Goal: Task Accomplishment & Management: Manage account settings

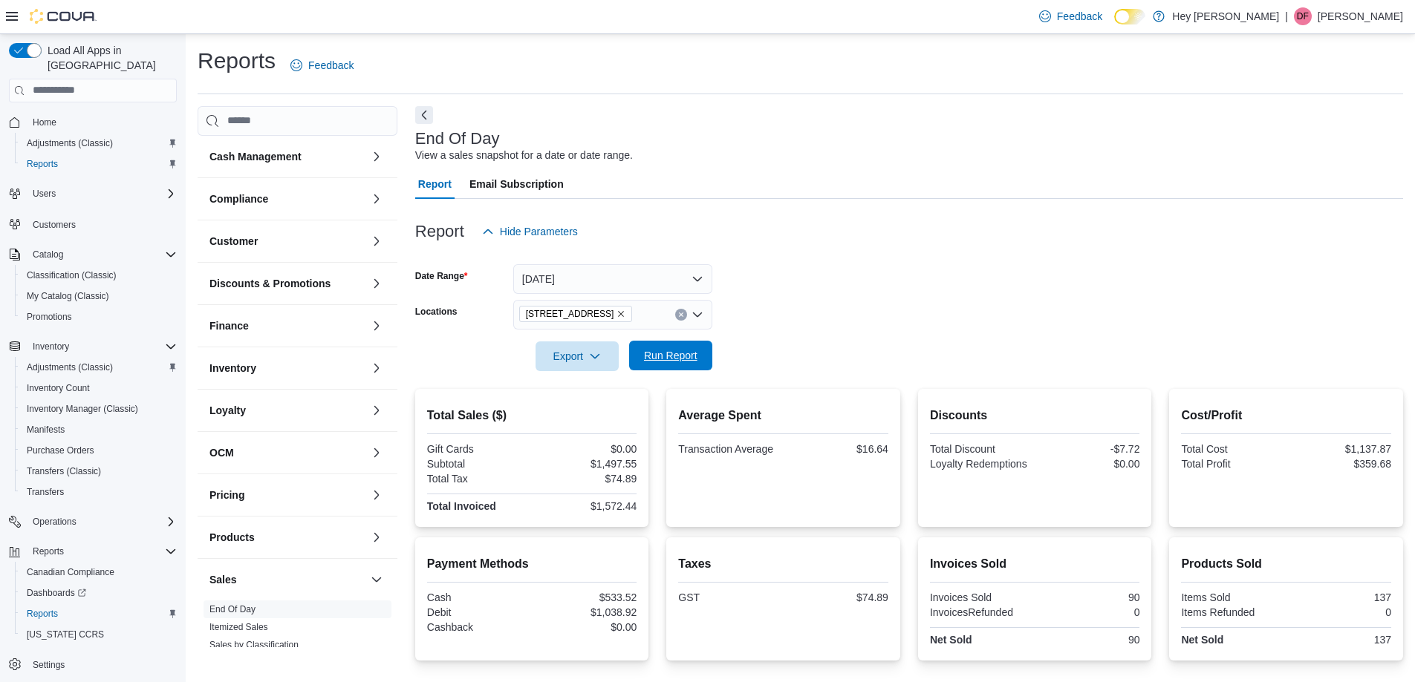
click at [675, 366] on span "Run Report" at bounding box center [670, 356] width 65 height 30
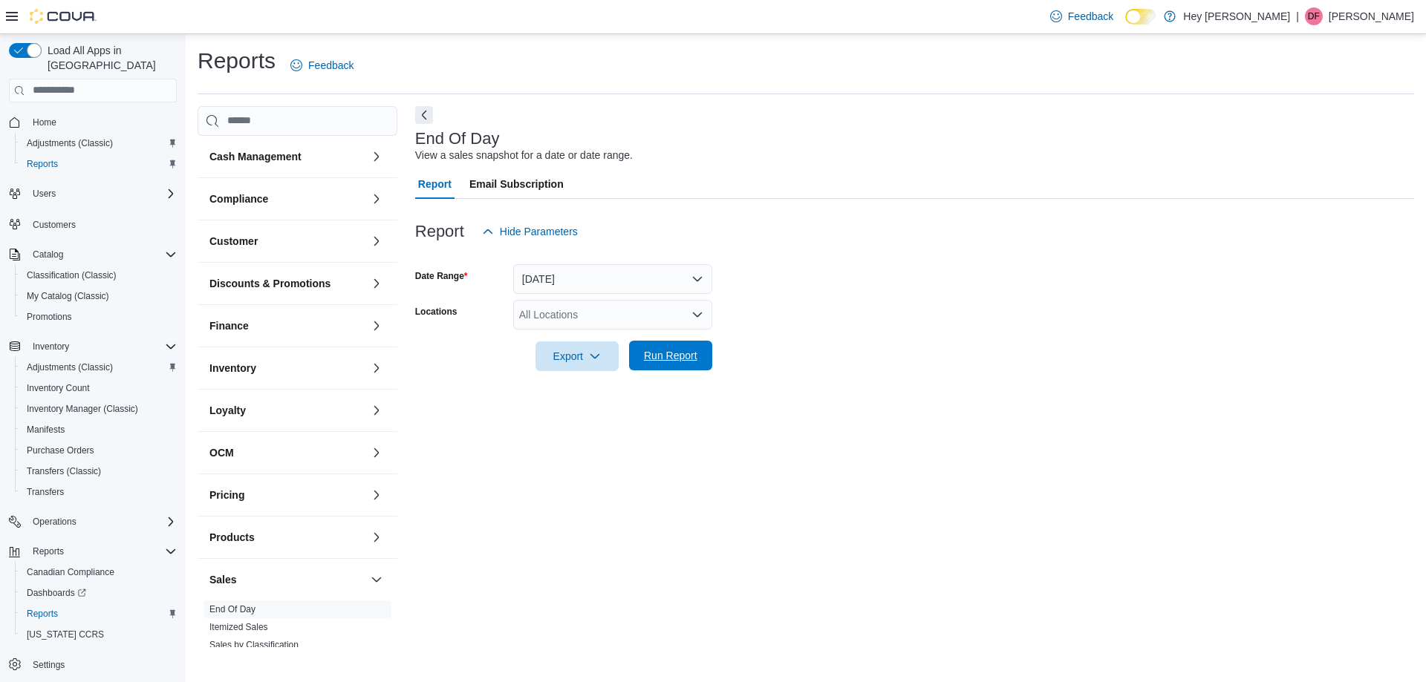
click at [685, 348] on span "Run Report" at bounding box center [670, 356] width 65 height 30
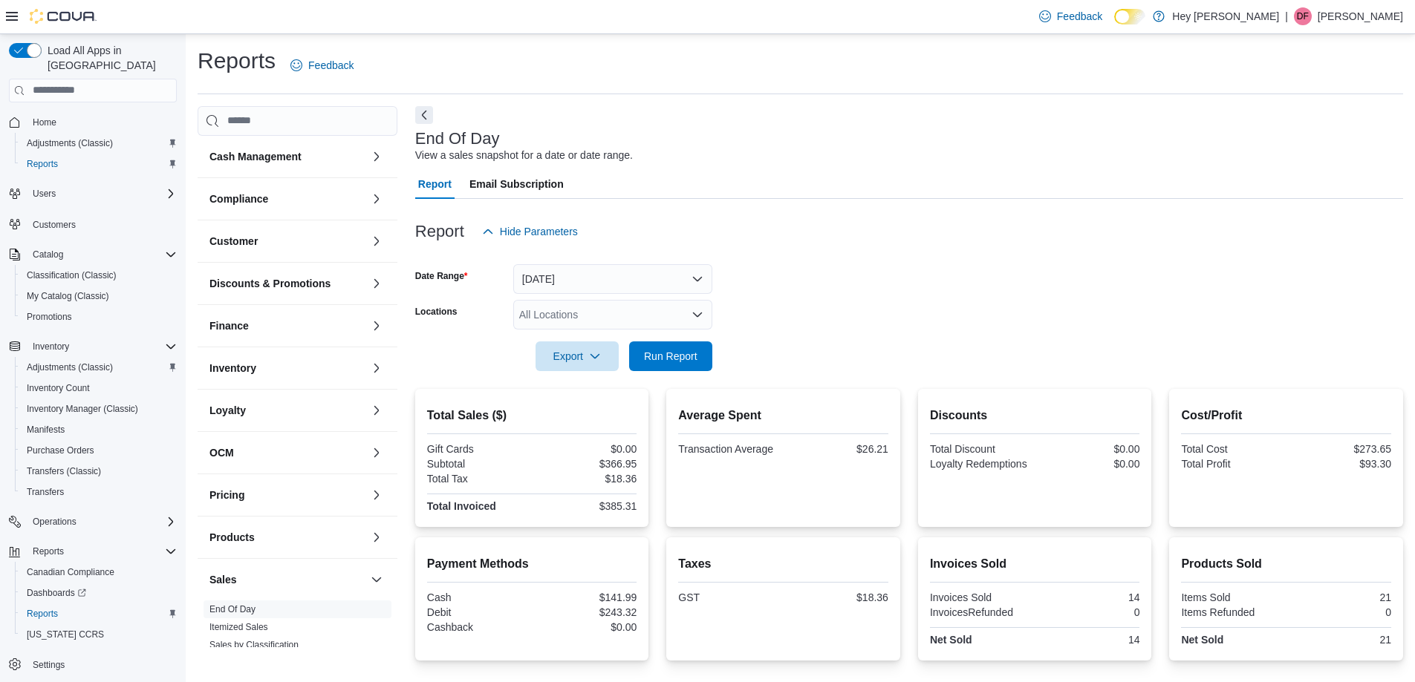
click at [820, 287] on form "Date Range [DATE] Locations All Locations Export Run Report" at bounding box center [909, 309] width 988 height 125
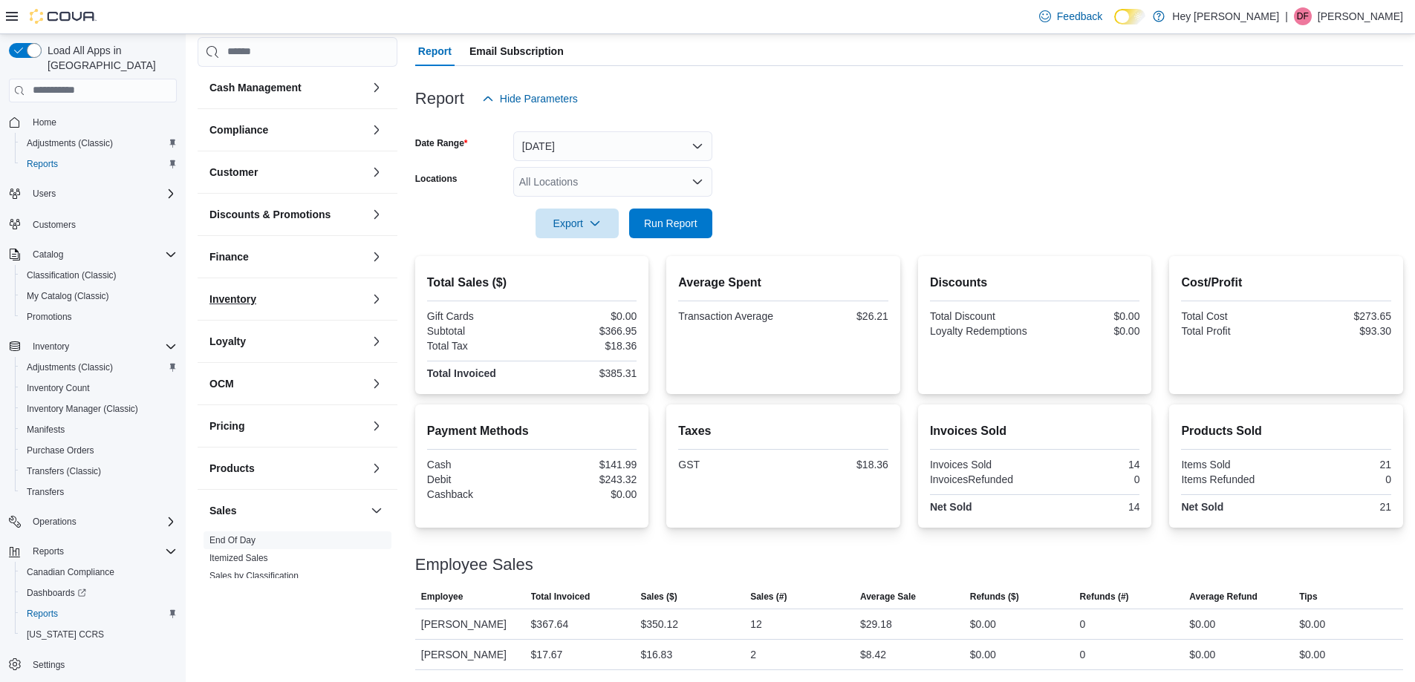
click at [254, 296] on h3 "Inventory" at bounding box center [232, 299] width 47 height 15
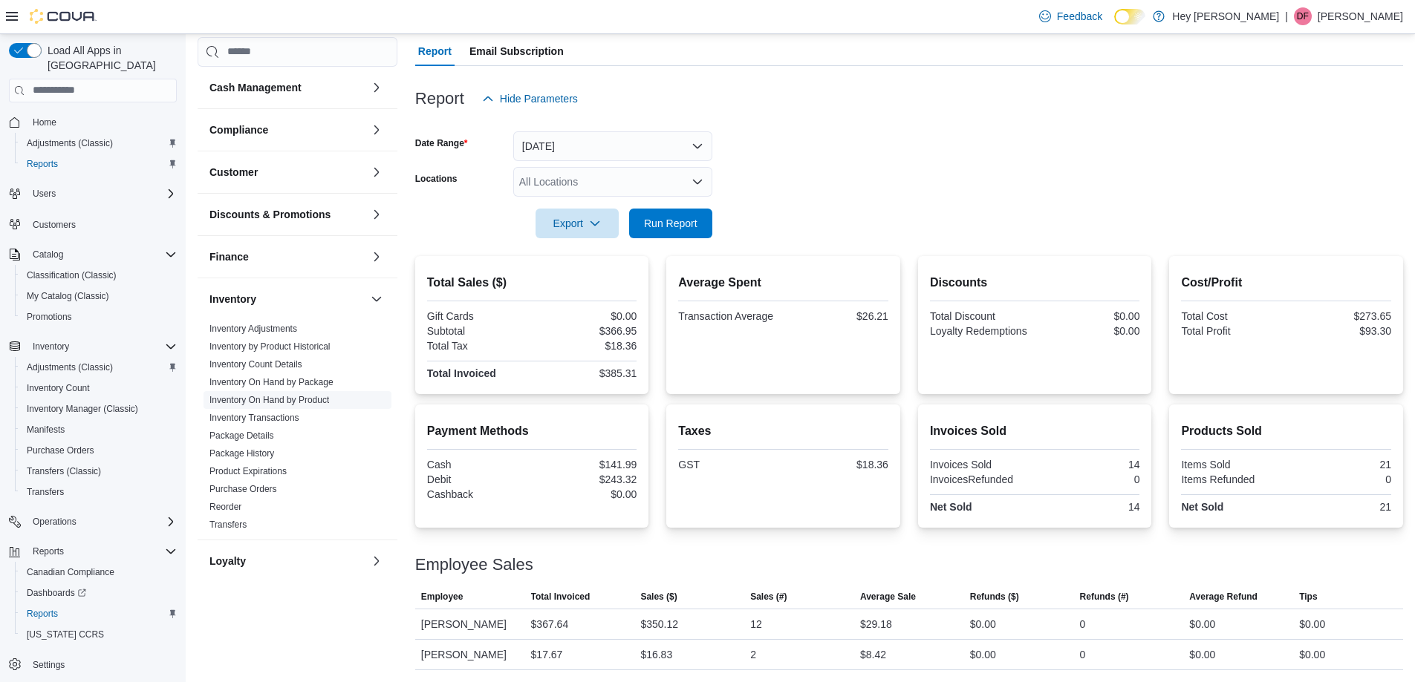
click at [249, 398] on link "Inventory On Hand by Product" at bounding box center [269, 400] width 120 height 10
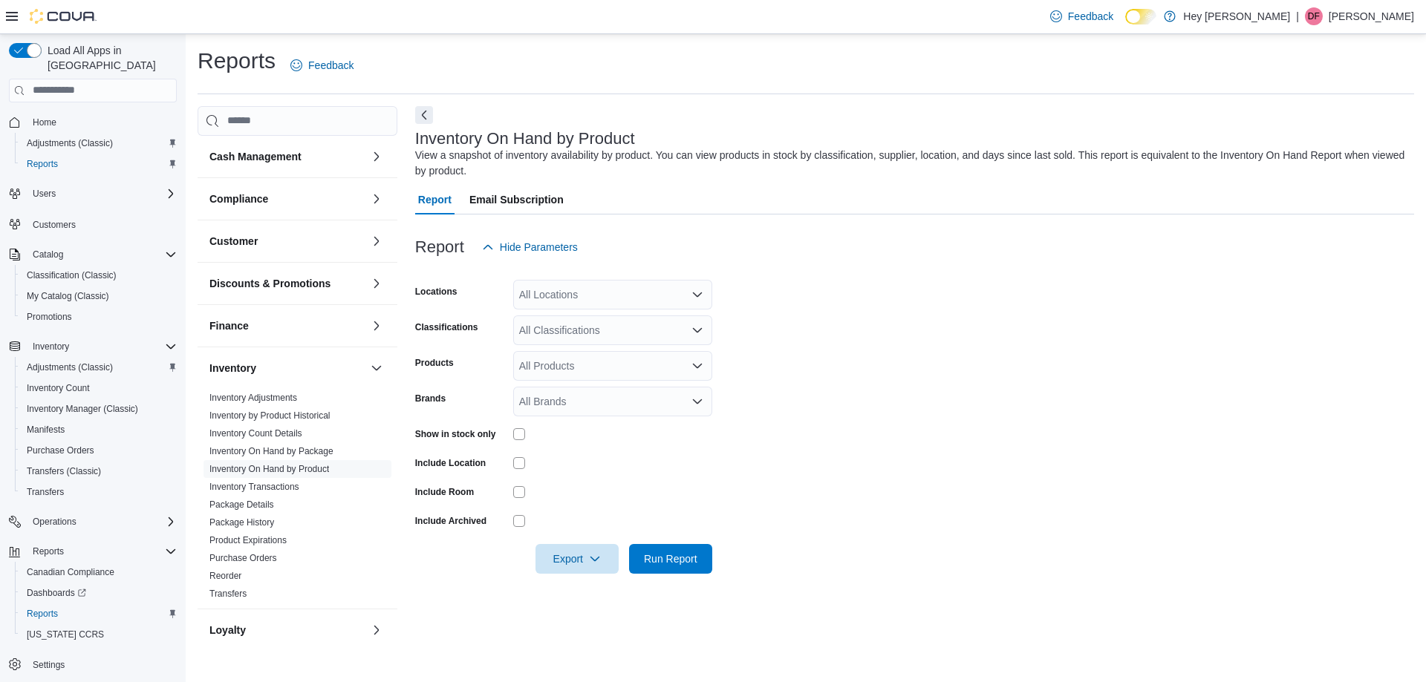
click at [694, 291] on icon "Open list of options" at bounding box center [697, 295] width 12 height 12
click at [597, 337] on span "[STREET_ADDRESS]" at bounding box center [596, 341] width 102 height 15
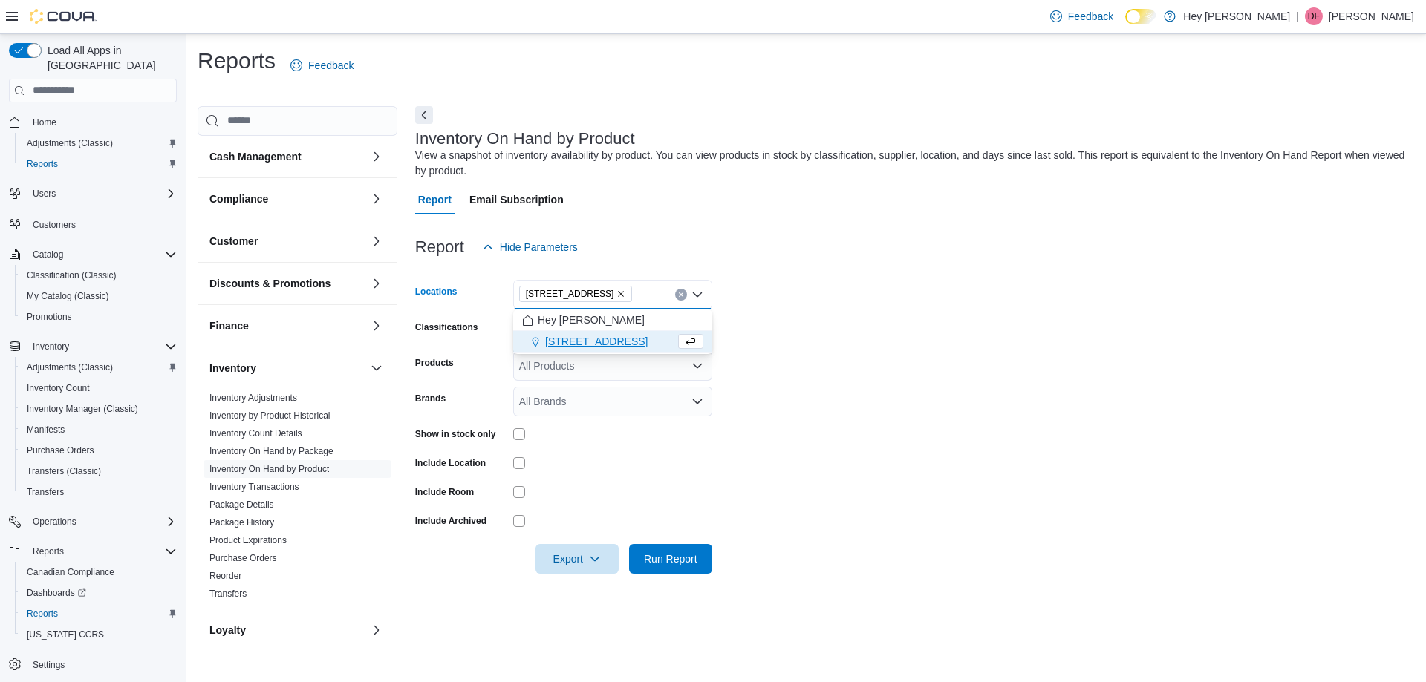
click at [884, 319] on form "Locations [STREET_ADDRESS] Selected. [STREET_ADDRESS]. Press Backspace to delet…" at bounding box center [914, 418] width 999 height 312
click at [694, 332] on icon "Open list of options" at bounding box center [697, 330] width 12 height 12
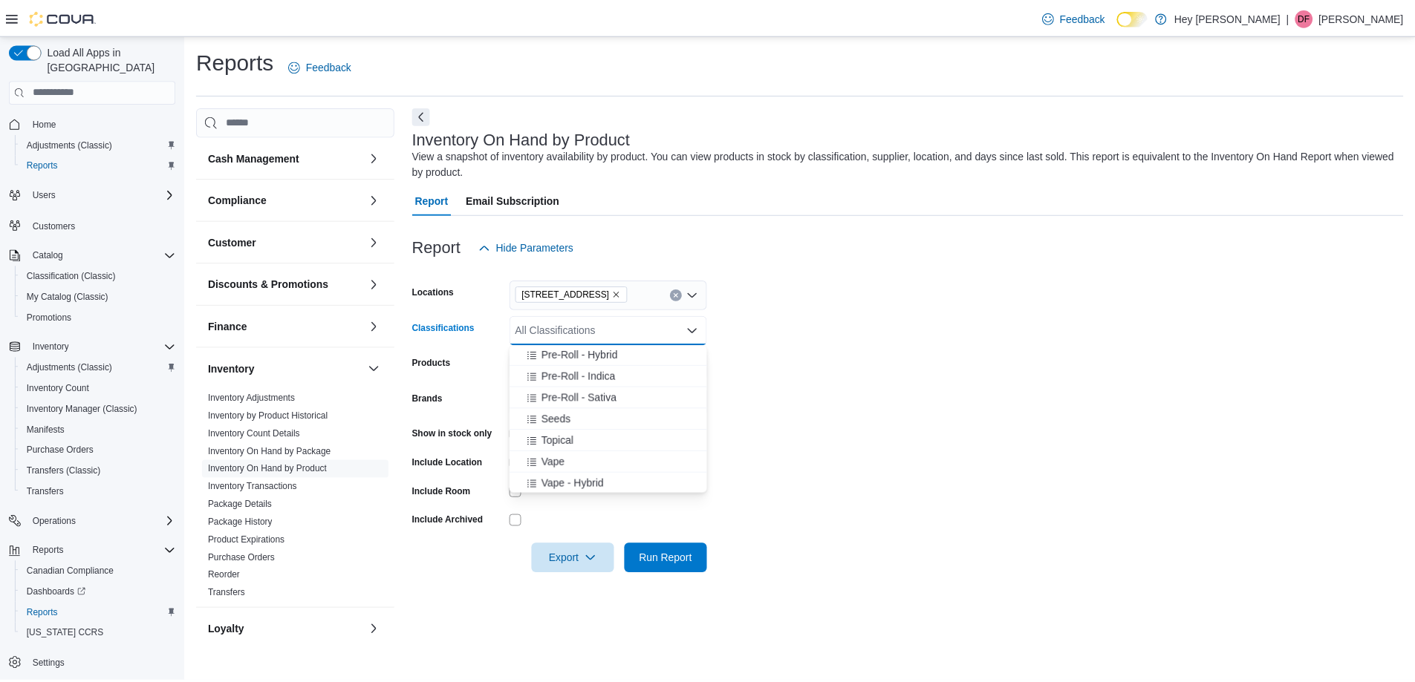
scroll to position [594, 0]
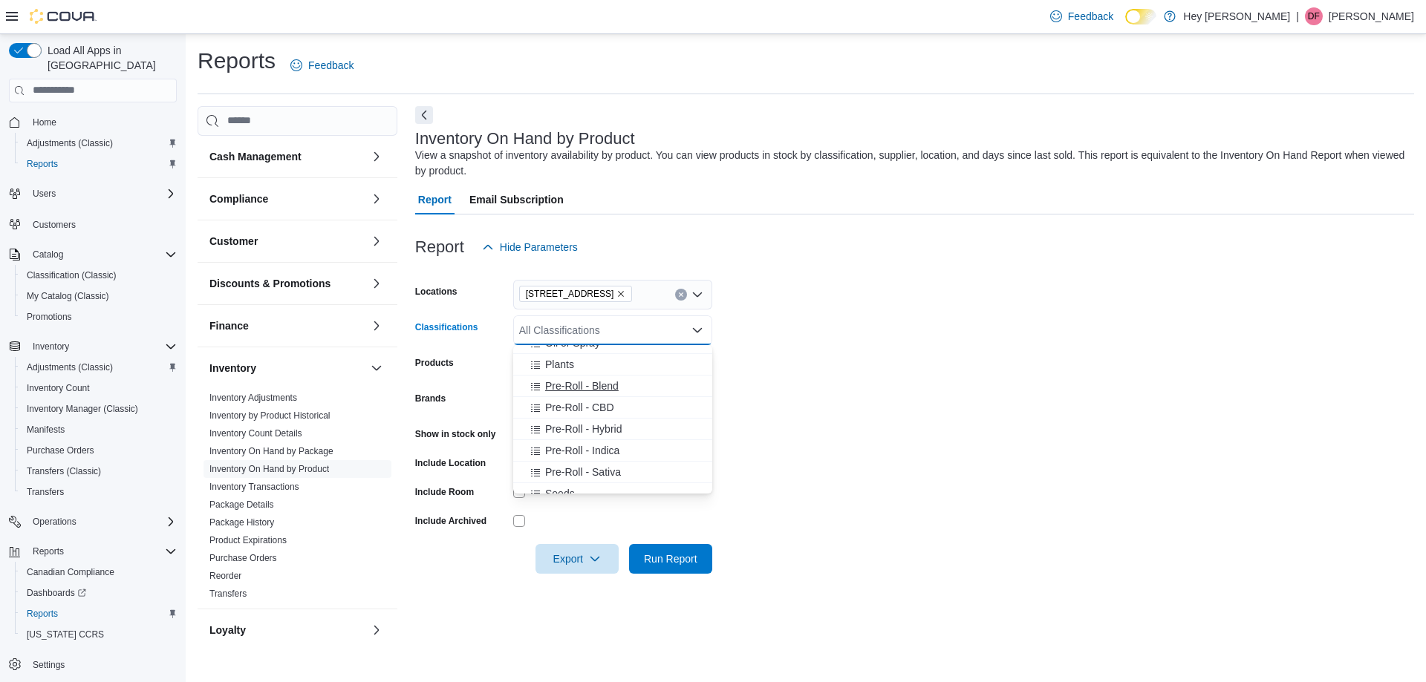
click at [585, 382] on span "Pre-Roll - Blend" at bounding box center [582, 386] width 74 height 15
click at [585, 382] on span "Pre-Roll - CBD" at bounding box center [579, 386] width 69 height 15
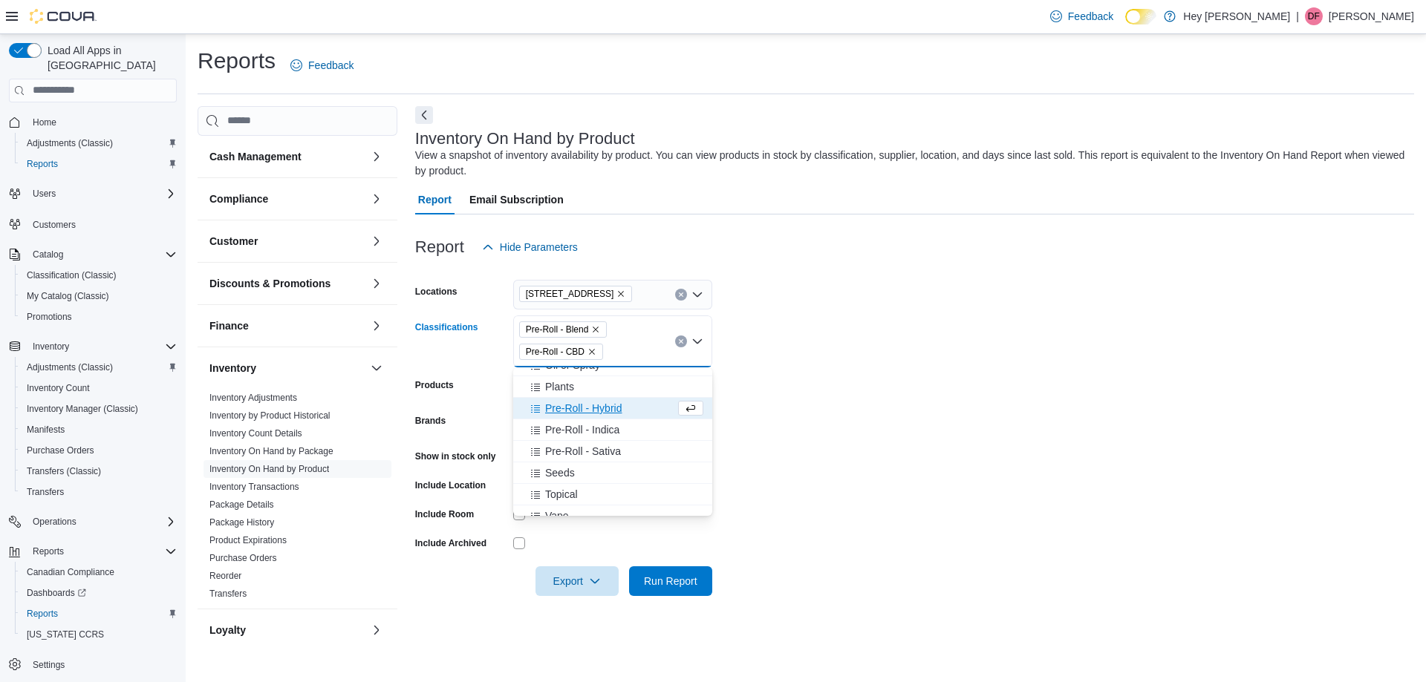
click at [585, 402] on span "Pre-Roll - Hybrid" at bounding box center [583, 408] width 76 height 15
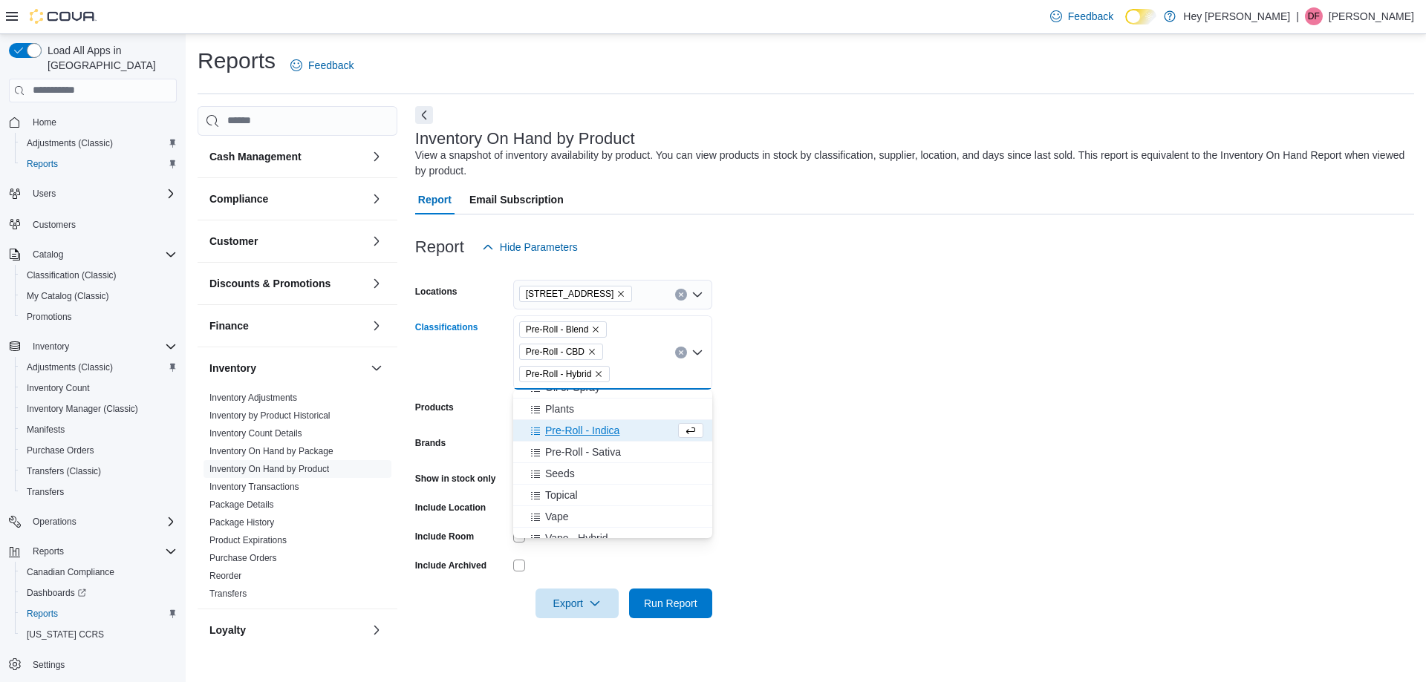
click at [593, 432] on span "Pre-Roll - Indica" at bounding box center [582, 430] width 74 height 15
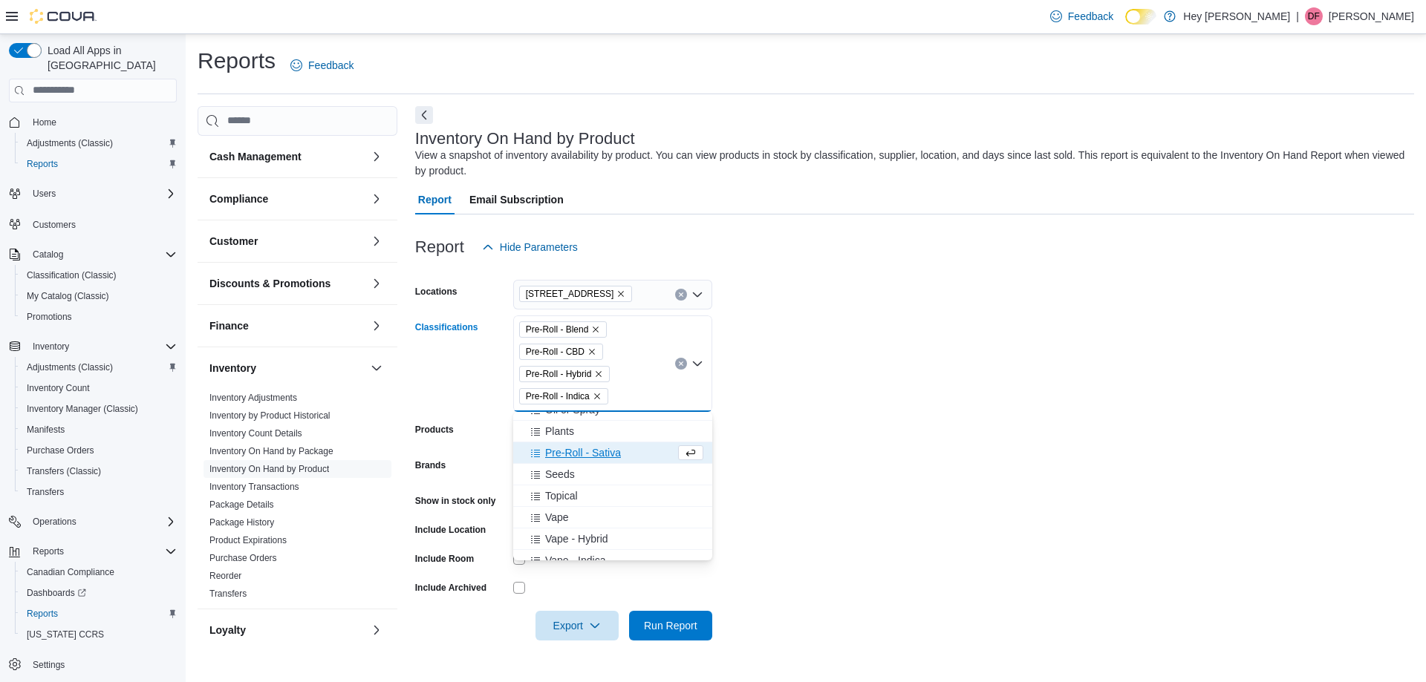
click at [594, 450] on span "Pre-Roll - Sativa" at bounding box center [583, 453] width 76 height 15
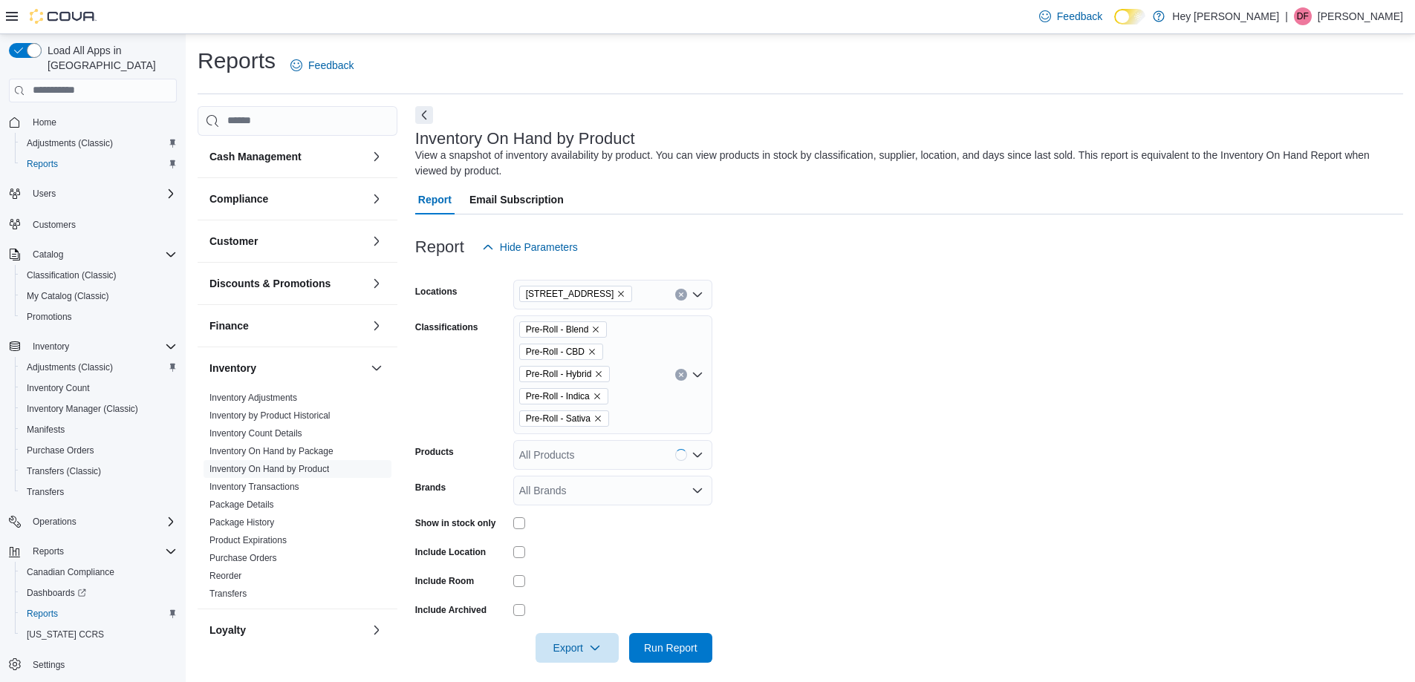
click at [861, 469] on form "Locations [STREET_ADDRESS] Classifications Pre-Roll - Blend Pre-Roll - CBD Pre-…" at bounding box center [909, 462] width 988 height 401
click at [694, 649] on span "Run Report" at bounding box center [670, 647] width 53 height 15
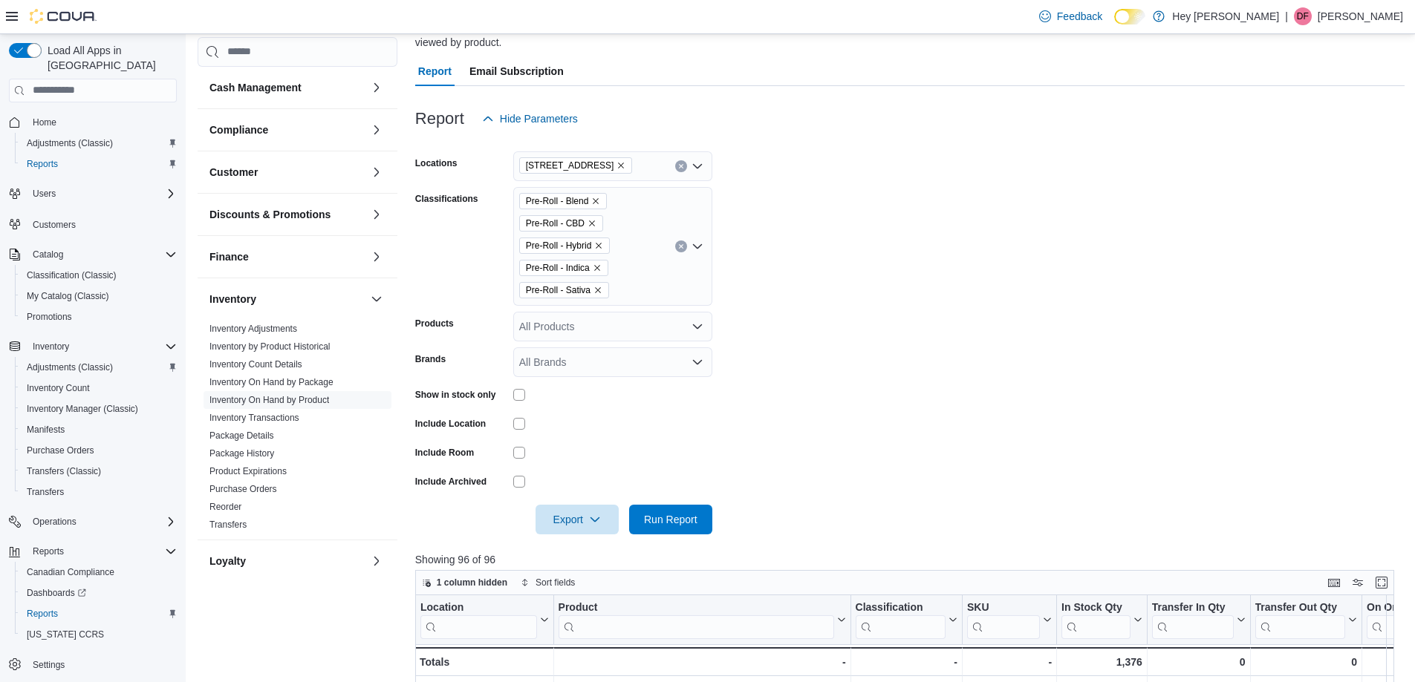
scroll to position [223, 0]
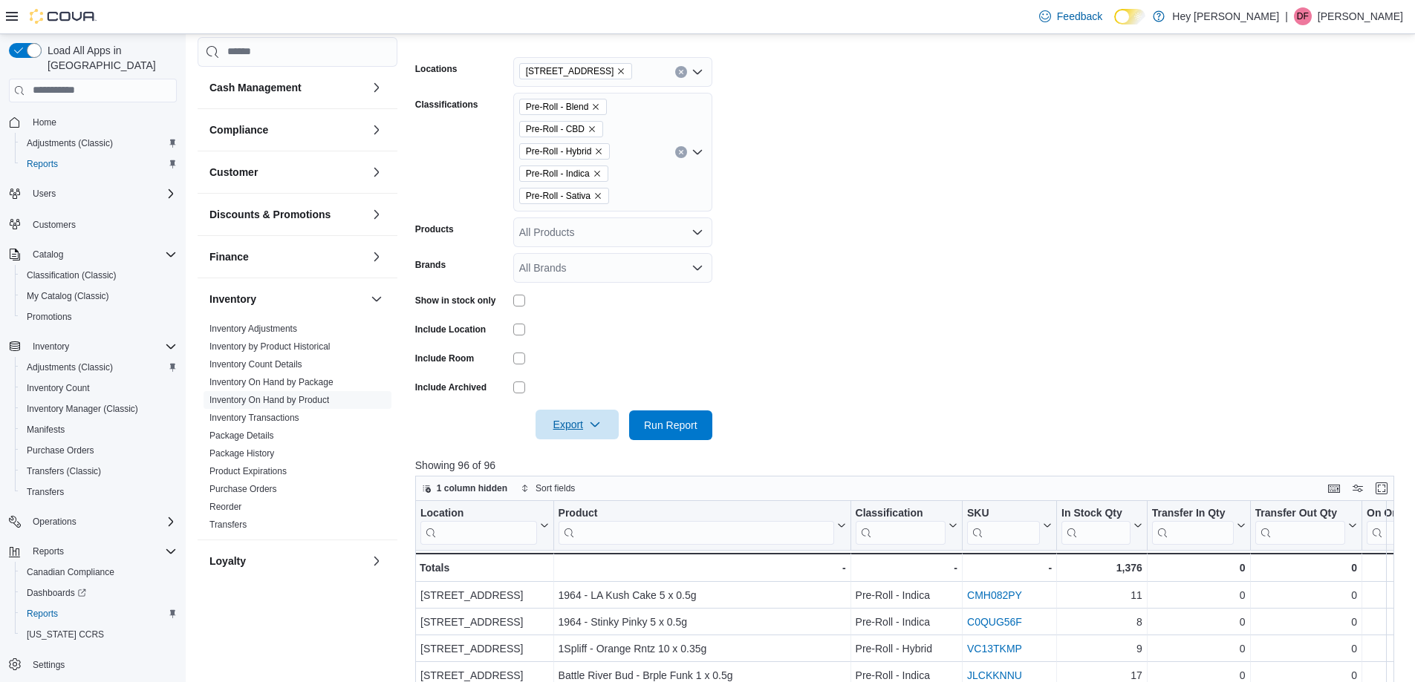
click at [564, 416] on span "Export" at bounding box center [576, 425] width 65 height 30
click at [563, 454] on span "Export to Excel" at bounding box center [579, 455] width 67 height 12
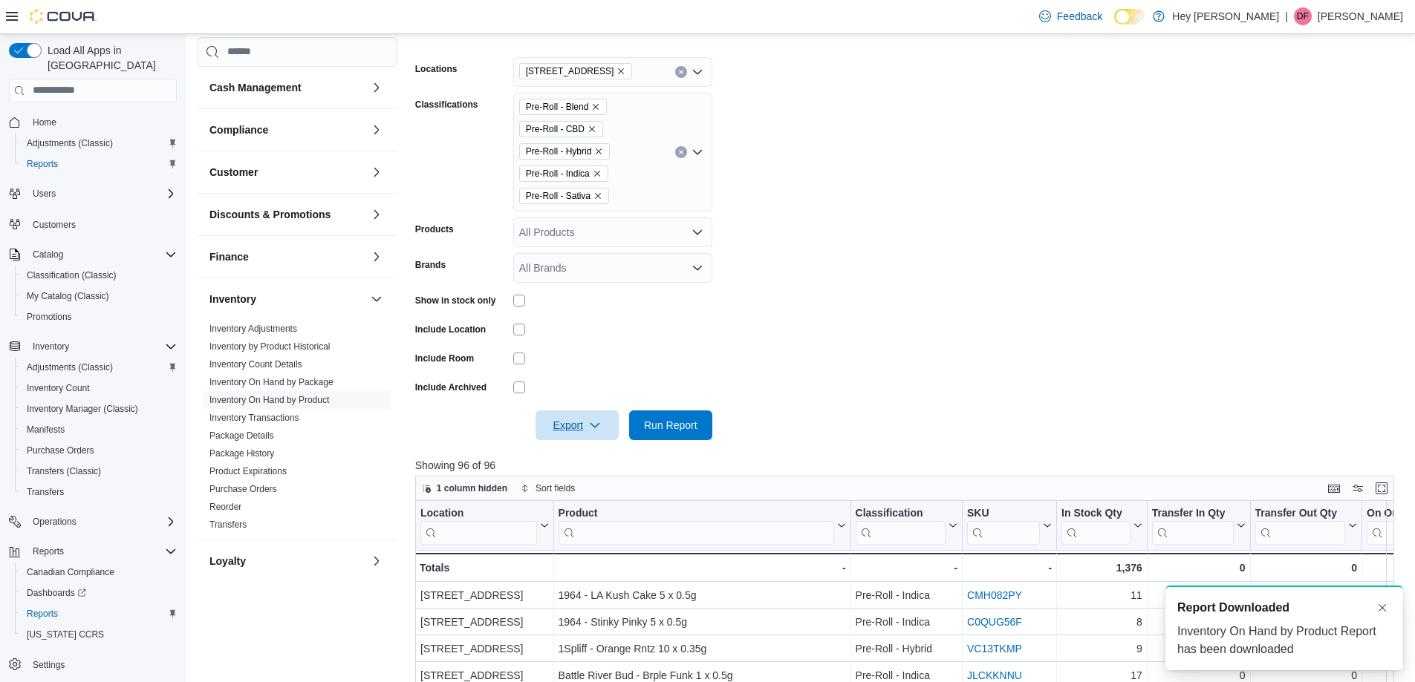
scroll to position [0, 0]
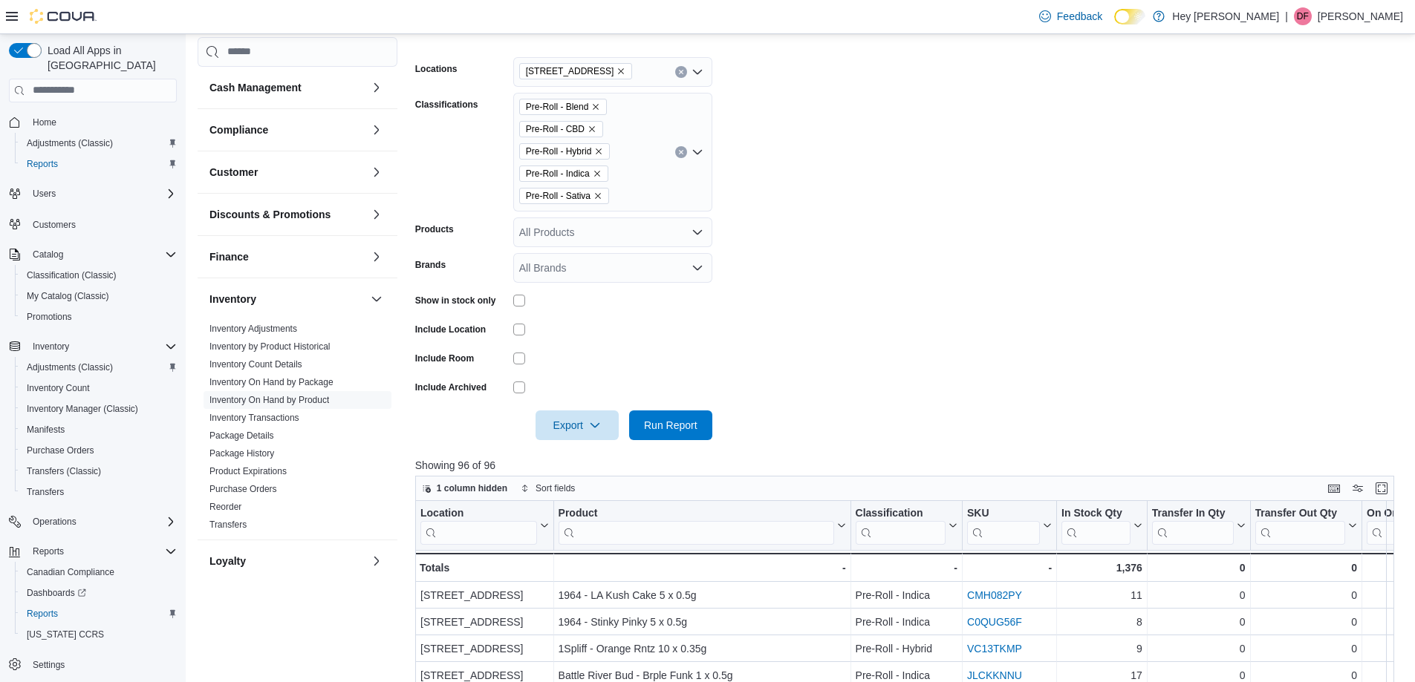
click at [679, 151] on icon "Clear input" at bounding box center [681, 152] width 6 height 6
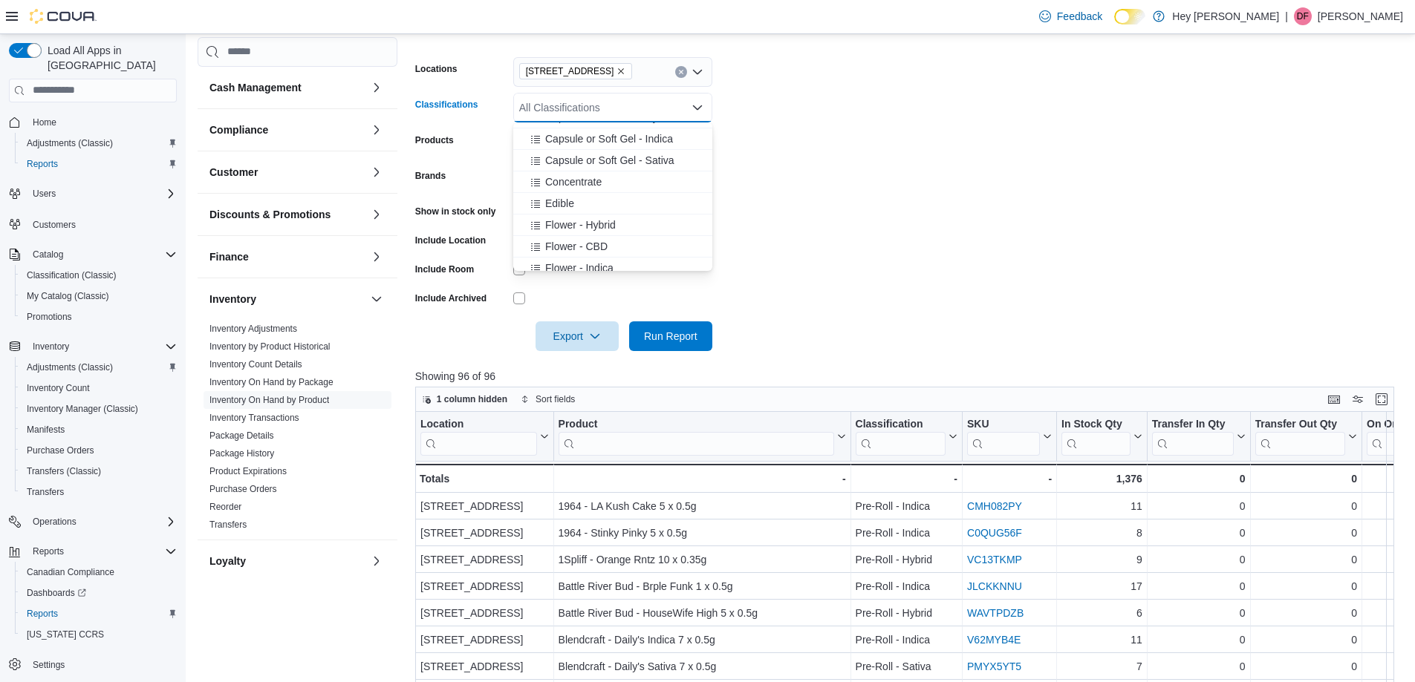
scroll to position [223, 0]
click at [595, 169] on span "Concentrate" at bounding box center [573, 168] width 56 height 15
click at [884, 247] on form "Locations [STREET_ADDRESS] Classifications Concentrate Combo box. Selected. Con…" at bounding box center [909, 195] width 989 height 312
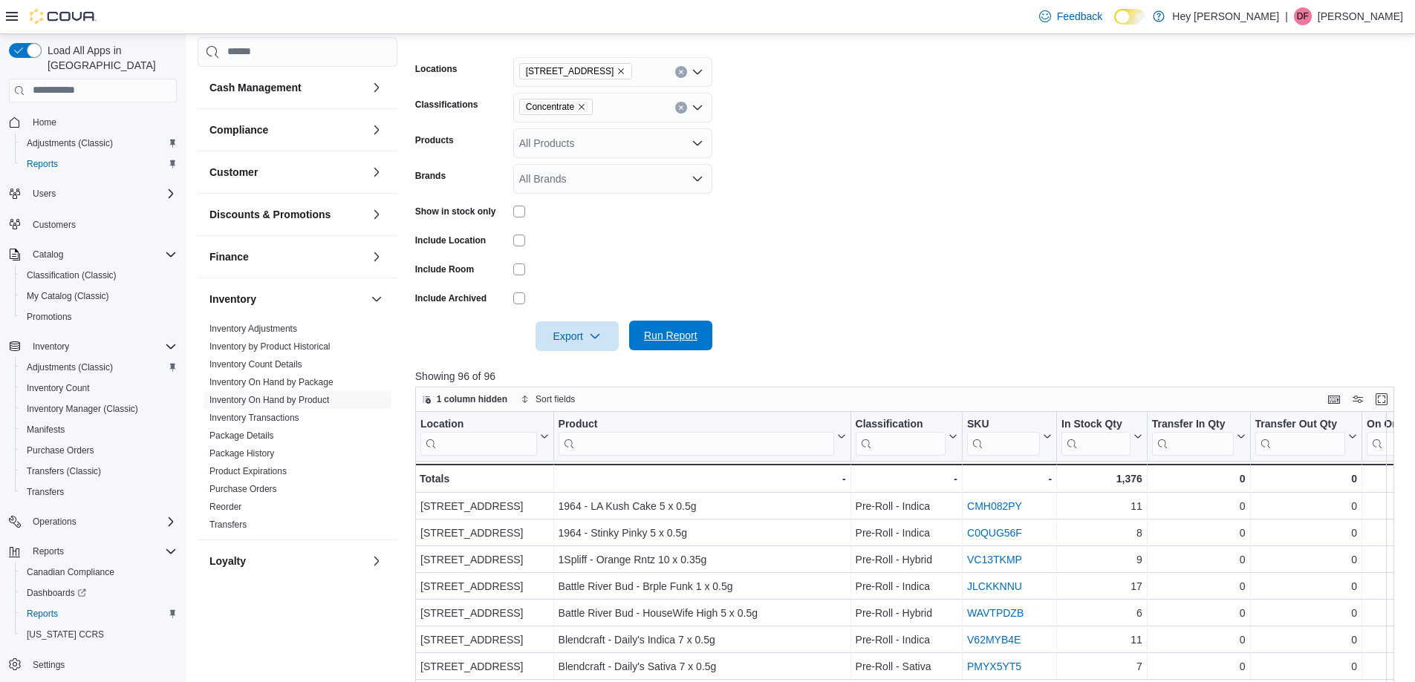
click at [664, 342] on span "Run Report" at bounding box center [670, 335] width 53 height 15
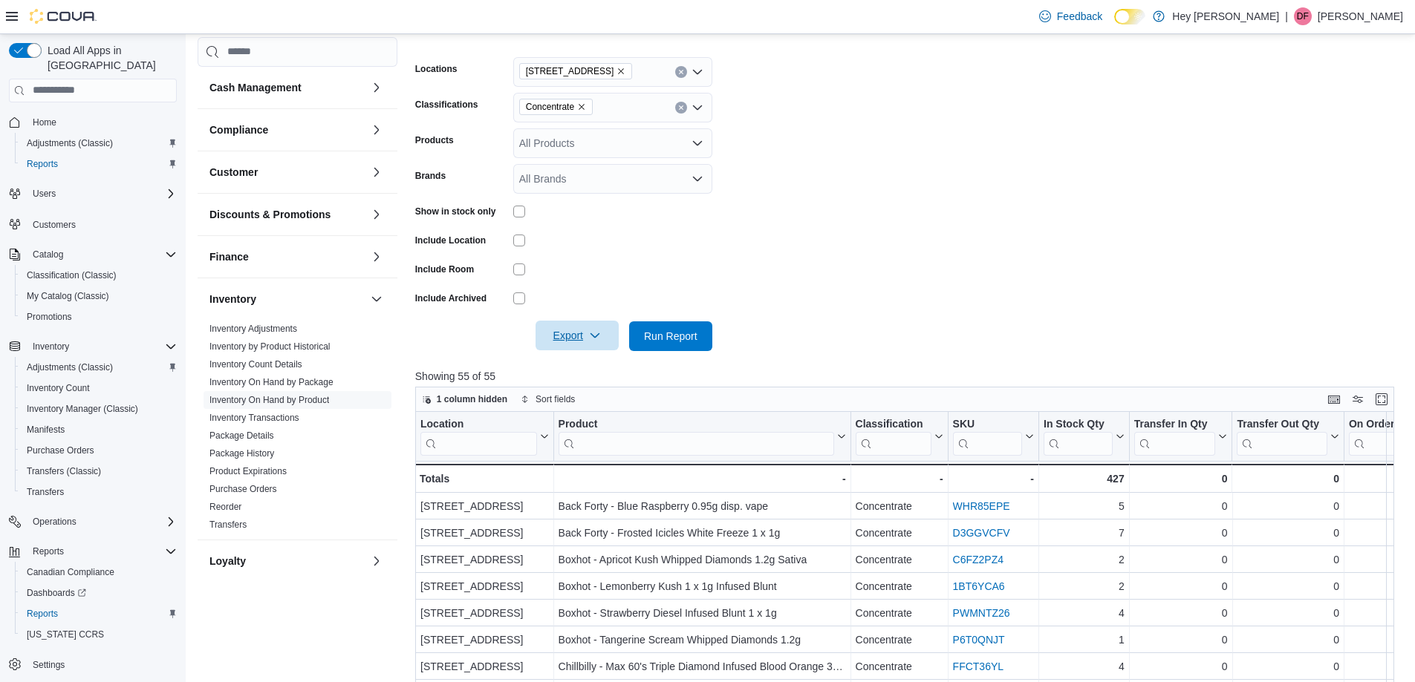
click at [571, 326] on span "Export" at bounding box center [576, 336] width 65 height 30
click at [566, 358] on button "Export to Excel" at bounding box center [579, 366] width 85 height 30
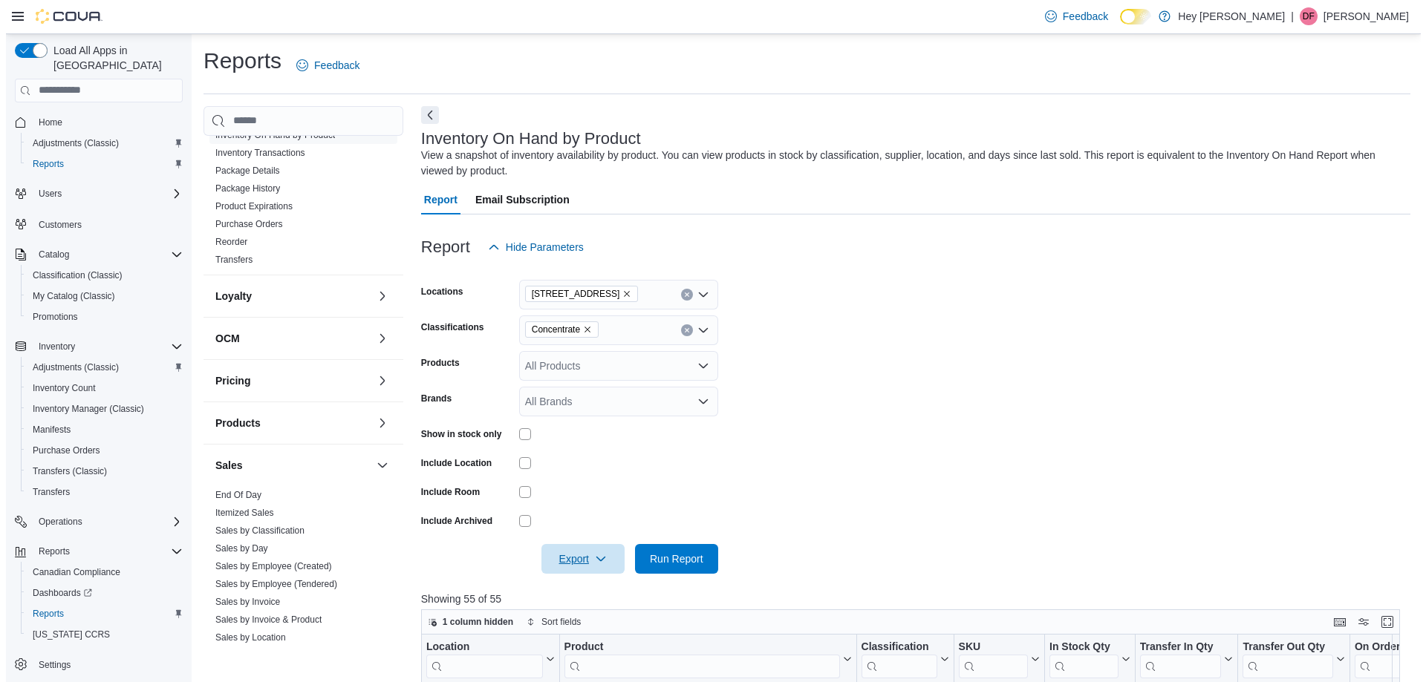
scroll to position [446, 0]
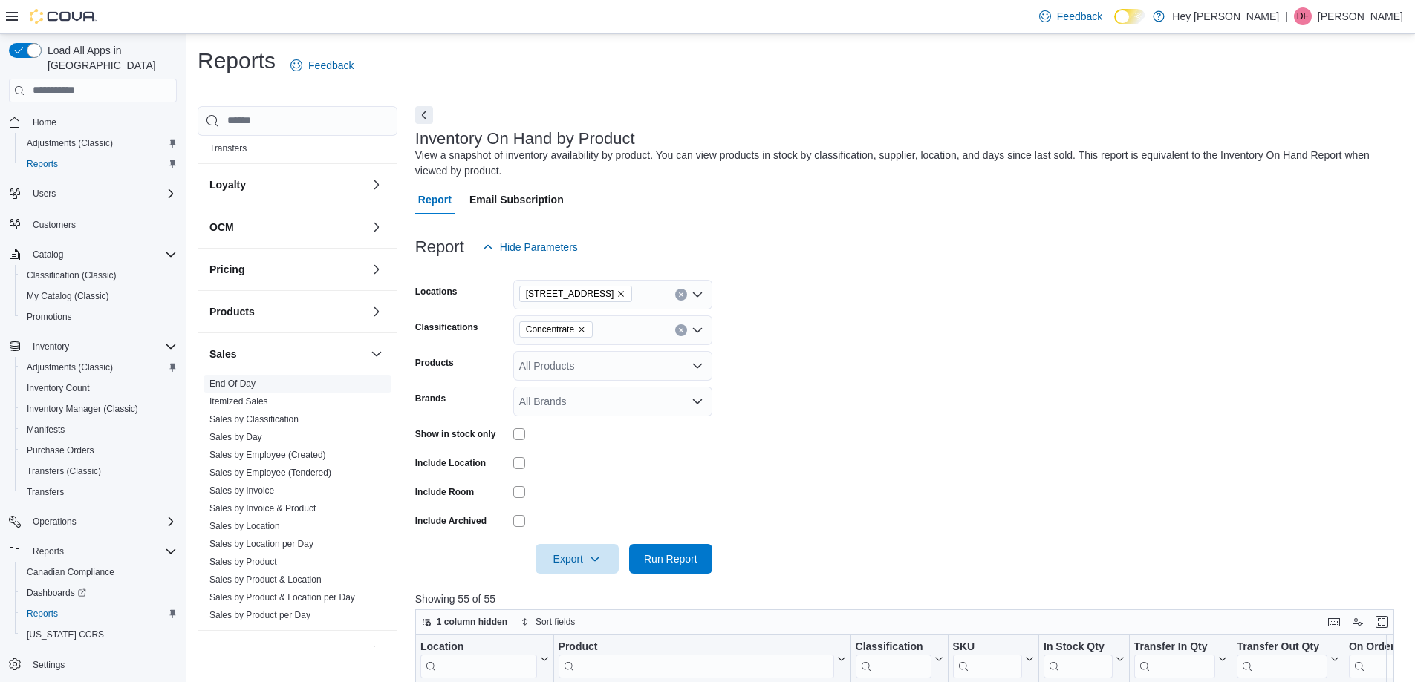
click at [244, 379] on link "End Of Day" at bounding box center [232, 384] width 46 height 10
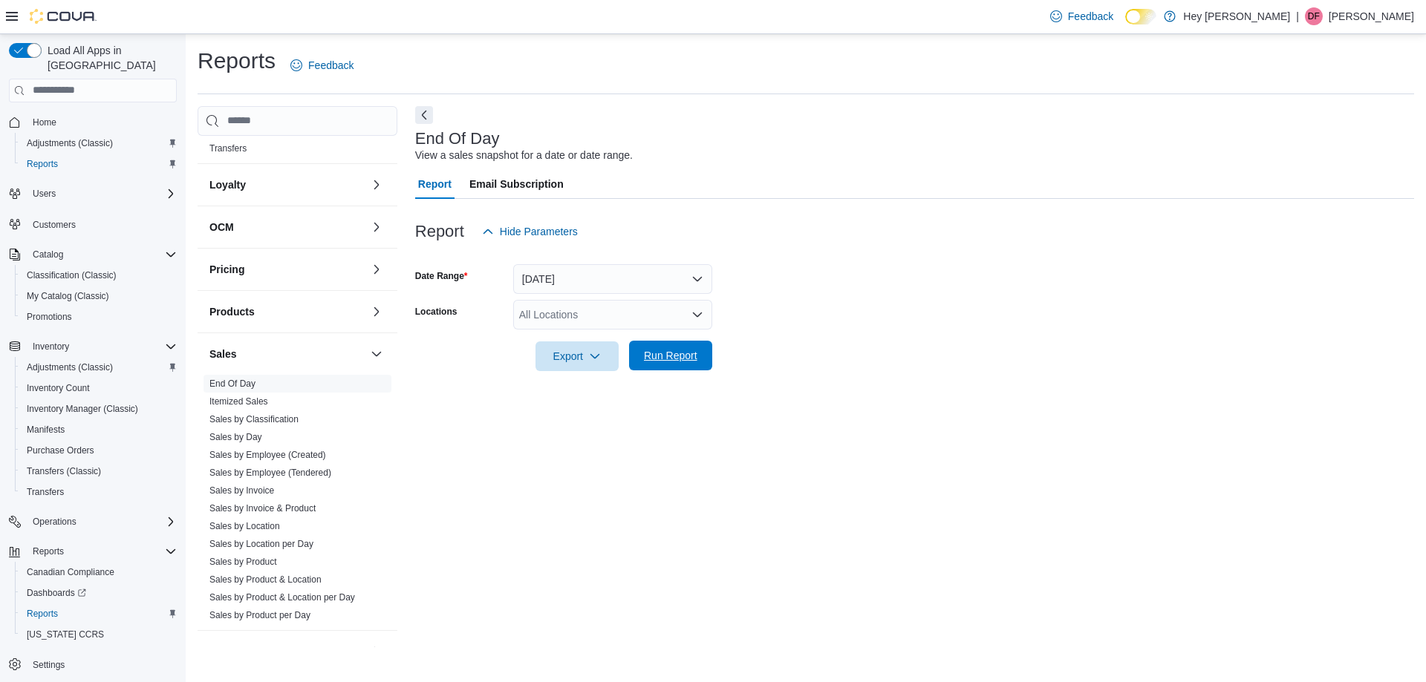
click at [676, 356] on span "Run Report" at bounding box center [670, 355] width 53 height 15
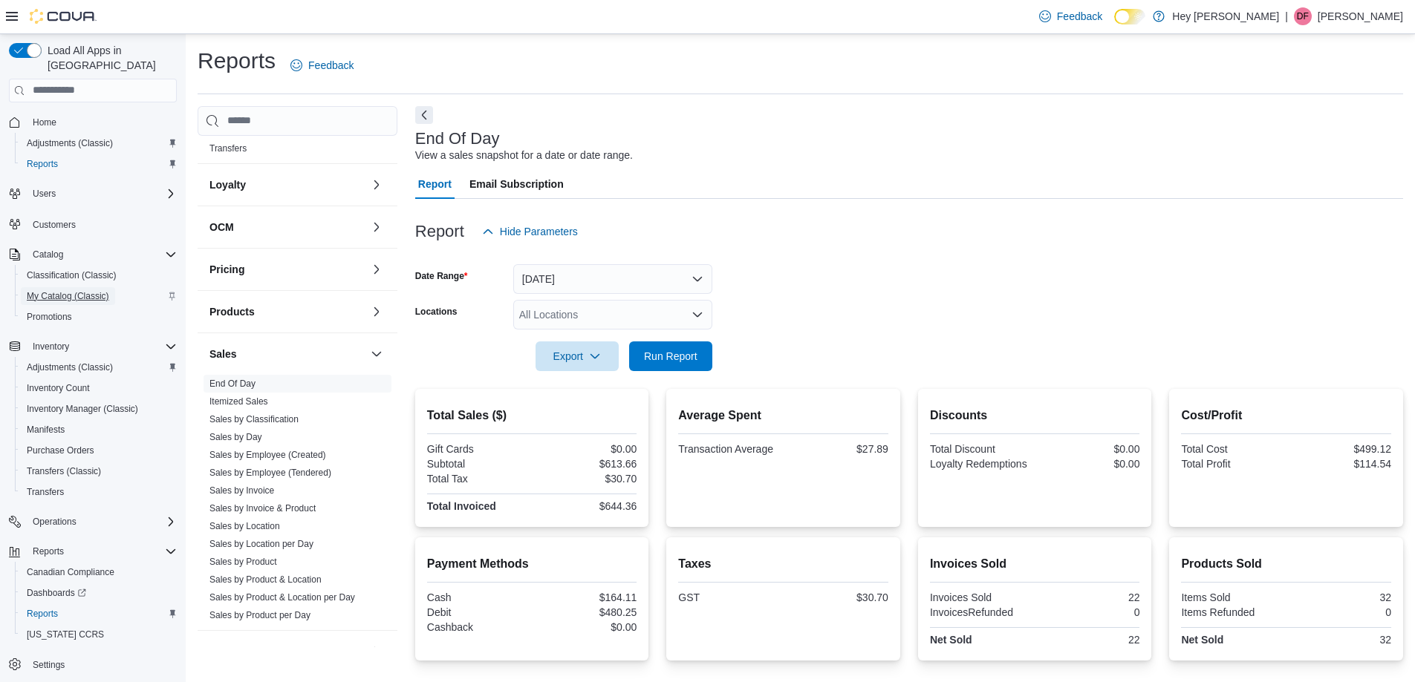
click at [39, 290] on span "My Catalog (Classic)" at bounding box center [68, 296] width 82 height 12
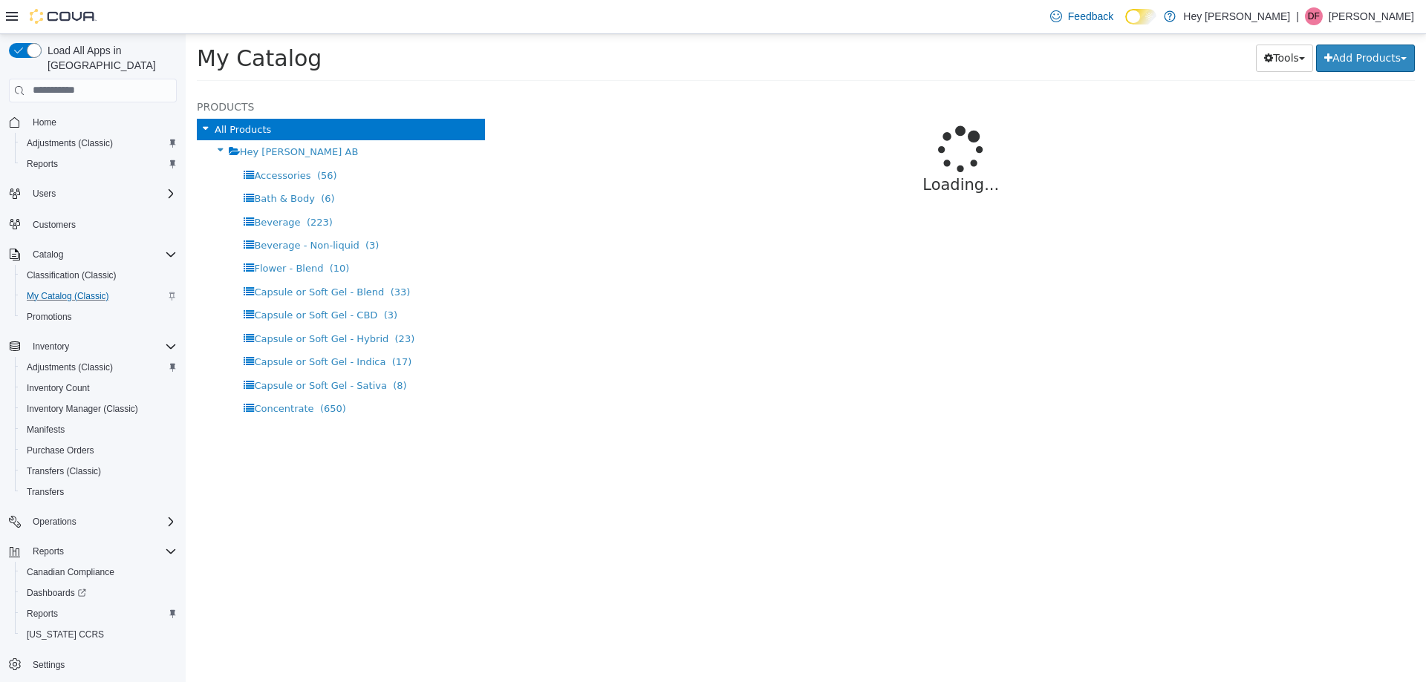
select select "**********"
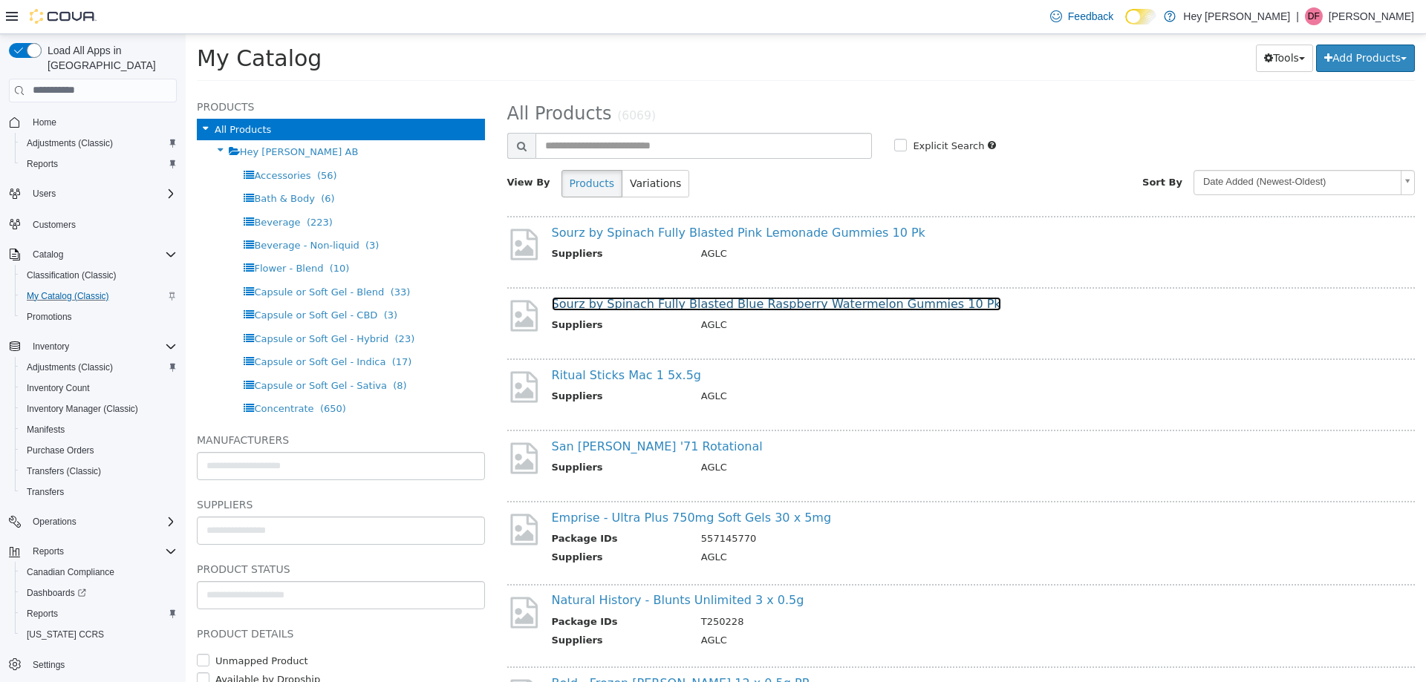
click at [613, 300] on link "Sourz by Spinach Fully Blasted Blue Raspberry Watermelon Gummies 10 Pk" at bounding box center [776, 303] width 449 height 14
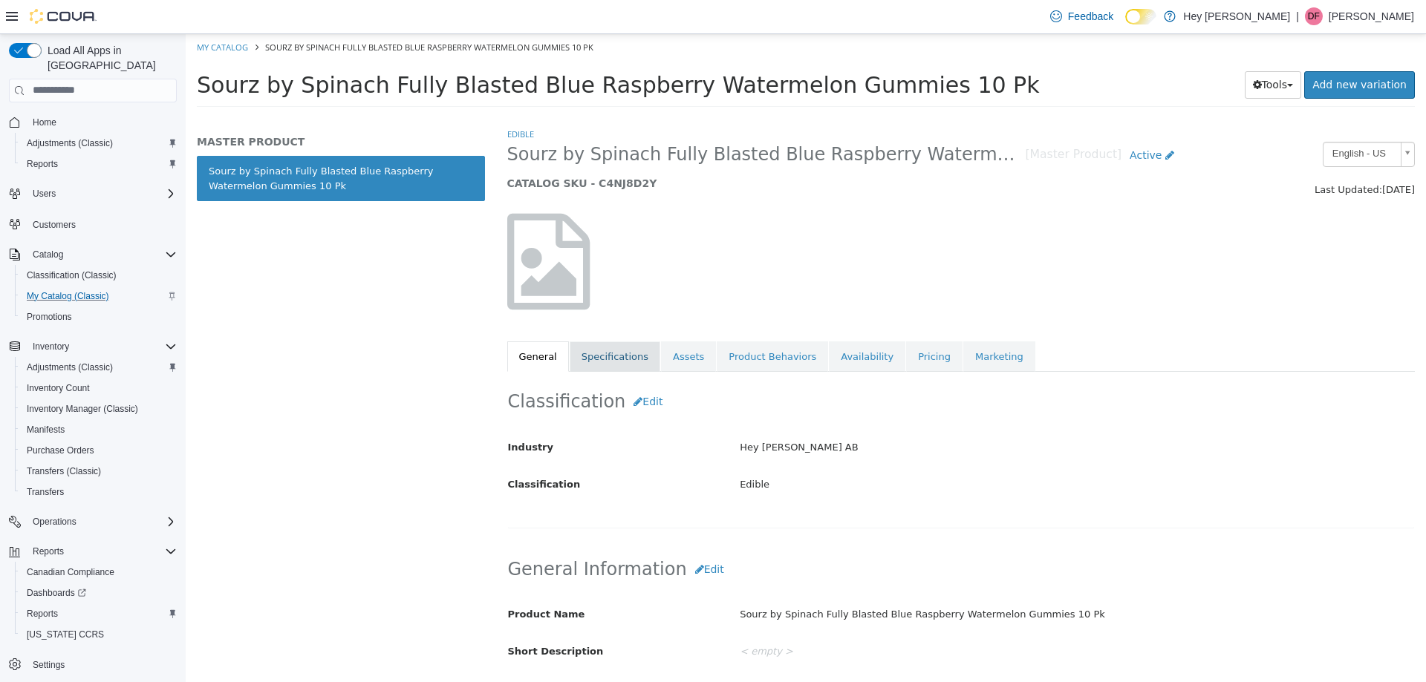
click at [581, 355] on link "Specifications" at bounding box center [615, 356] width 91 height 31
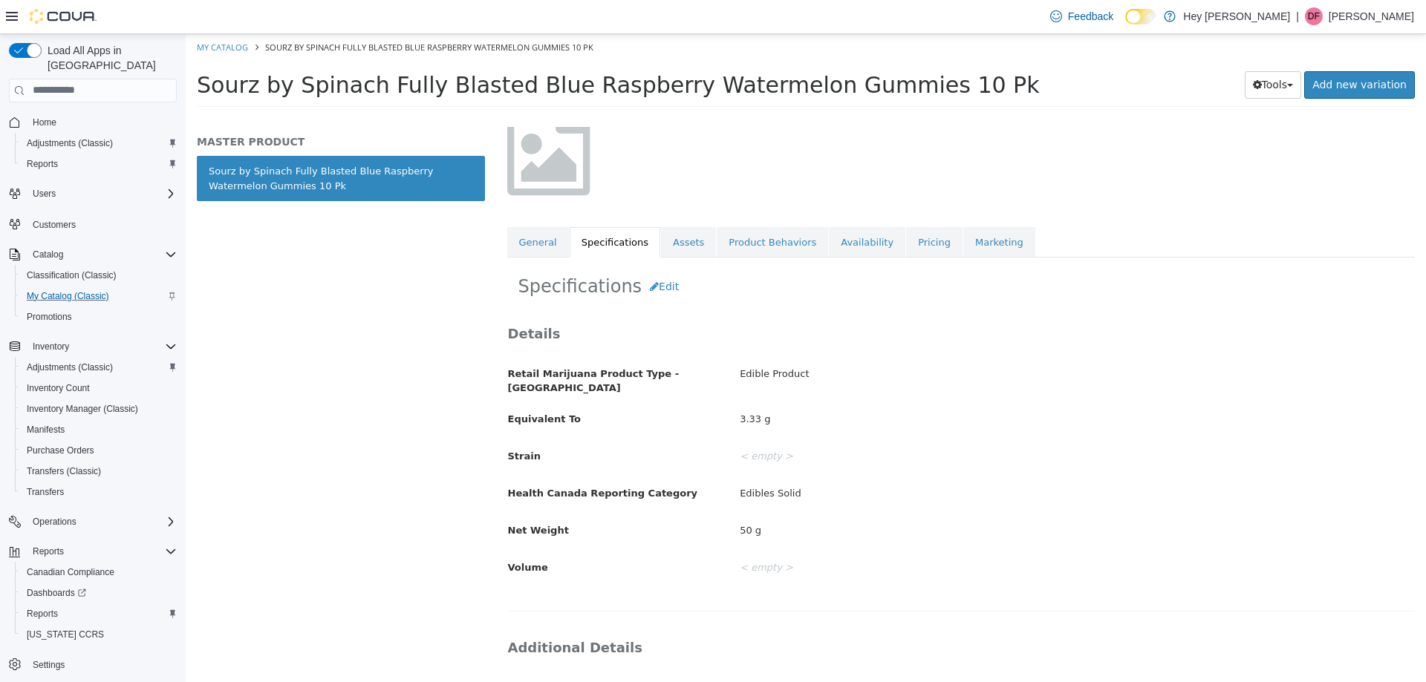
scroll to position [149, 0]
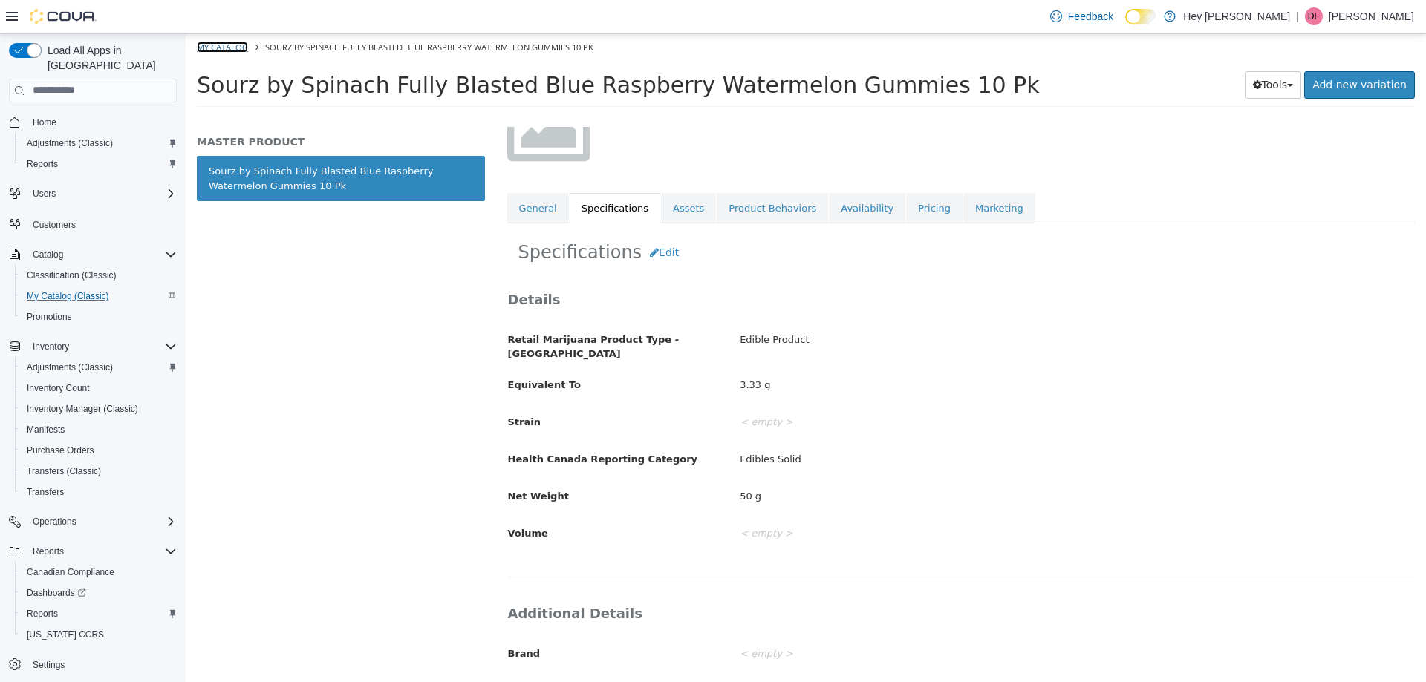
click at [218, 50] on link "My Catalog" at bounding box center [222, 46] width 51 height 11
select select "**********"
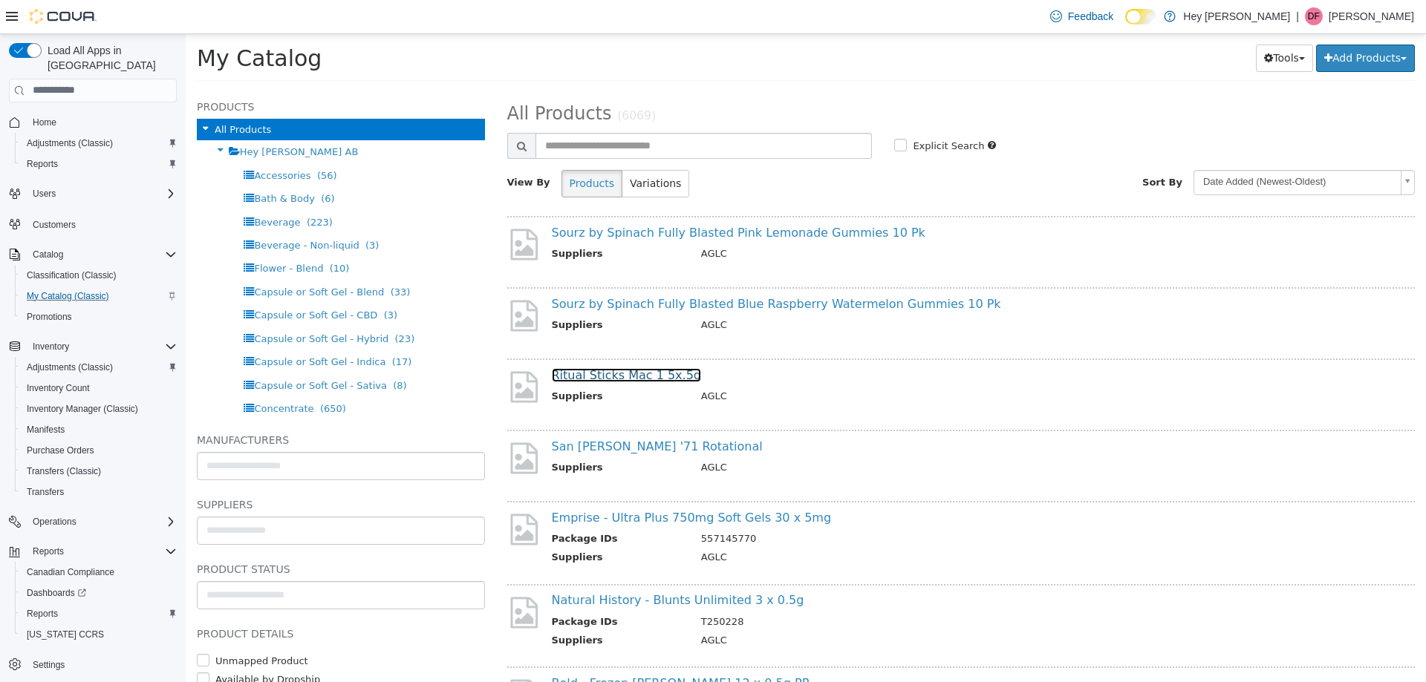
click at [603, 379] on link "Ritual Sticks Mac 1 5x.5g" at bounding box center [627, 375] width 150 height 14
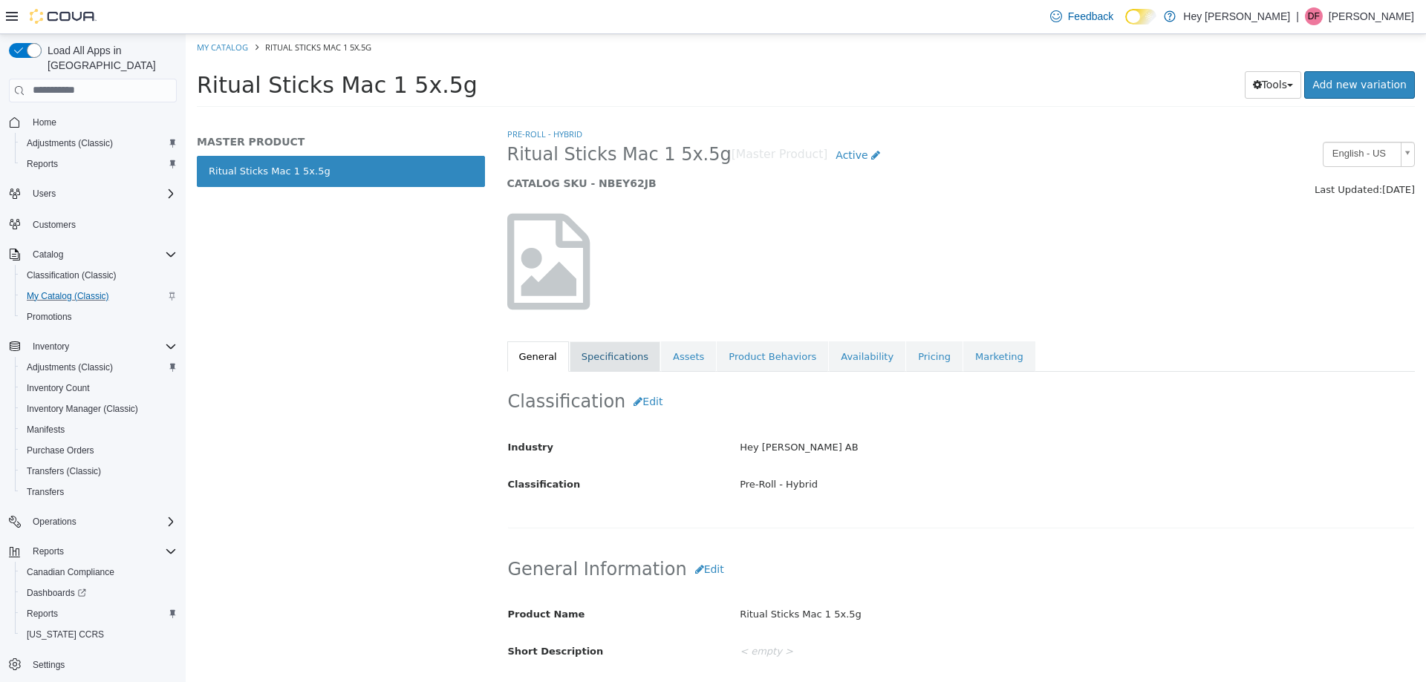
click at [599, 357] on link "Specifications" at bounding box center [615, 356] width 91 height 31
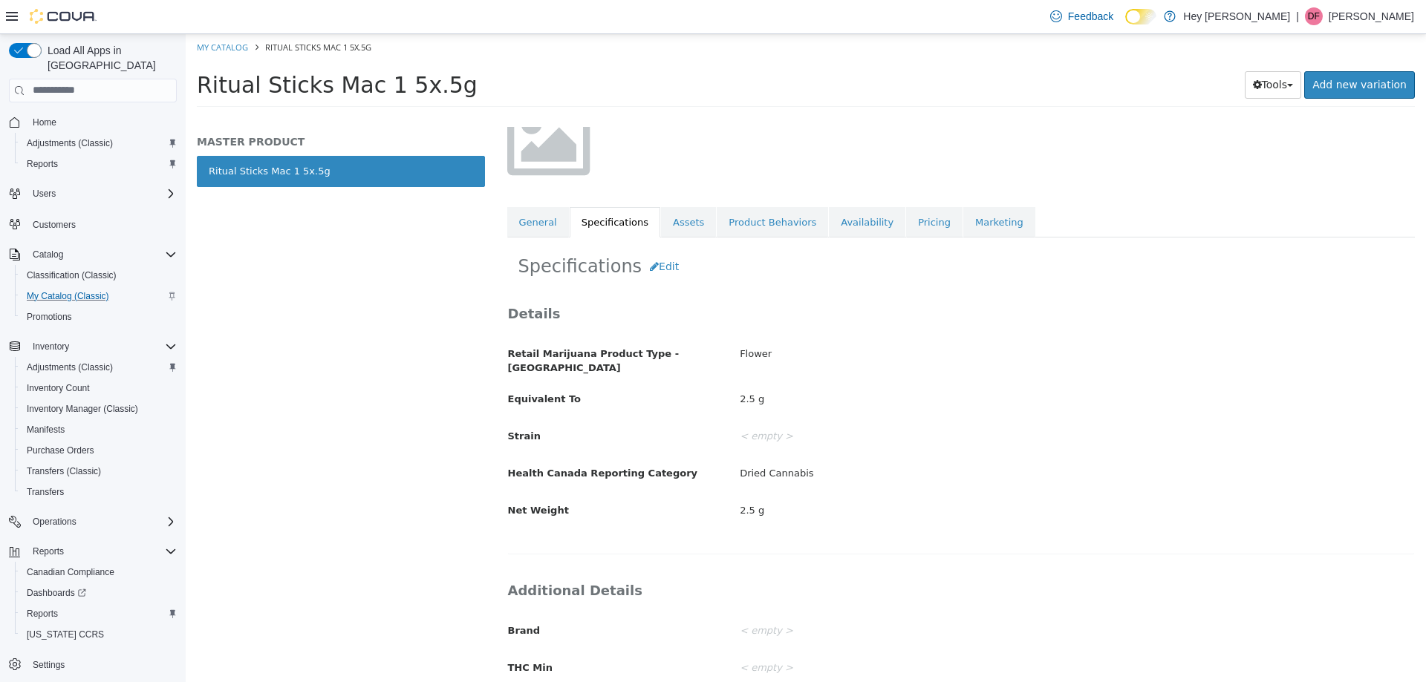
scroll to position [149, 0]
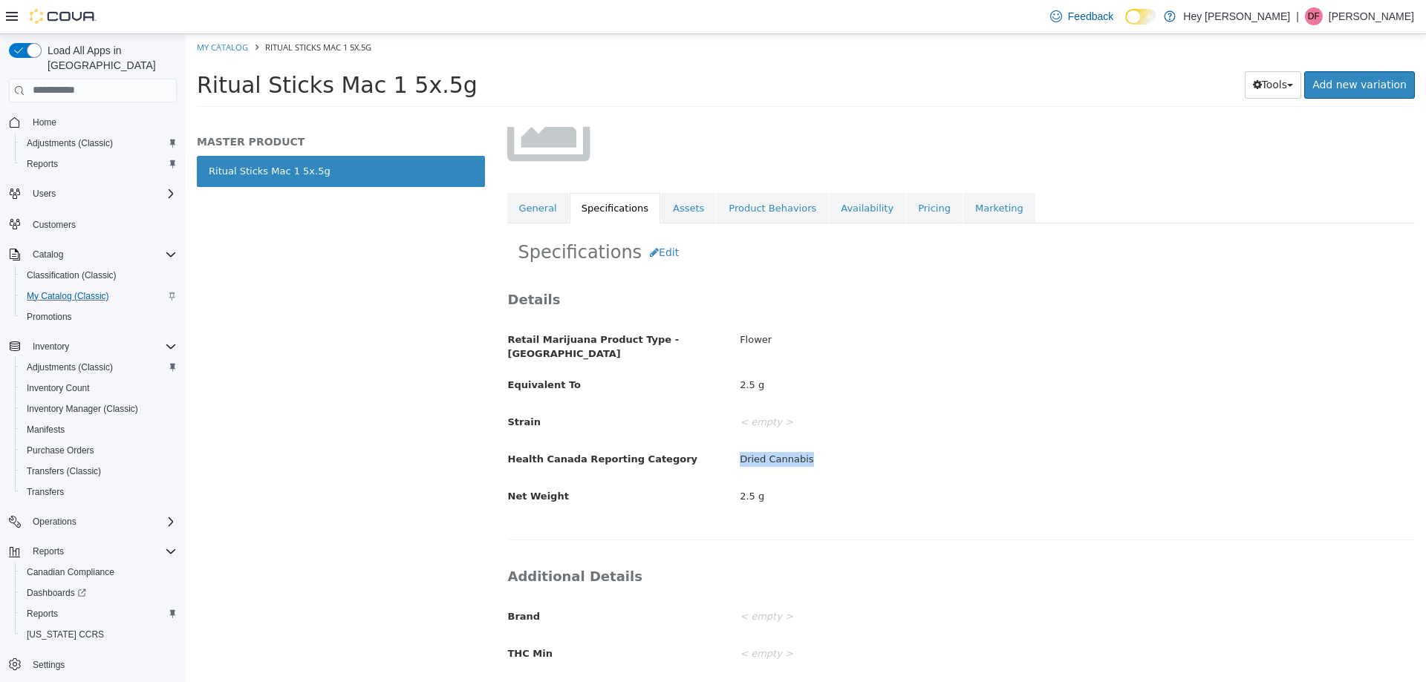
drag, startPoint x: 732, startPoint y: 451, endPoint x: 831, endPoint y: 436, distance: 100.0
click at [831, 436] on div "Retail Marijuana Product Type - [GEOGRAPHIC_DATA] Flower Equivalent To 2.5 g St…" at bounding box center [961, 418] width 907 height 183
drag, startPoint x: 737, startPoint y: 448, endPoint x: 840, endPoint y: 436, distance: 104.0
click at [840, 436] on div "Retail Marijuana Product Type - [GEOGRAPHIC_DATA] Flower Equivalent To 2.5 g St…" at bounding box center [961, 418] width 907 height 183
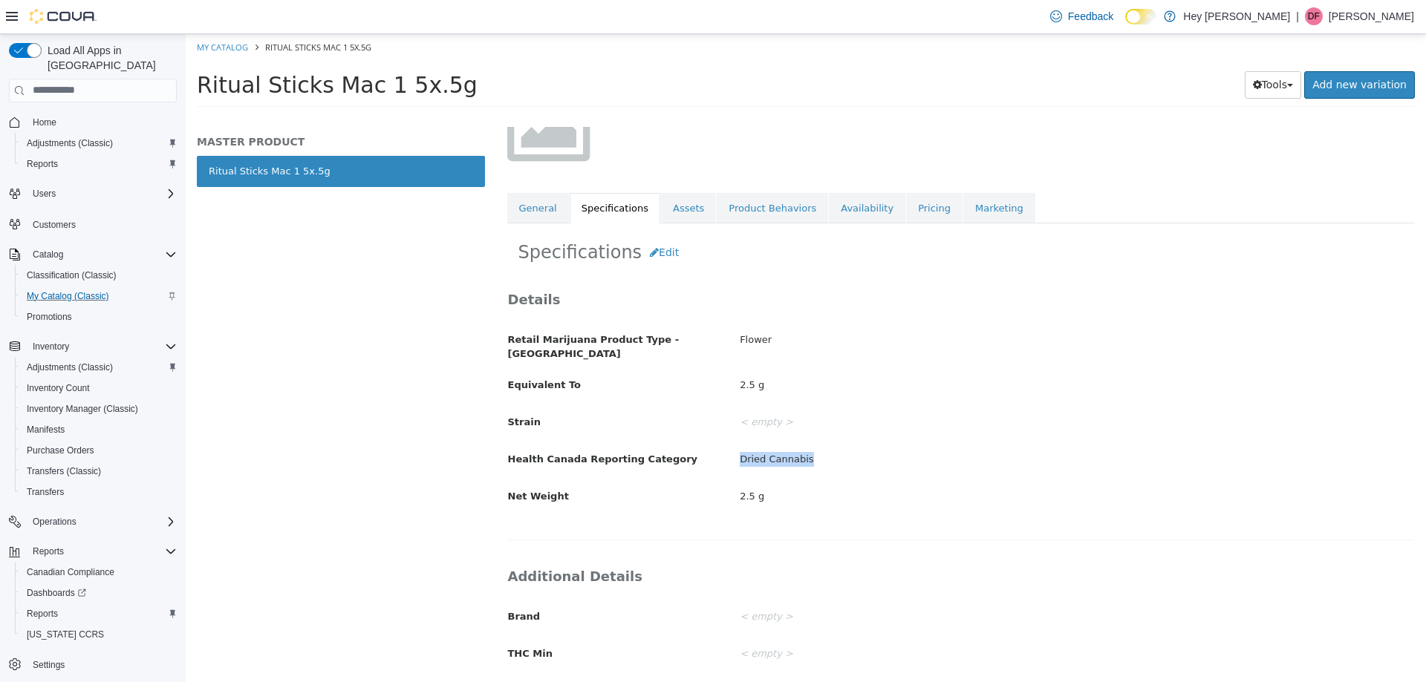
click at [839, 450] on div "Dried Cannabis" at bounding box center [1076, 459] width 697 height 26
click at [220, 48] on link "My Catalog" at bounding box center [222, 46] width 51 height 11
select select "**********"
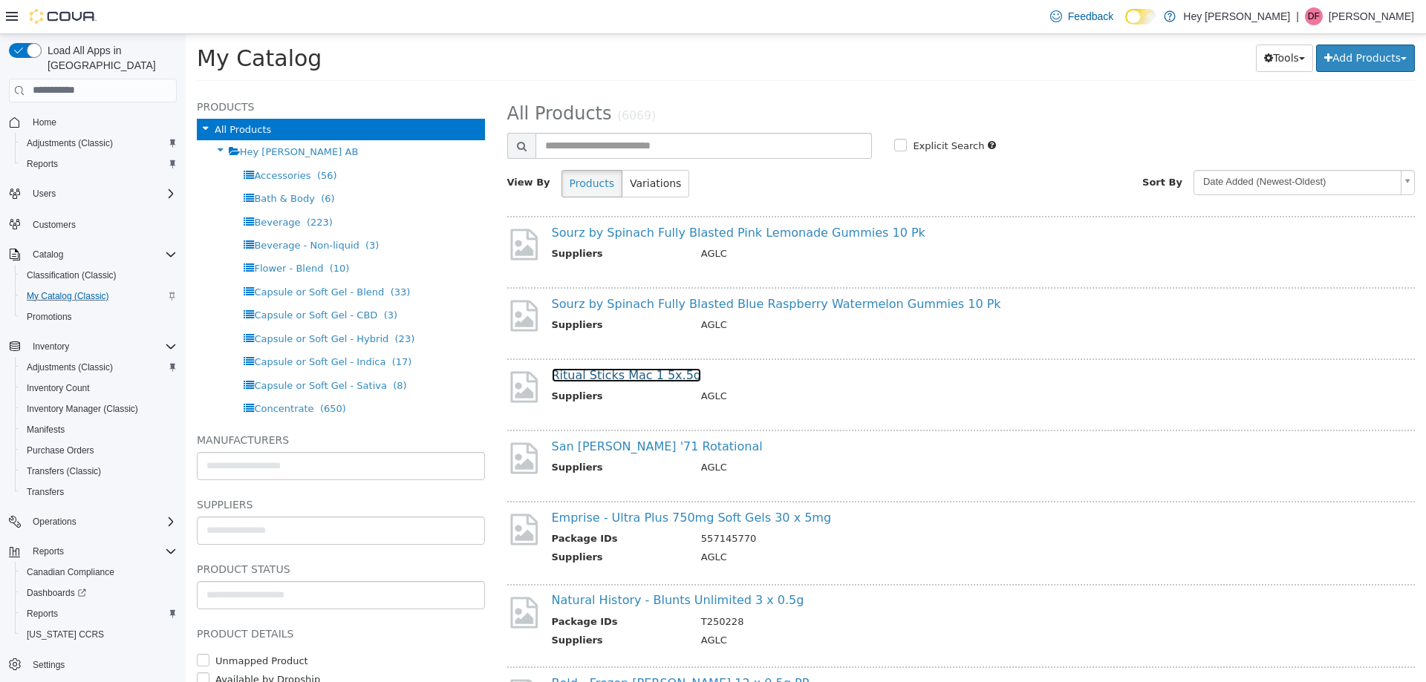
click at [613, 381] on link "Ritual Sticks Mac 1 5x.5g" at bounding box center [627, 375] width 150 height 14
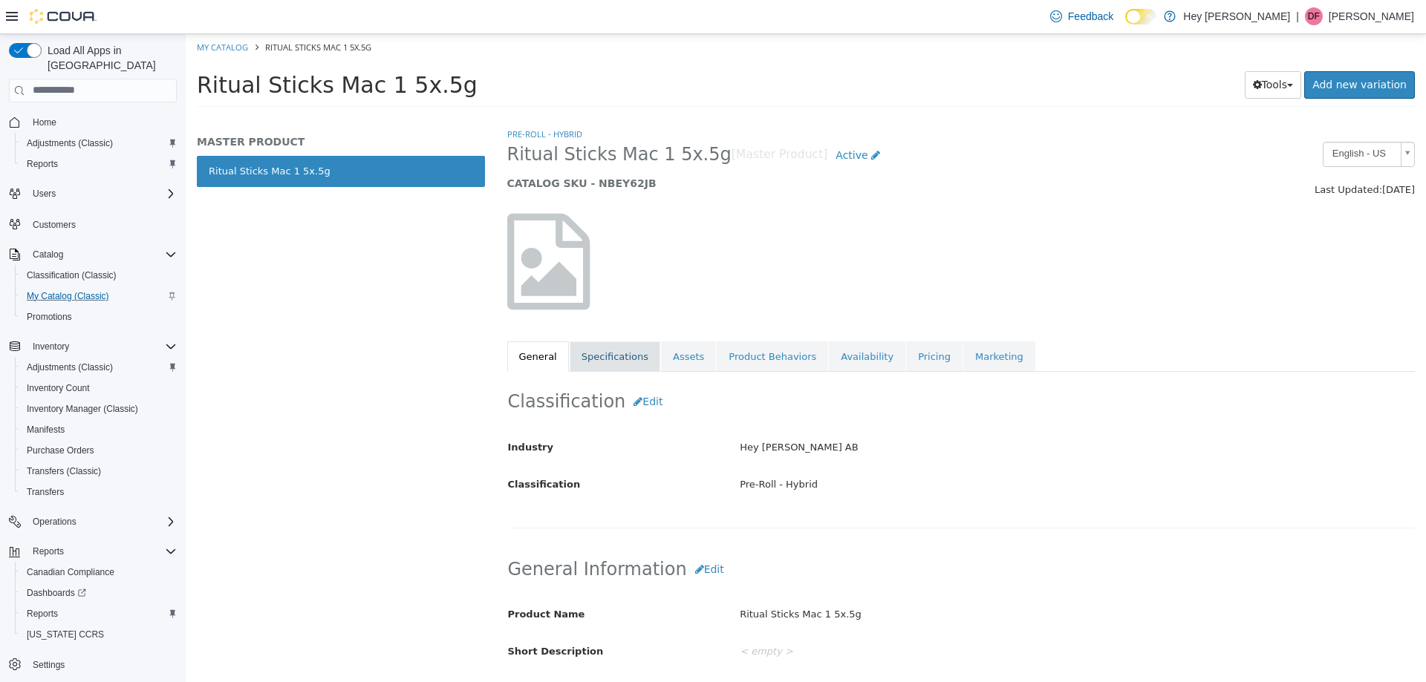
click at [593, 362] on link "Specifications" at bounding box center [615, 356] width 91 height 31
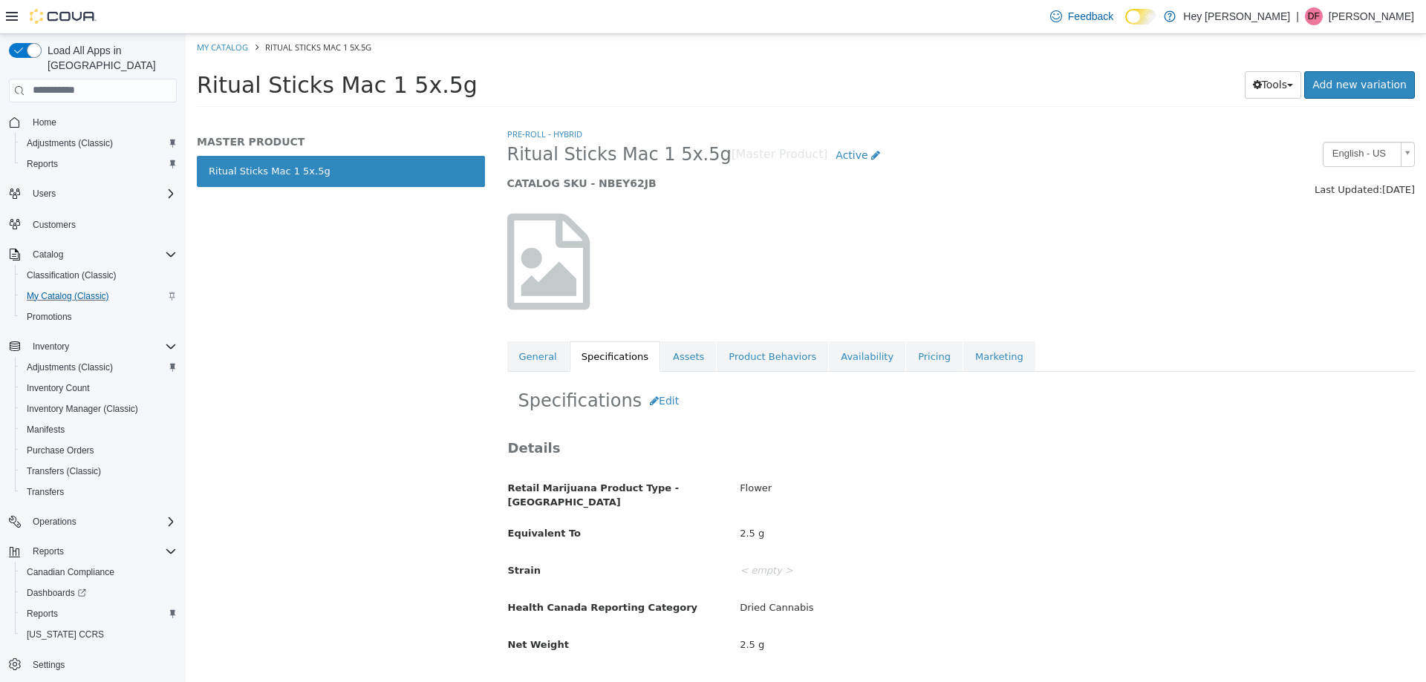
scroll to position [149, 0]
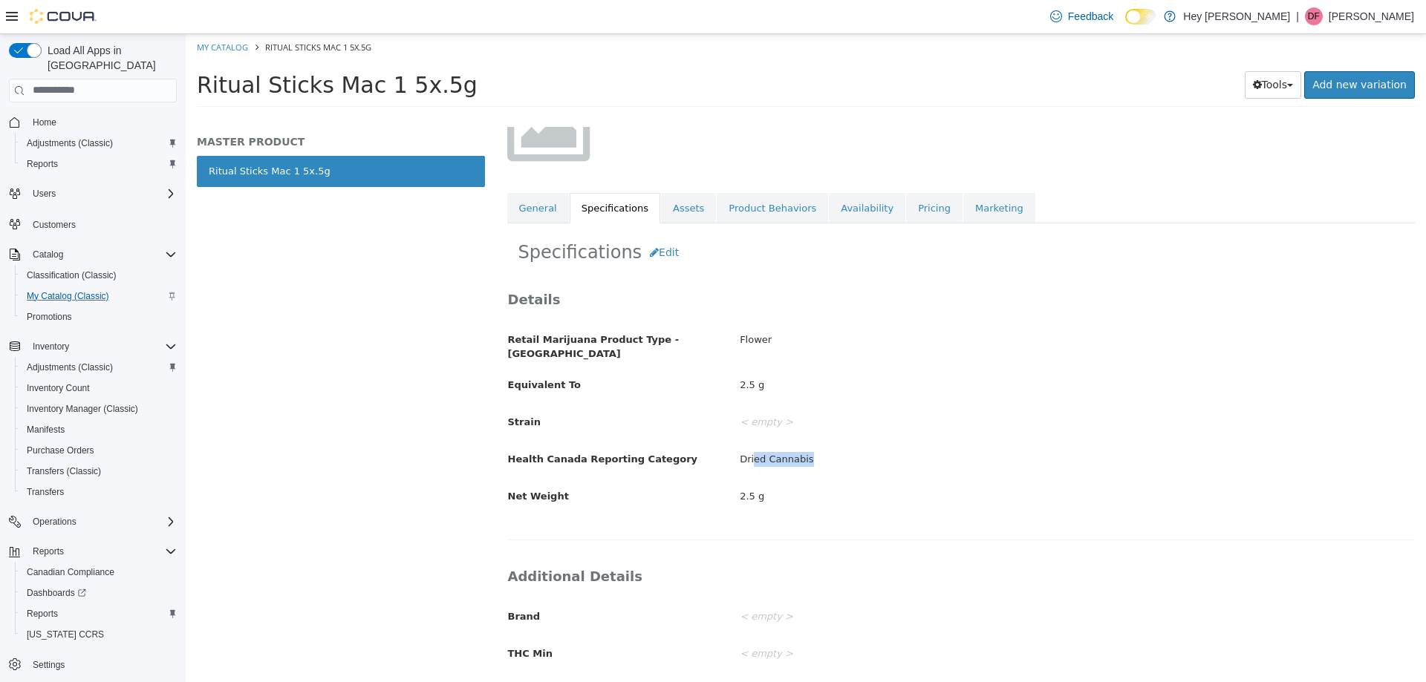
drag, startPoint x: 751, startPoint y: 448, endPoint x: 812, endPoint y: 448, distance: 60.9
click at [812, 448] on div "Dried Cannabis" at bounding box center [1076, 459] width 697 height 26
click at [800, 454] on div "Dried Cannabis" at bounding box center [1076, 459] width 697 height 26
drag, startPoint x: 800, startPoint y: 454, endPoint x: 746, endPoint y: 455, distance: 53.5
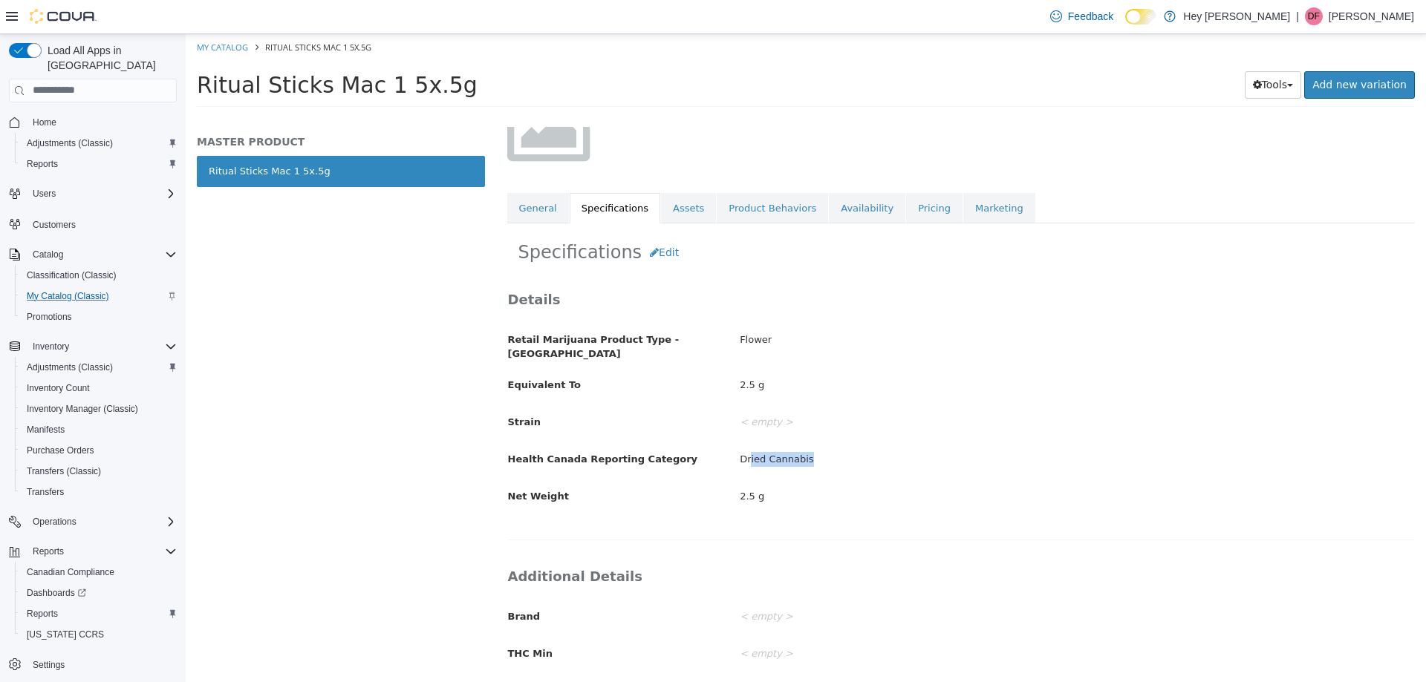
click at [746, 455] on div "Dried Cannabis" at bounding box center [1076, 459] width 697 height 26
click at [746, 456] on div "Dried Cannabis" at bounding box center [1076, 459] width 697 height 26
click at [236, 43] on link "My Catalog" at bounding box center [222, 46] width 51 height 11
select select "**********"
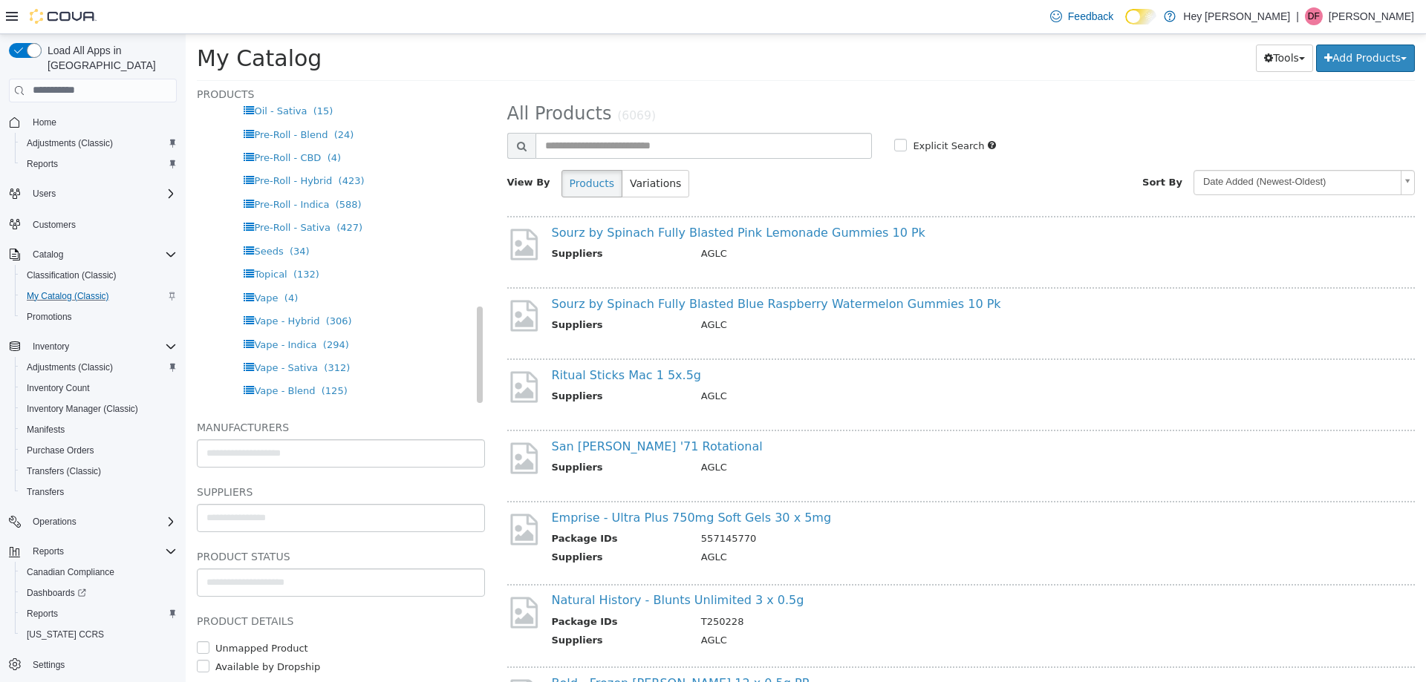
scroll to position [49, 0]
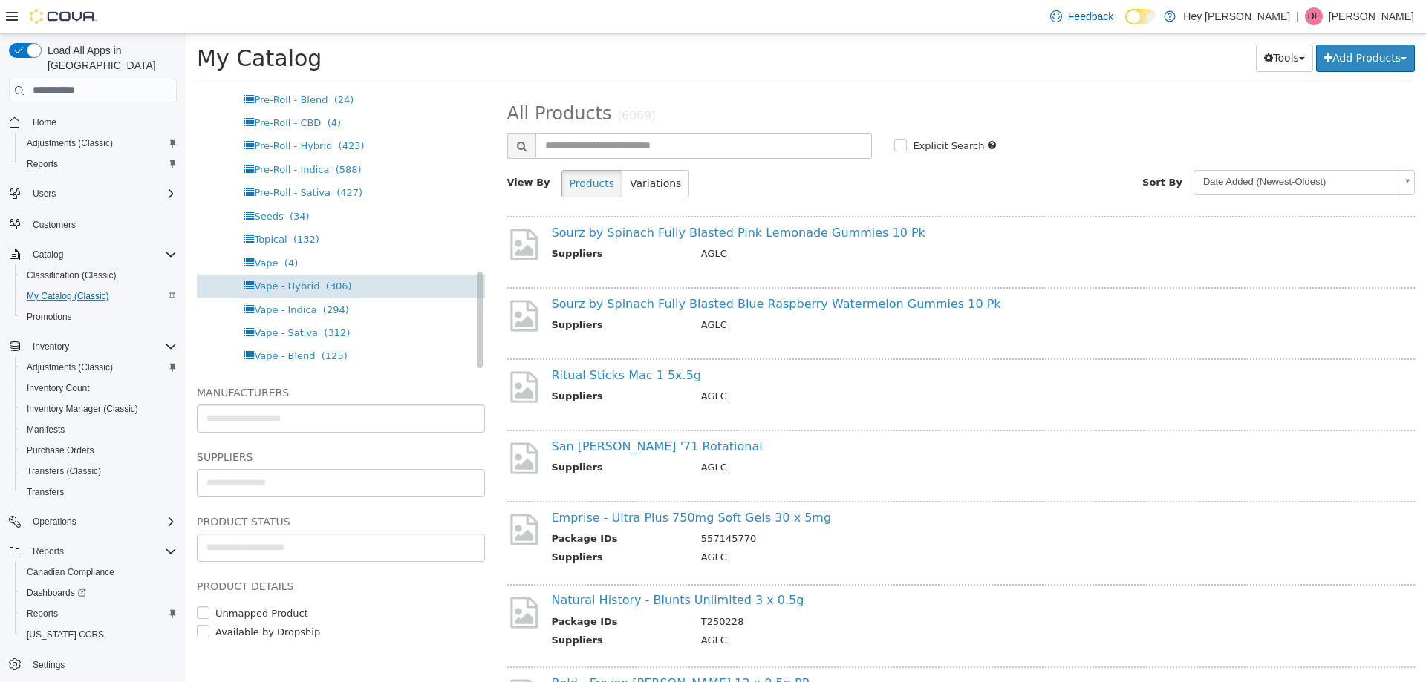
click at [271, 281] on span "Vape - Hybrid" at bounding box center [286, 285] width 65 height 11
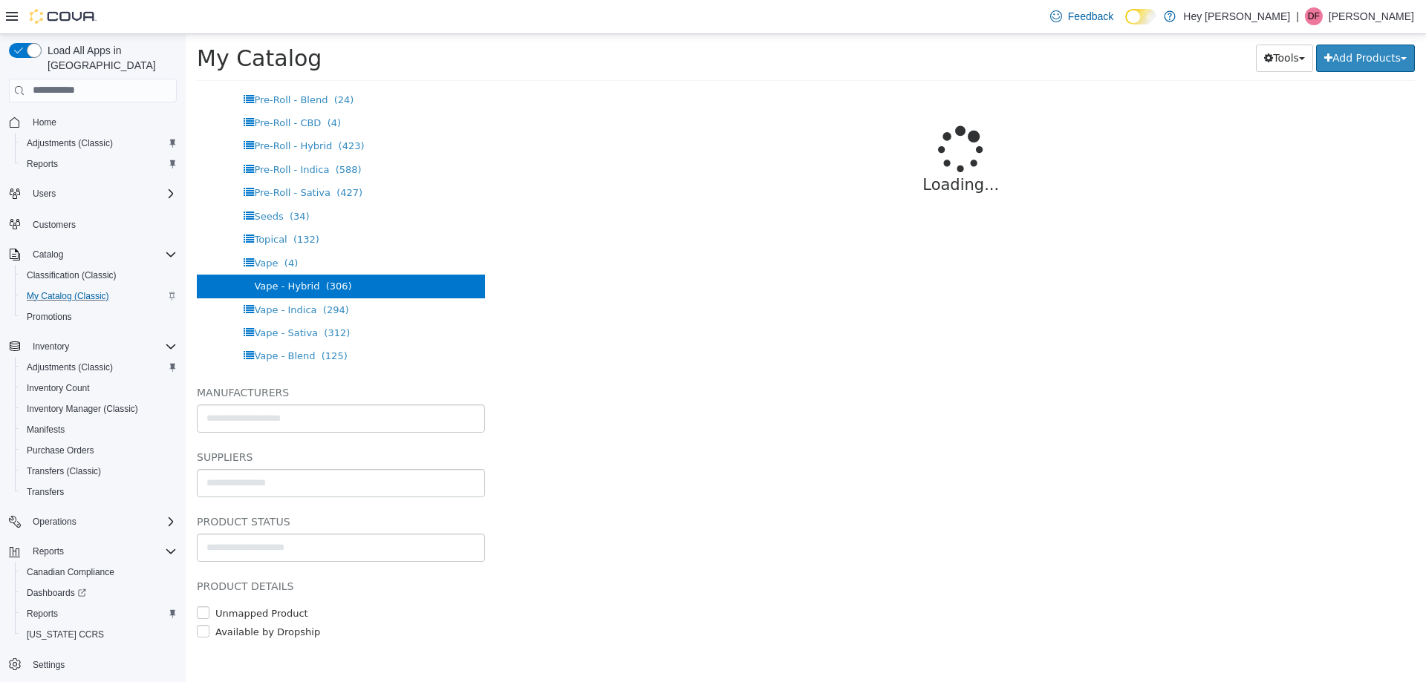
select select "**********"
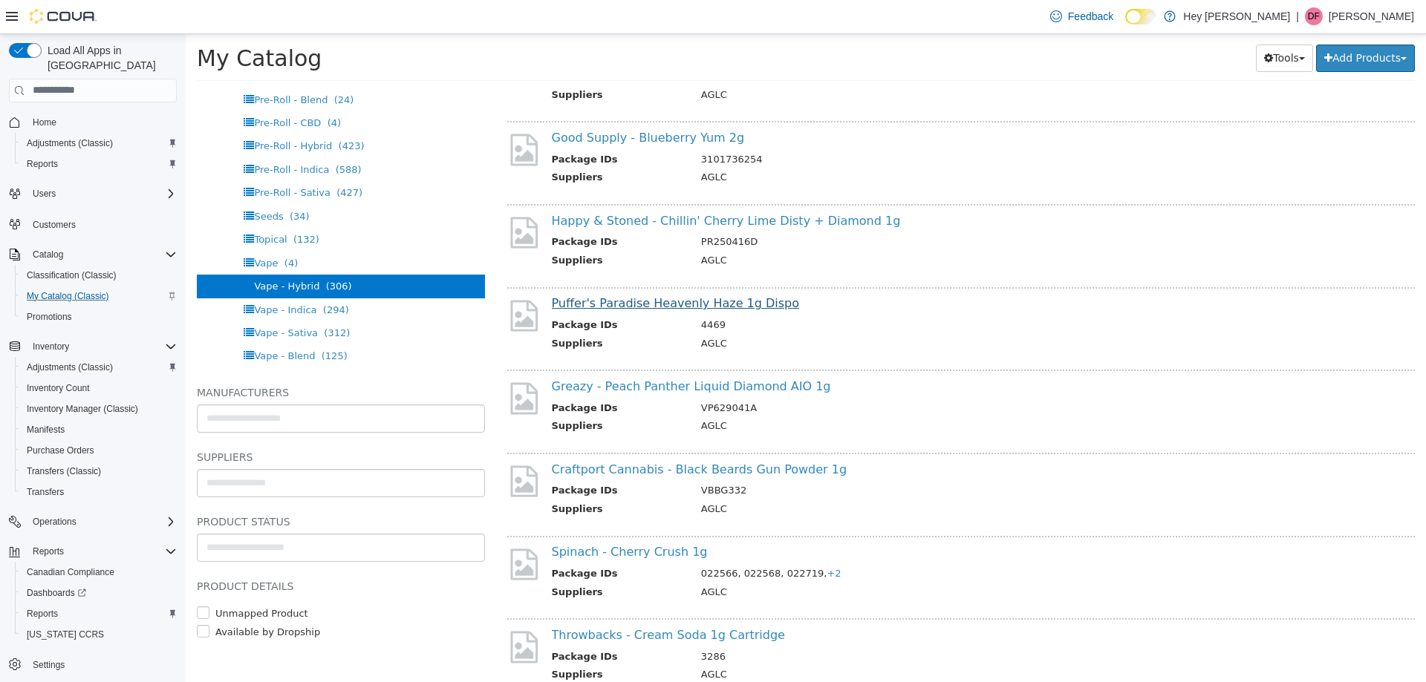
scroll to position [297, 0]
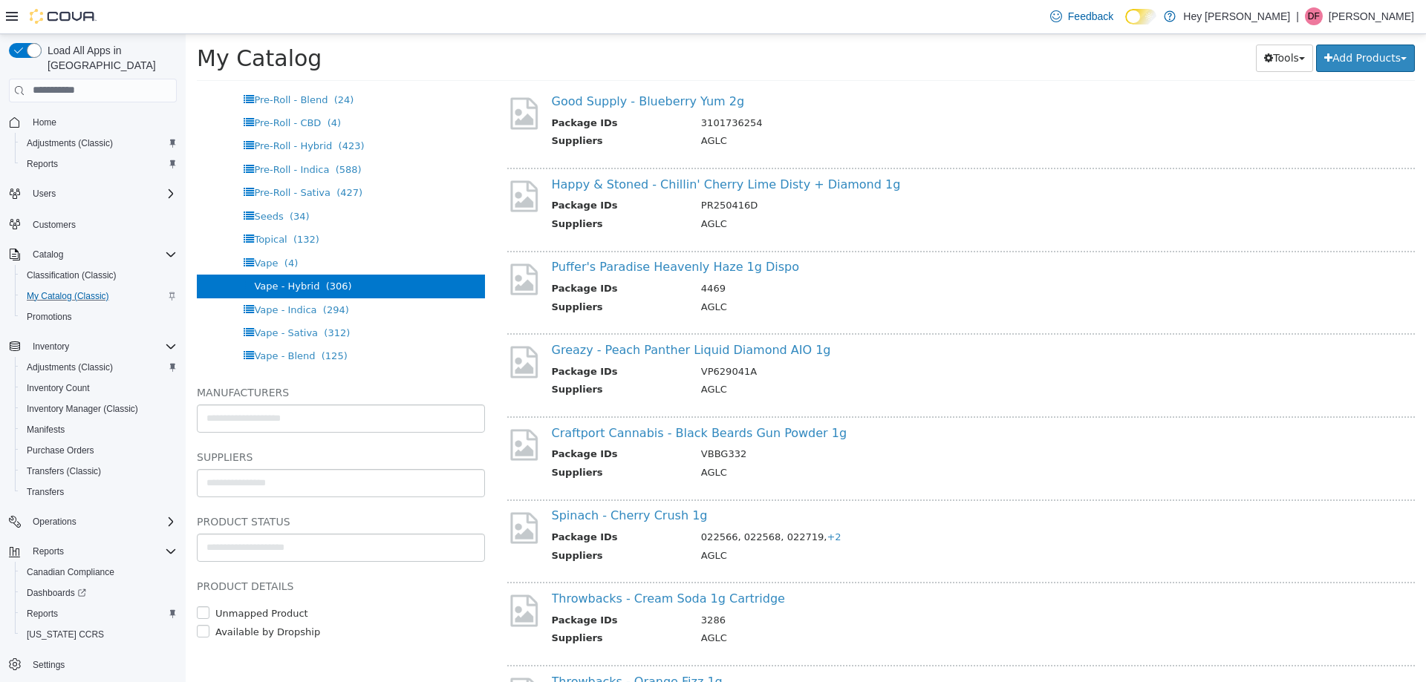
click at [613, 417] on div "Craftport Cannabis - Black Beards Gun Powder 1g Package IDs VBBG332 Suppliers A…" at bounding box center [961, 453] width 908 height 75
click at [619, 428] on link "Craftport Cannabis - Black Beards Gun Powder 1g" at bounding box center [700, 432] width 296 height 14
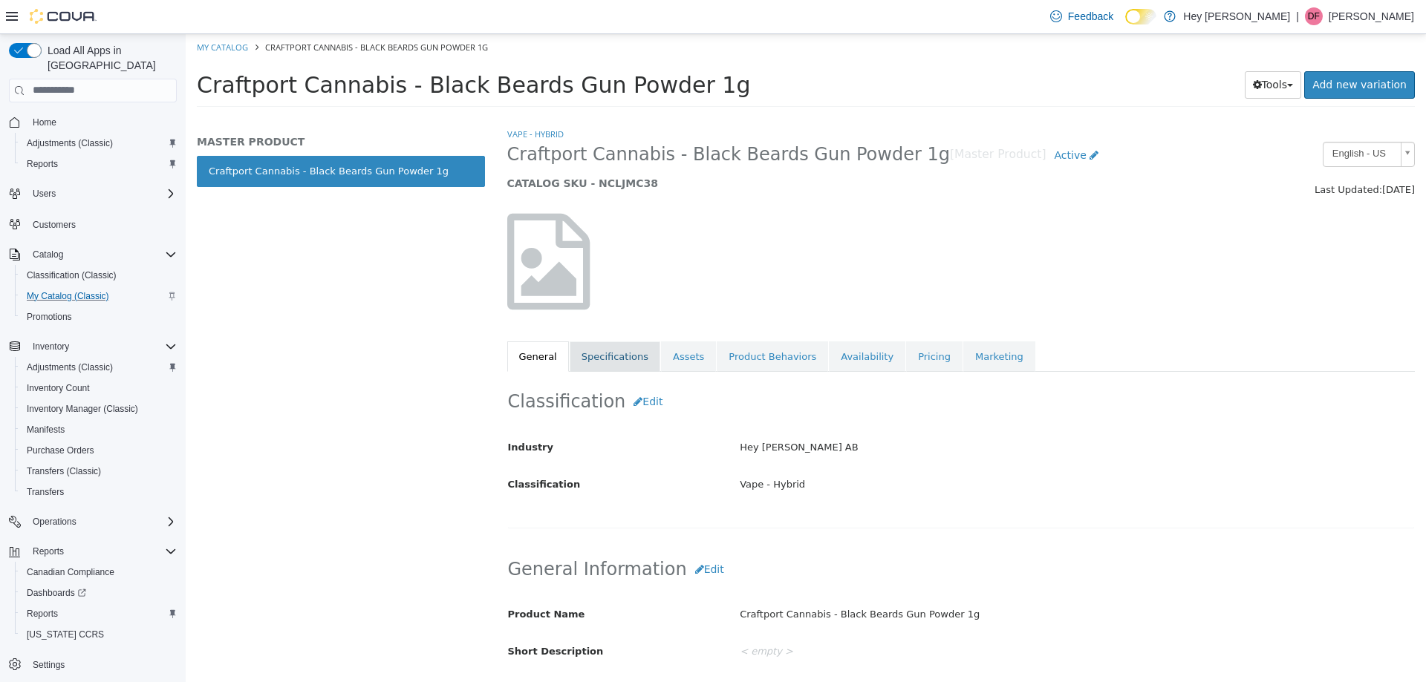
click at [616, 352] on link "Specifications" at bounding box center [615, 356] width 91 height 31
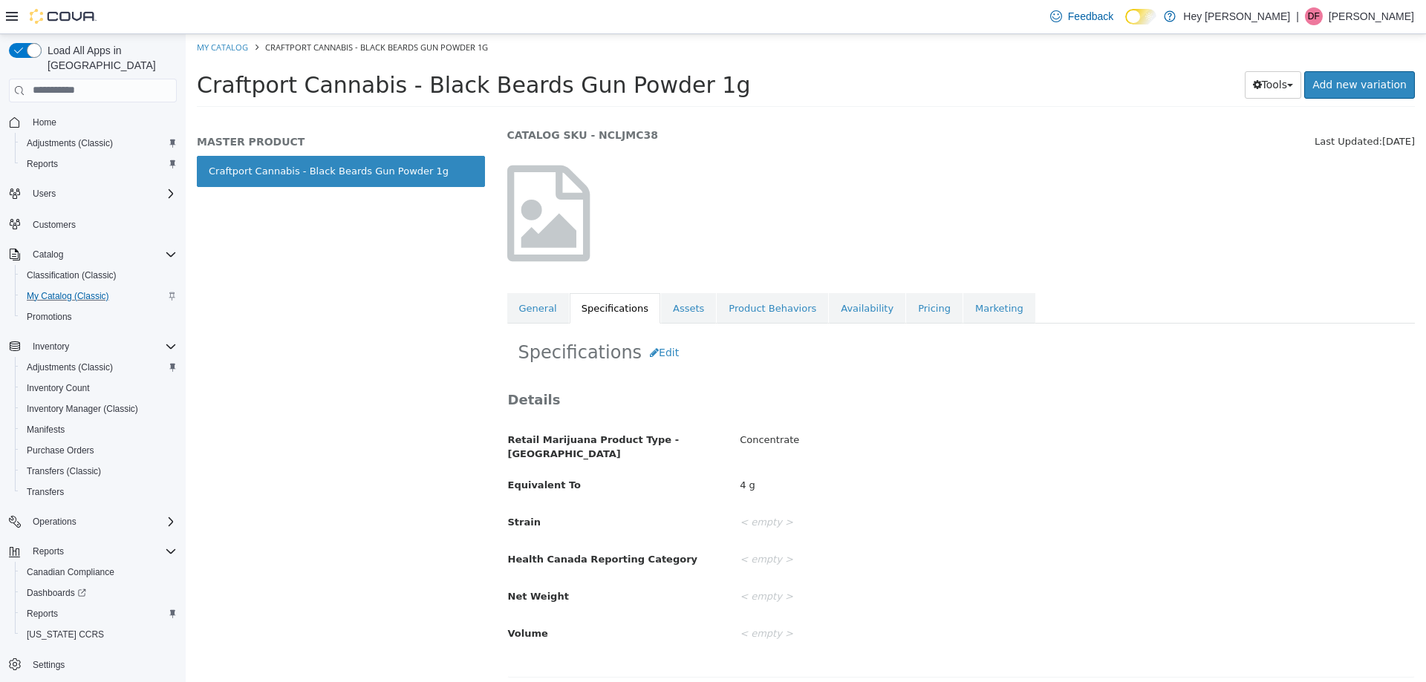
scroll to position [74, 0]
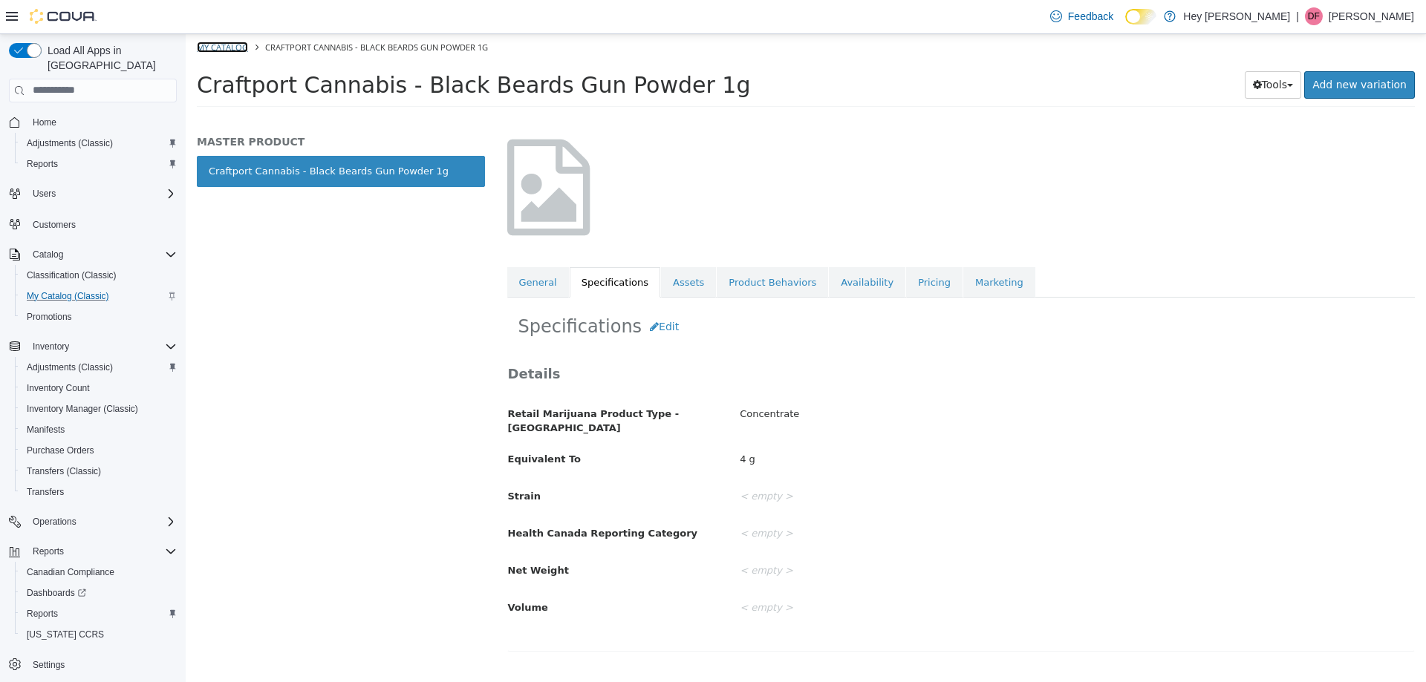
click at [229, 48] on link "My Catalog" at bounding box center [222, 46] width 51 height 11
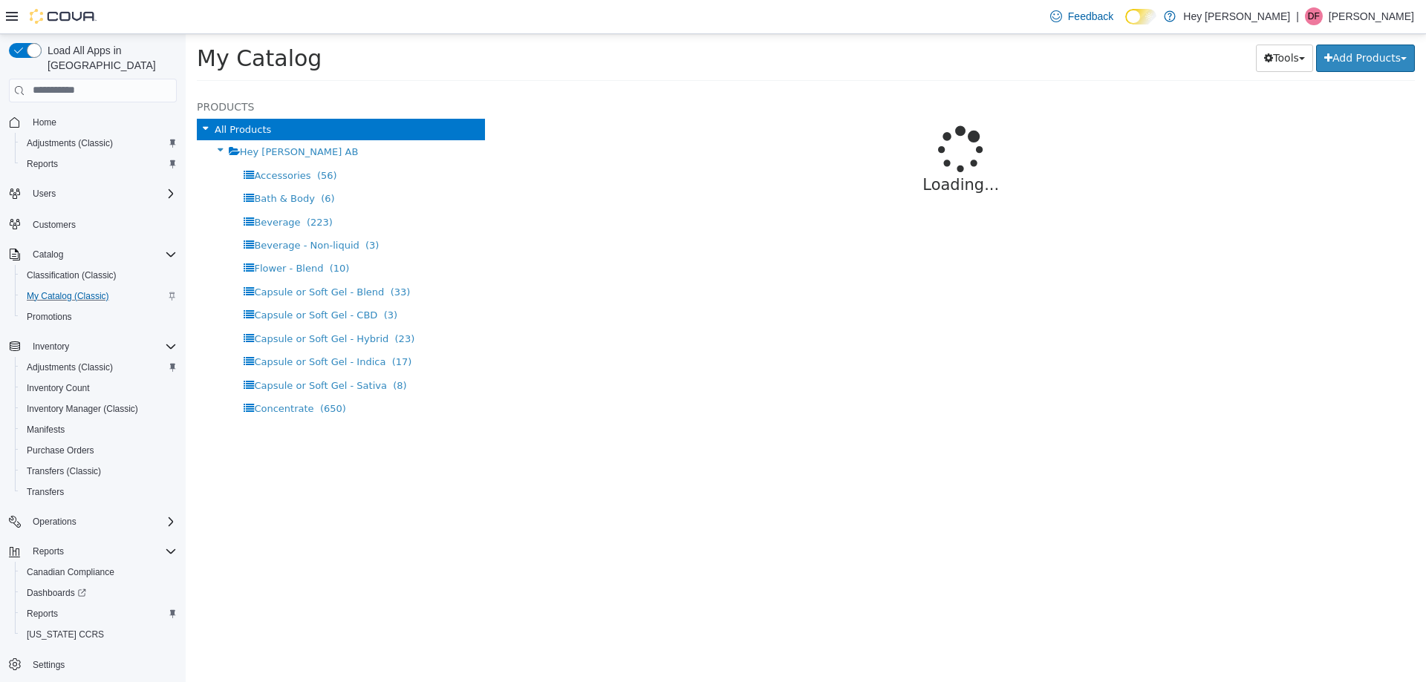
select select "**********"
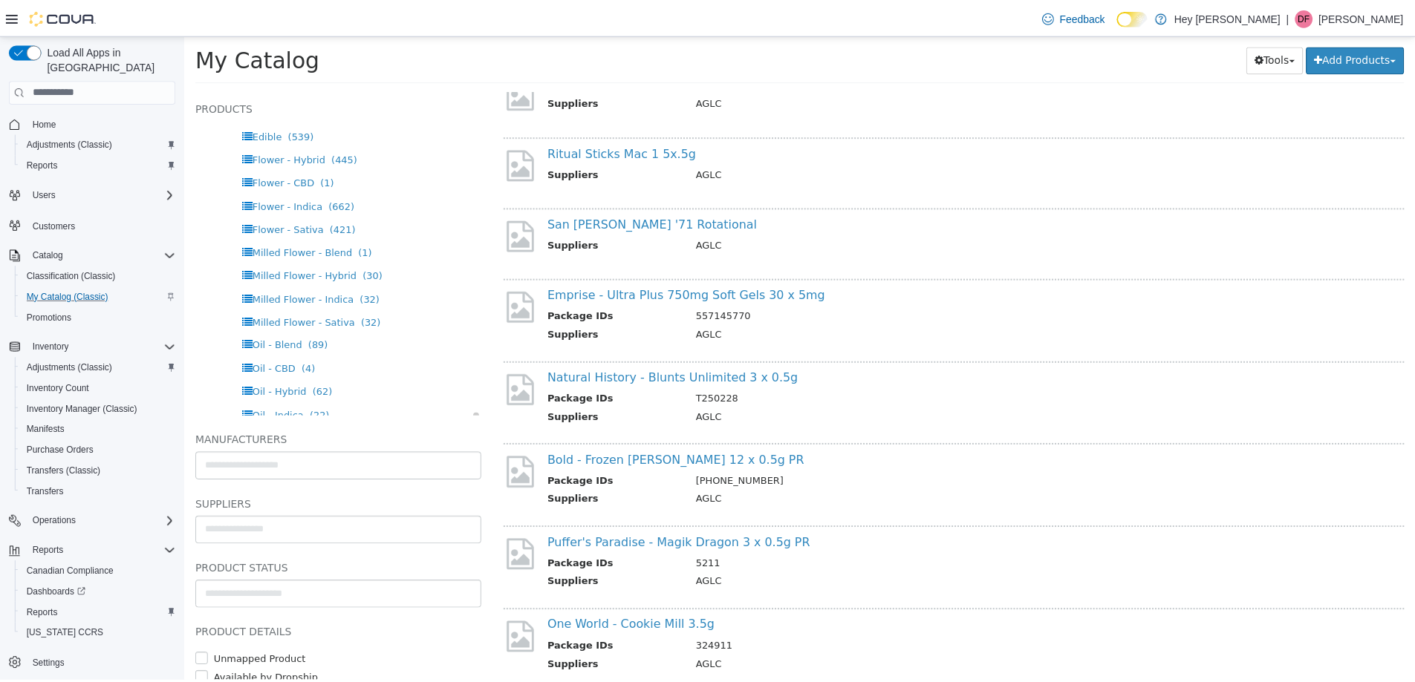
scroll to position [446, 0]
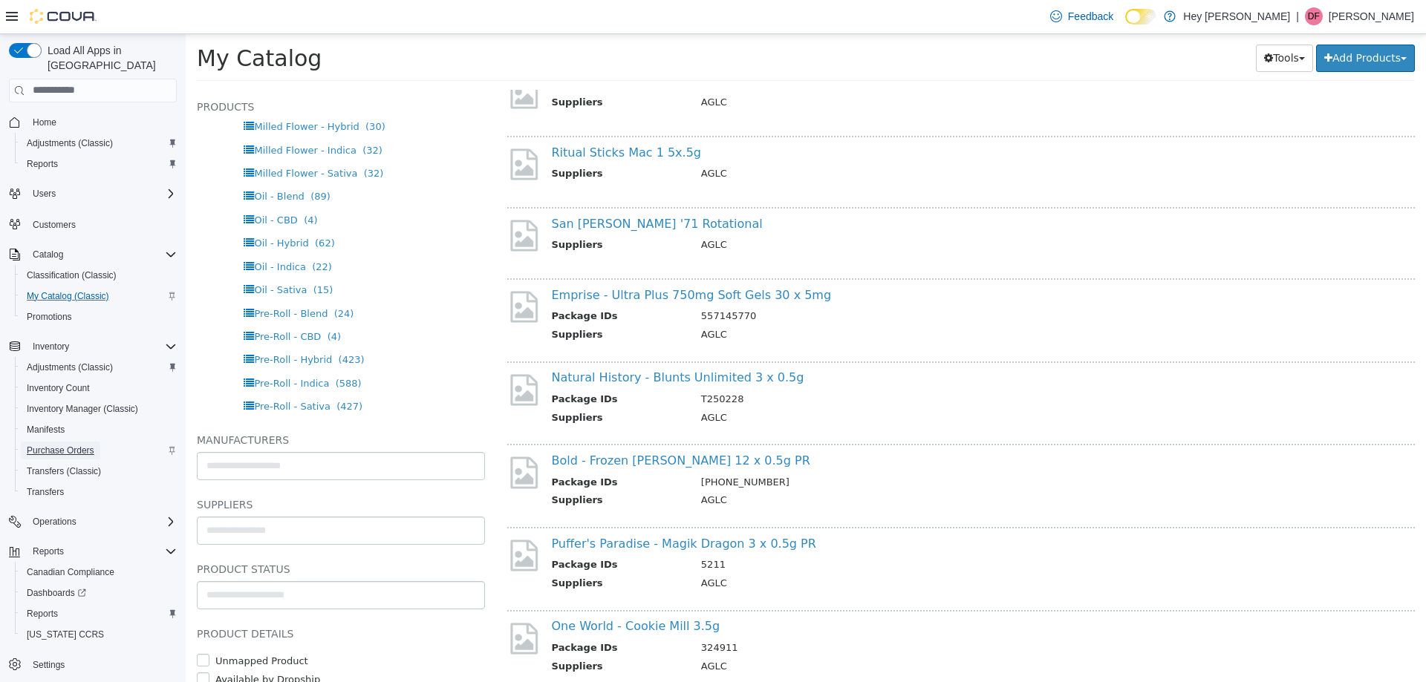
click at [48, 442] on span "Purchase Orders" at bounding box center [61, 451] width 68 height 18
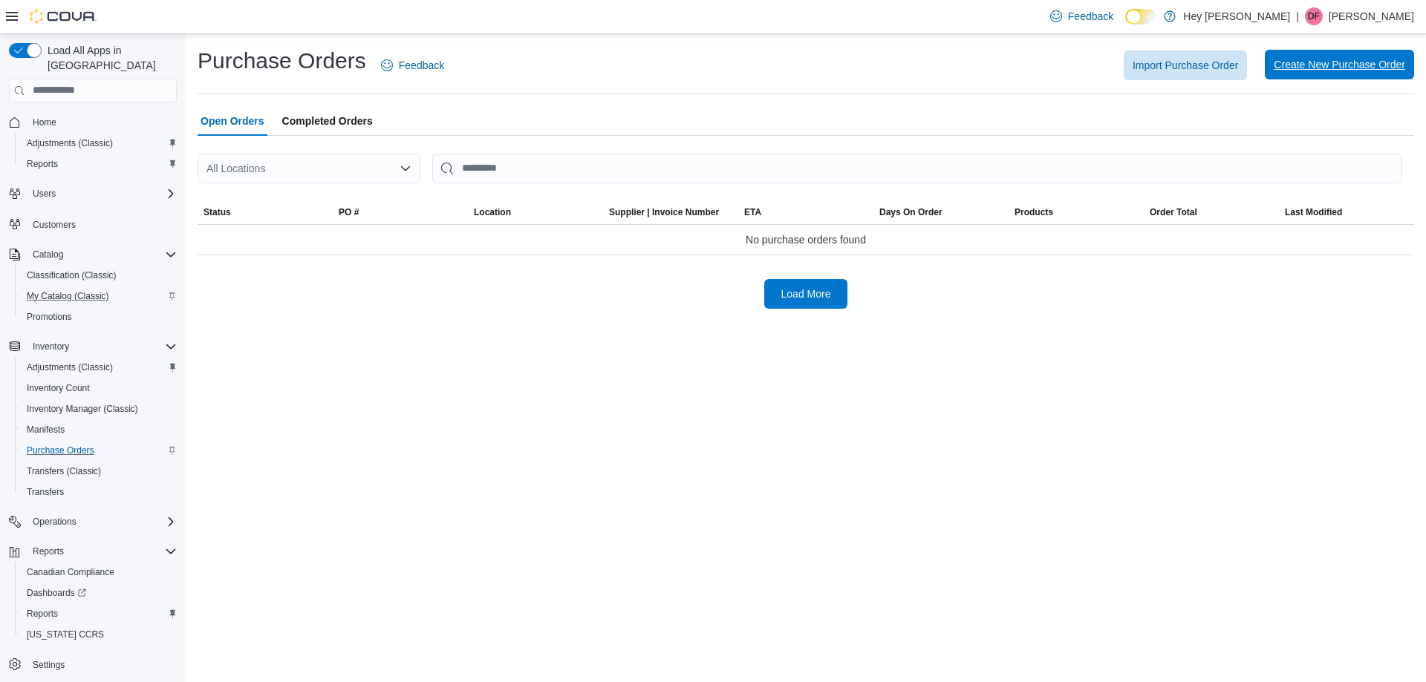
click at [1313, 71] on span "Create New Purchase Order" at bounding box center [1338, 64] width 131 height 15
click at [1171, 70] on span "Import Purchase Order" at bounding box center [1184, 64] width 105 height 15
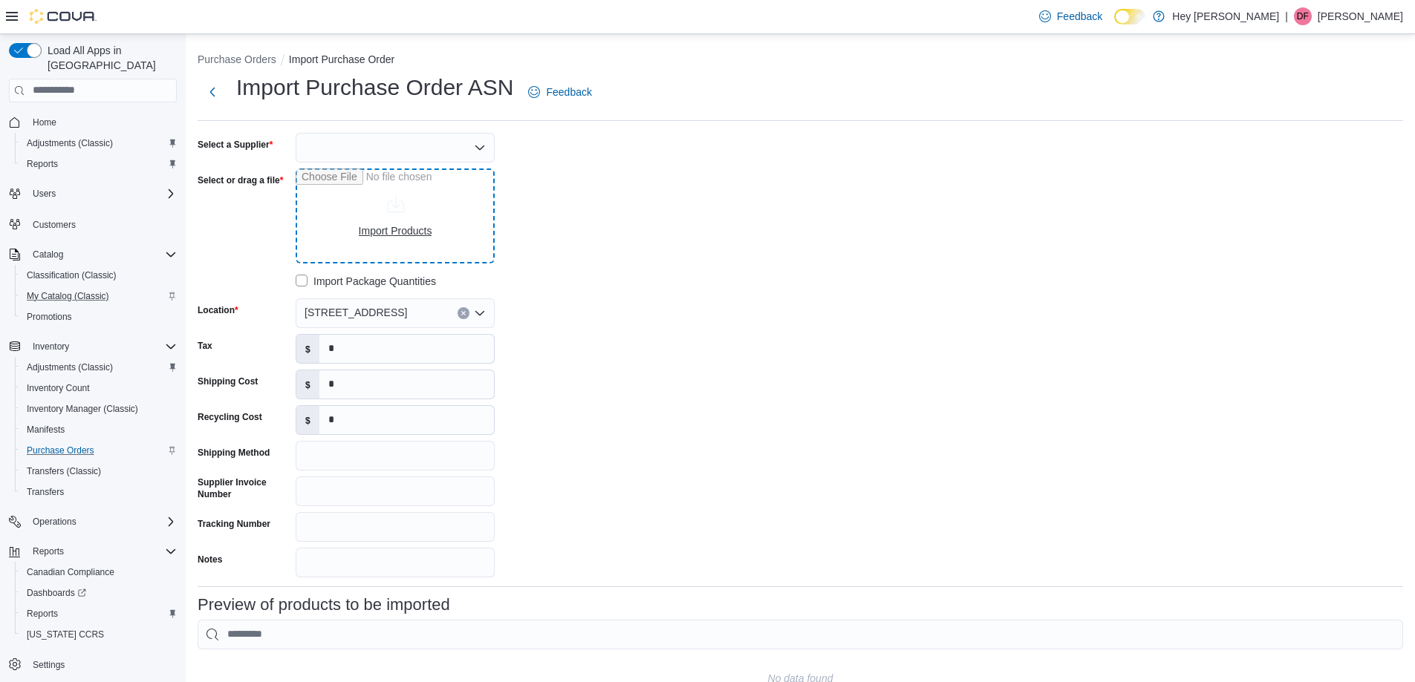
click at [383, 189] on input "Select or drag a file" at bounding box center [395, 216] width 199 height 95
type input "**********"
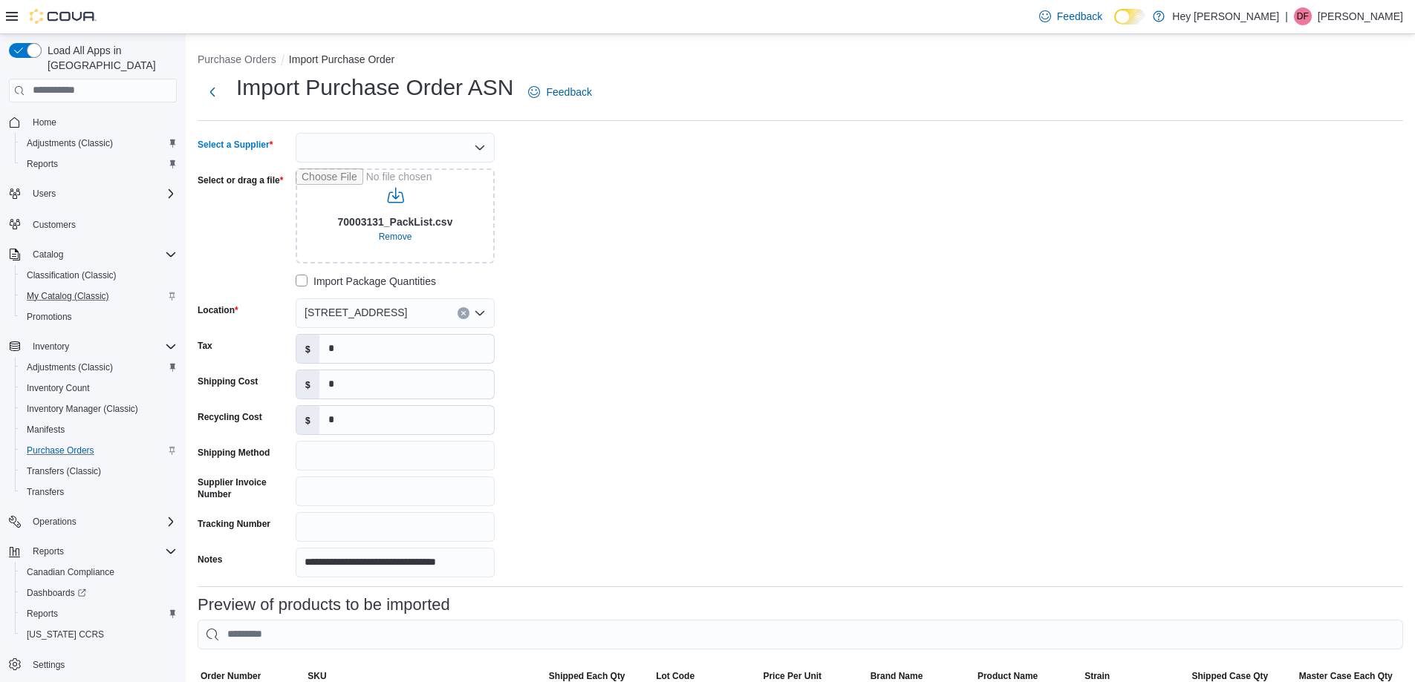
click at [404, 155] on div at bounding box center [395, 148] width 199 height 30
click at [385, 182] on button "AGLC" at bounding box center [395, 174] width 199 height 22
click at [893, 214] on div "**********" at bounding box center [800, 355] width 1205 height 445
drag, startPoint x: 353, startPoint y: 342, endPoint x: 295, endPoint y: 358, distance: 60.2
click at [295, 358] on div "Tax $ *" at bounding box center [346, 349] width 297 height 30
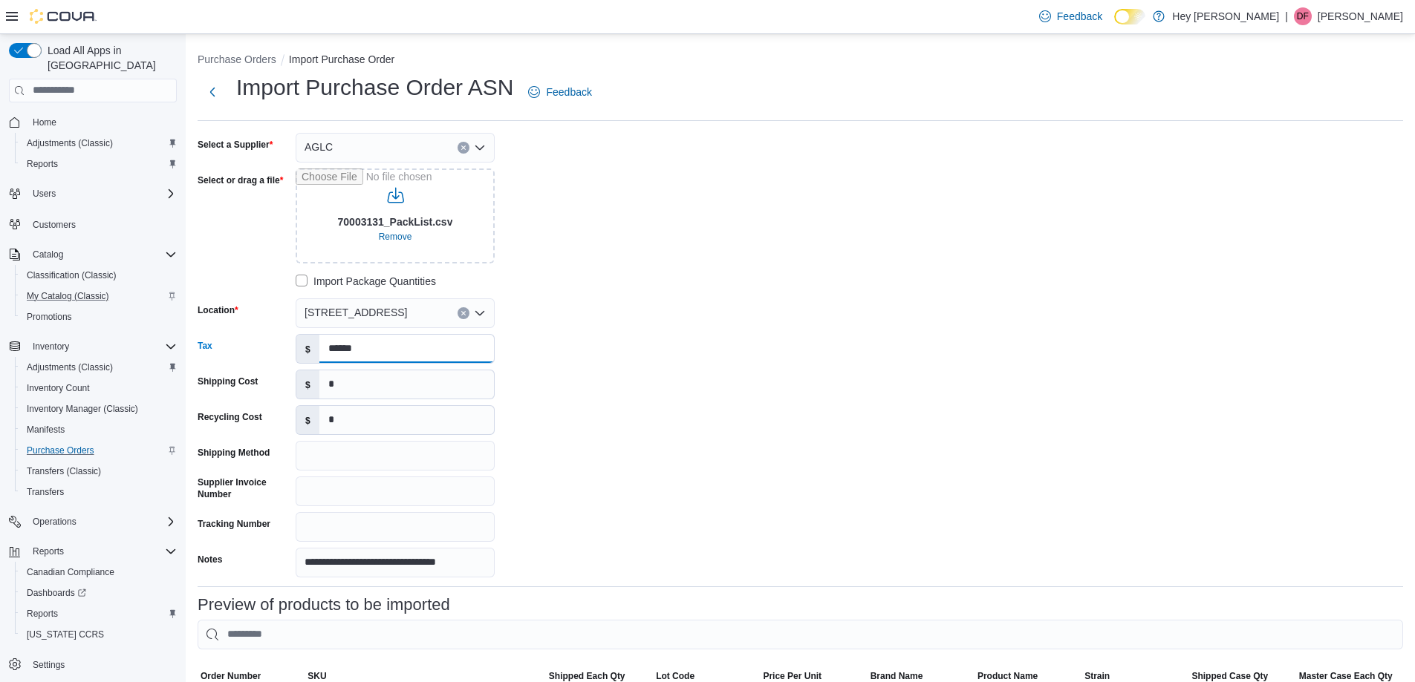
type input "******"
click at [388, 395] on input "*" at bounding box center [406, 385] width 174 height 28
type input "***"
click at [362, 420] on input "*" at bounding box center [406, 420] width 174 height 28
click at [787, 373] on div "**********" at bounding box center [800, 355] width 1205 height 445
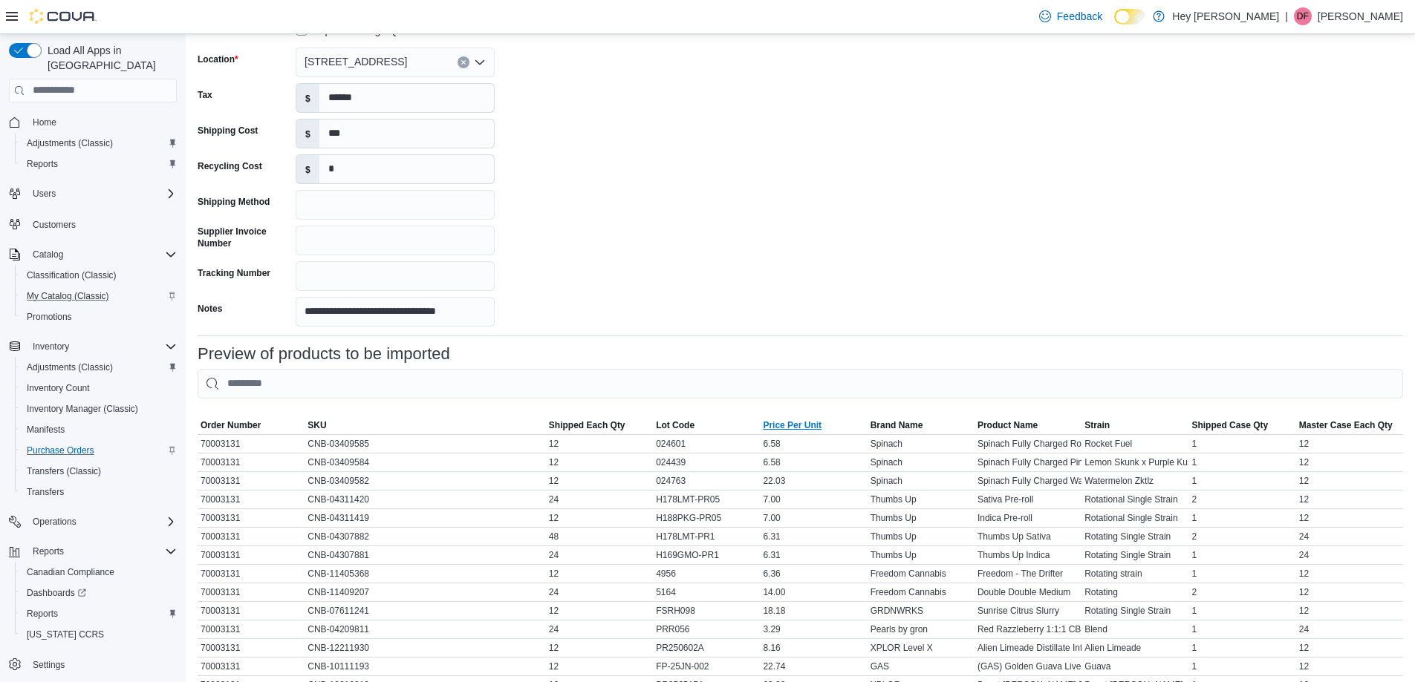
scroll to position [297, 0]
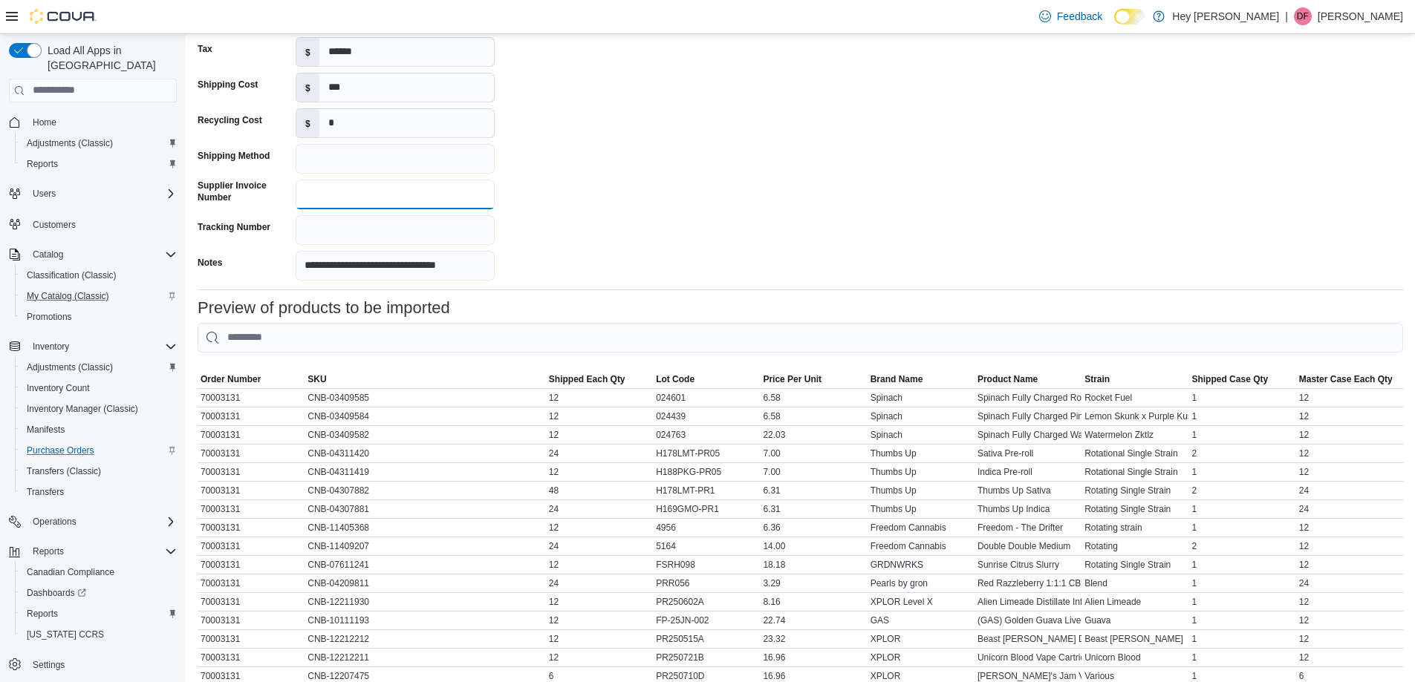
click at [327, 189] on input "Supplier Invoice Number" at bounding box center [395, 195] width 199 height 30
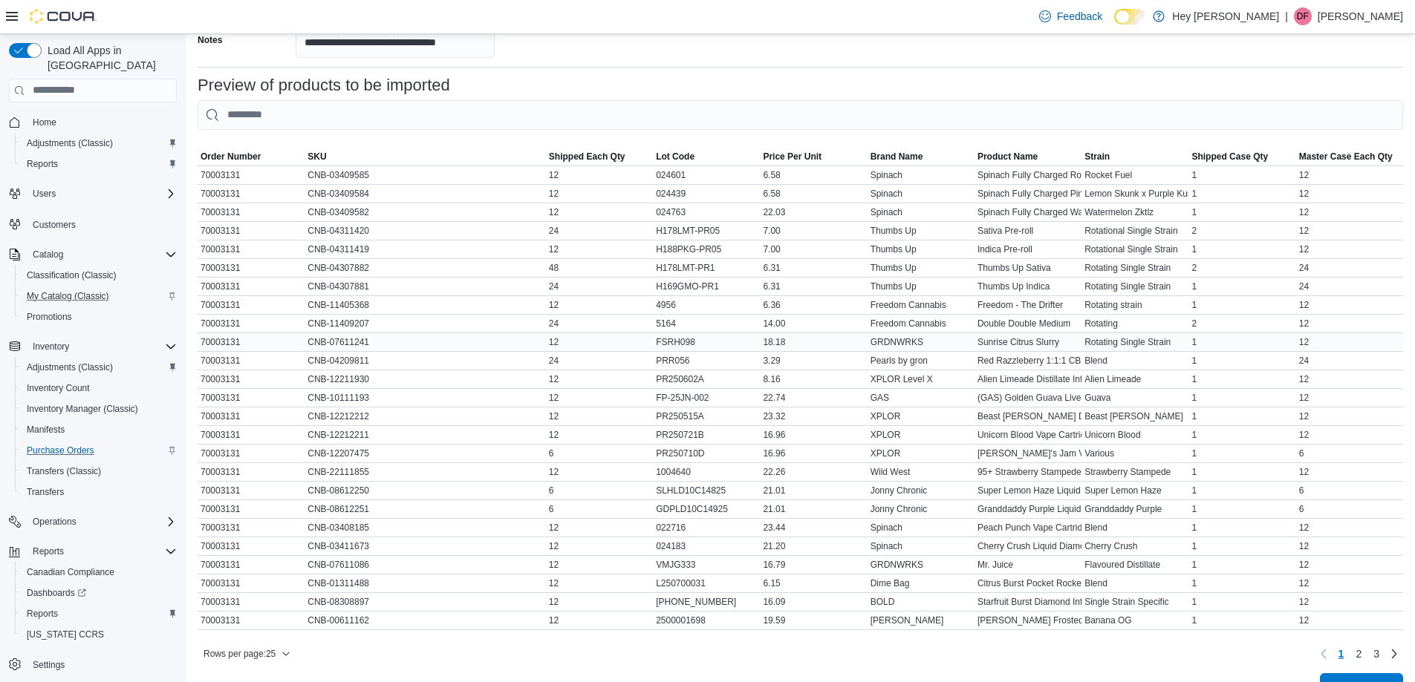
scroll to position [564, 0]
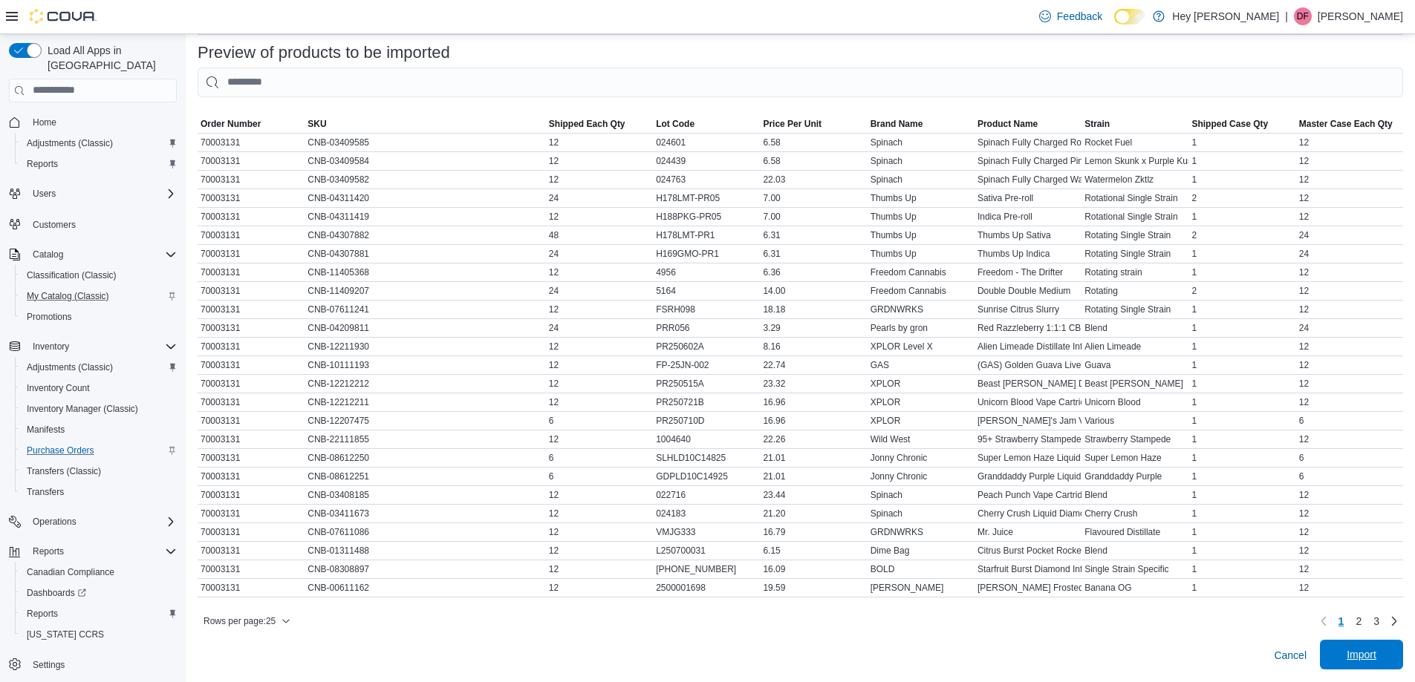
type input "********"
click at [1373, 653] on span "Import" at bounding box center [1361, 654] width 30 height 15
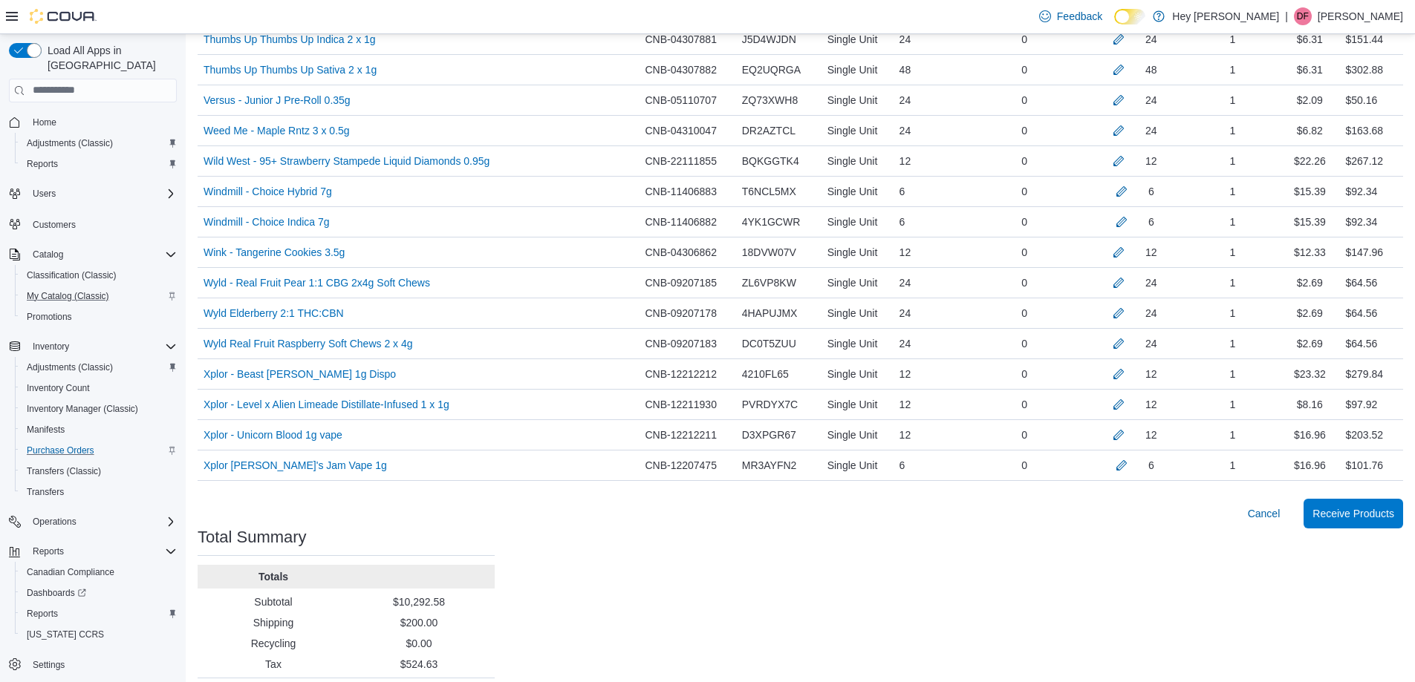
scroll to position [2159, 0]
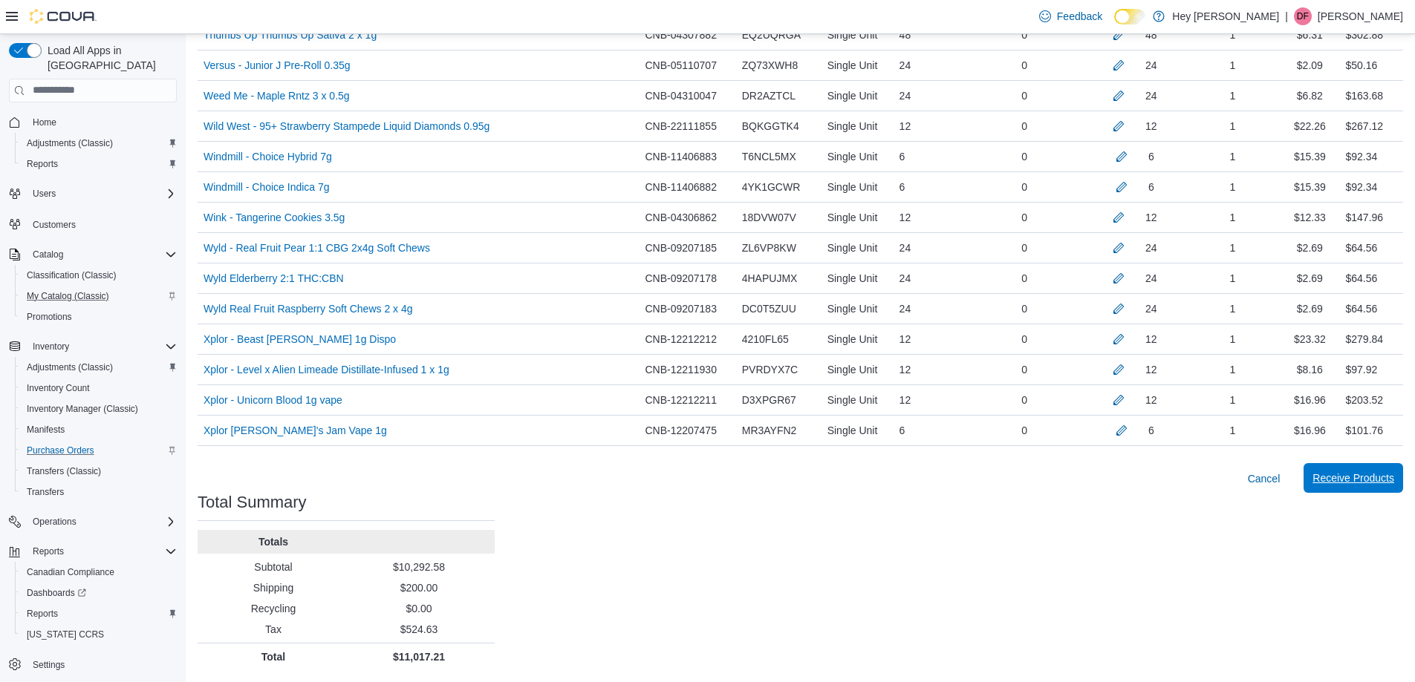
click at [1367, 484] on span "Receive Products" at bounding box center [1353, 478] width 82 height 15
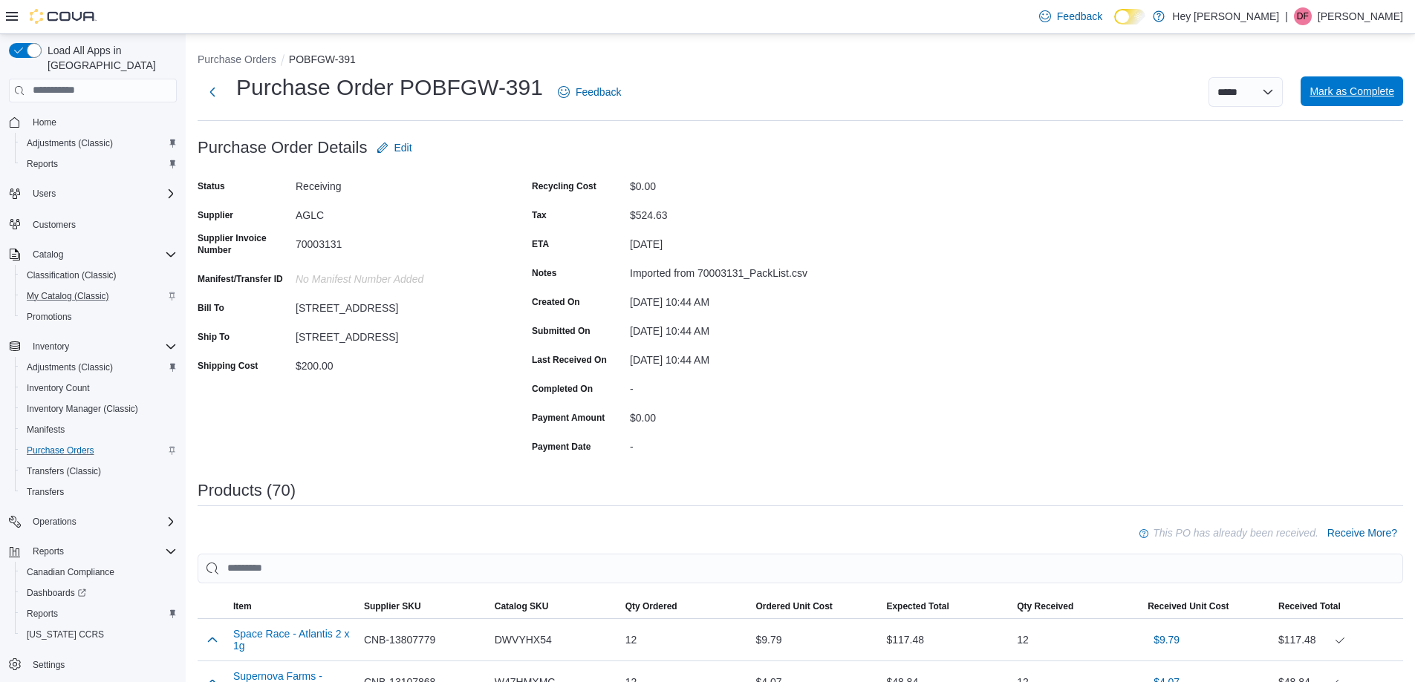
click at [1360, 86] on span "Mark as Complete" at bounding box center [1351, 91] width 85 height 15
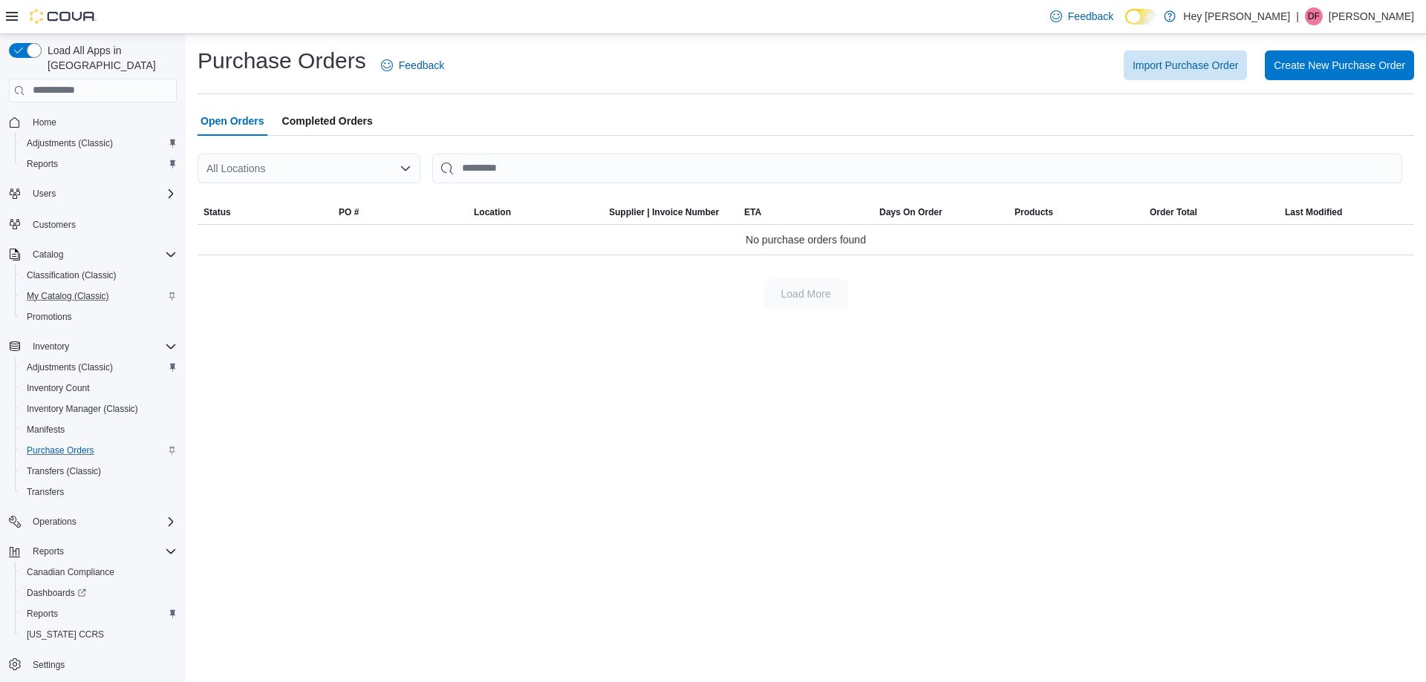
click at [1425, 448] on div "Purchase Orders Feedback Import Purchase Order Create New Purchase Order Open O…" at bounding box center [806, 358] width 1240 height 648
click at [52, 287] on span "My Catalog (Classic)" at bounding box center [68, 296] width 82 height 18
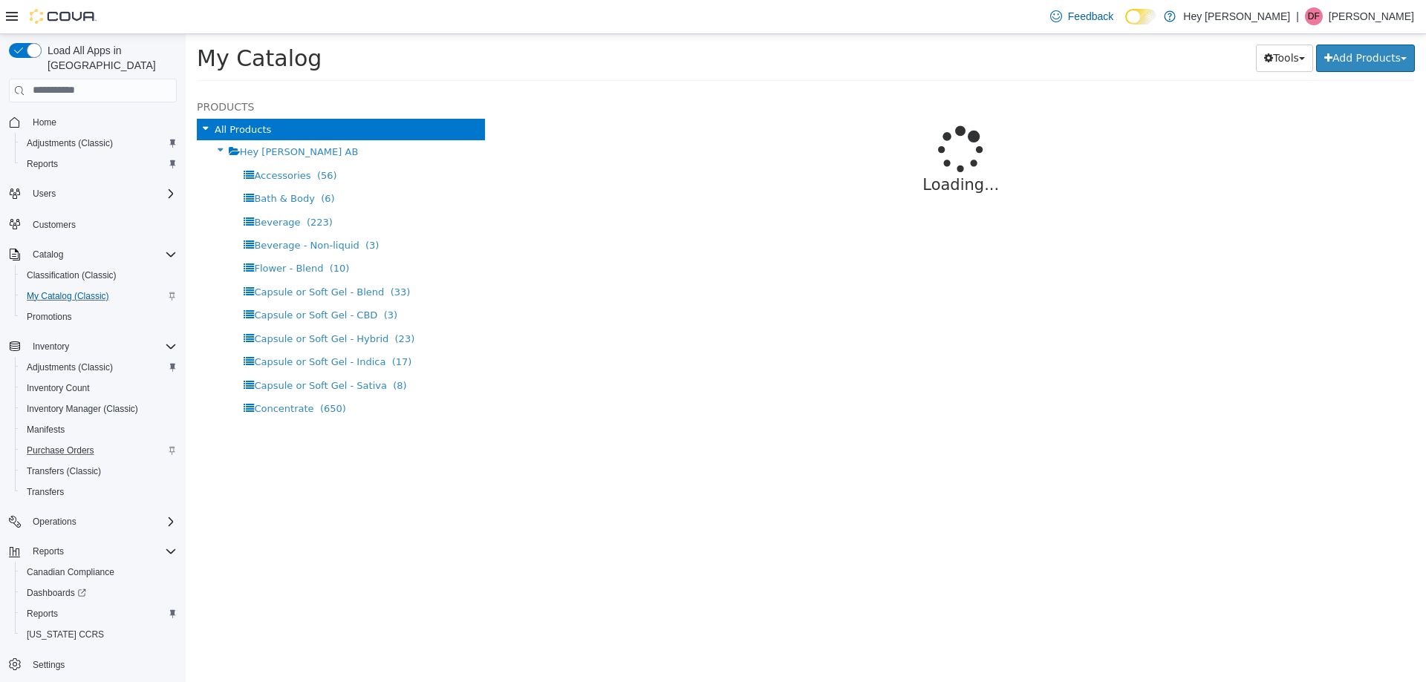
select select "**********"
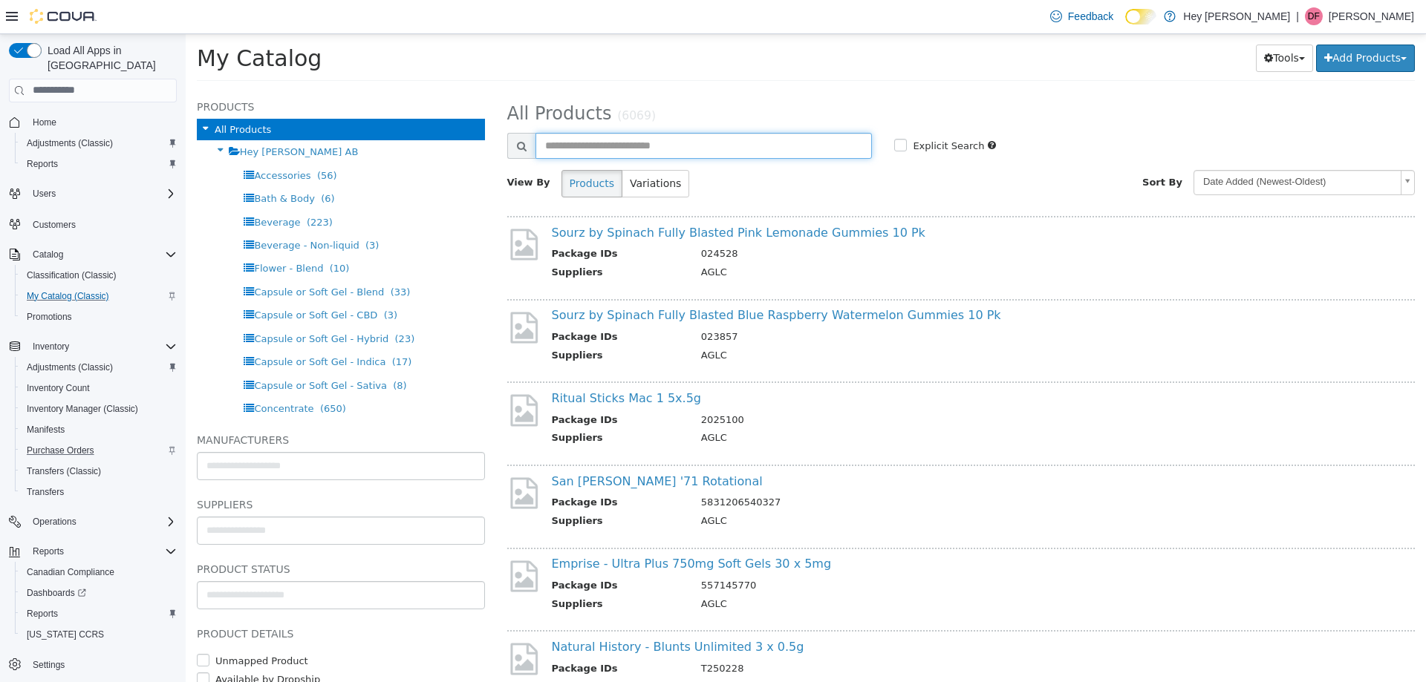
click at [630, 157] on input "text" at bounding box center [703, 145] width 337 height 26
type input "***"
select select "**********"
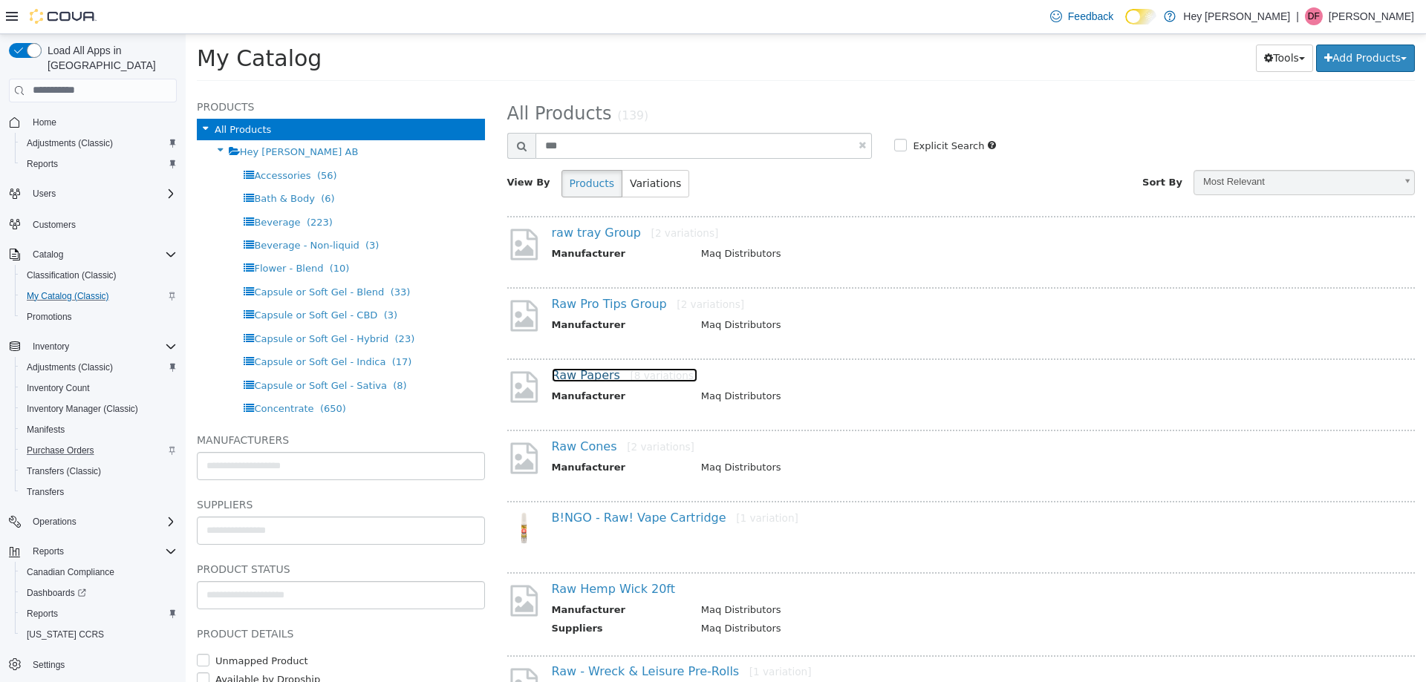
click at [578, 368] on link "Raw Papers [8 variations]" at bounding box center [625, 375] width 146 height 14
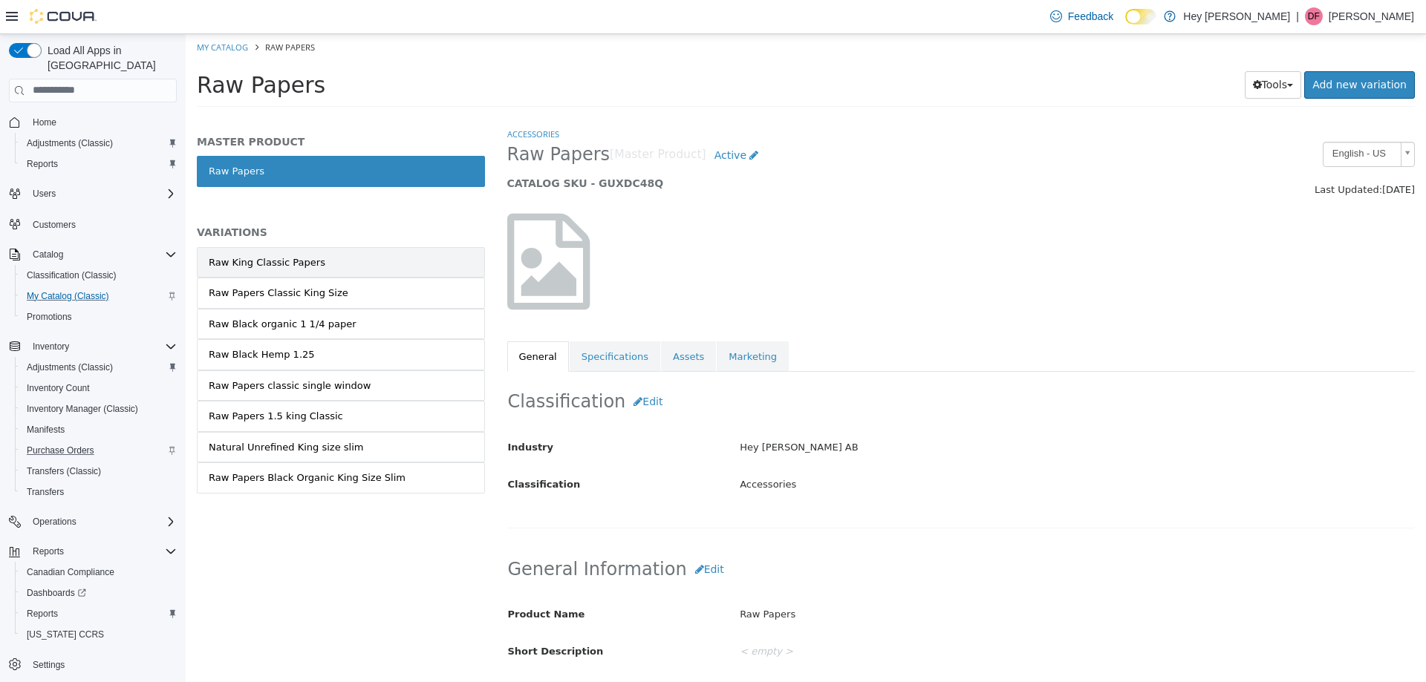
click at [261, 258] on div "Raw King Classic Papers" at bounding box center [267, 262] width 117 height 15
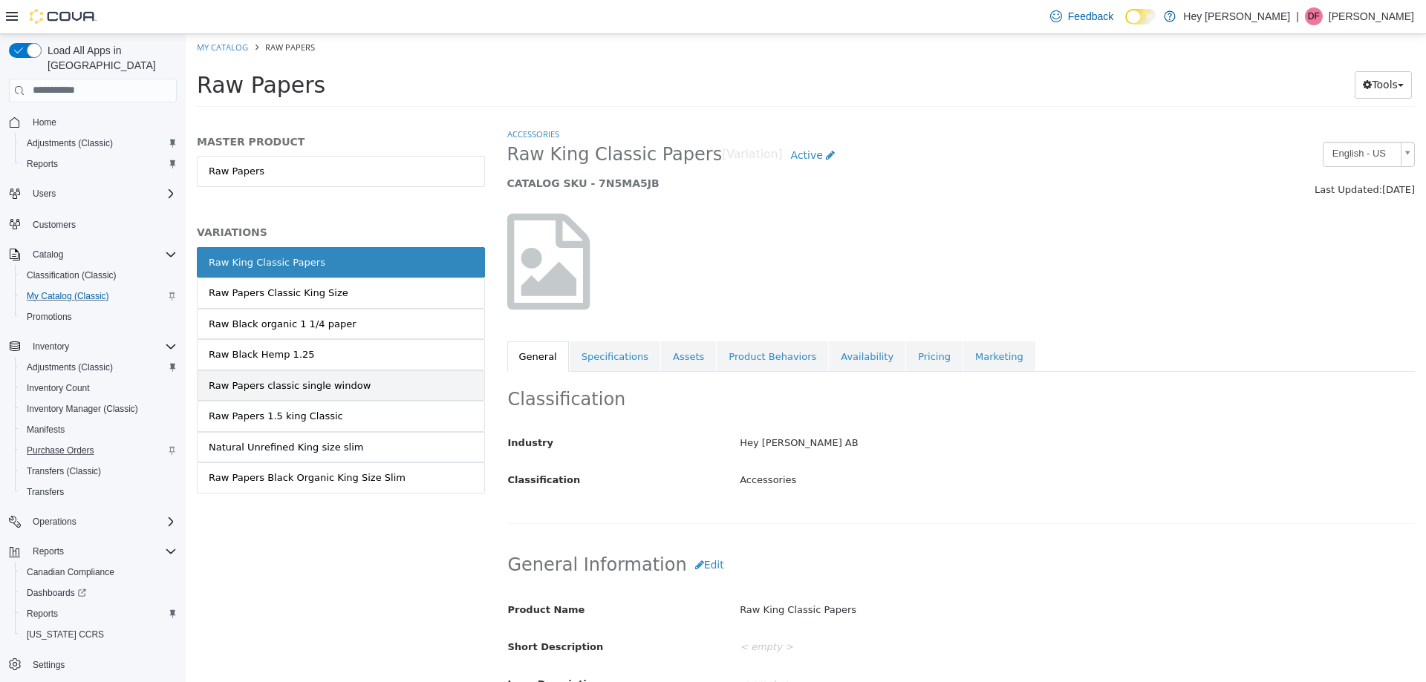
click at [296, 387] on div "Raw Papers classic single window" at bounding box center [290, 385] width 162 height 15
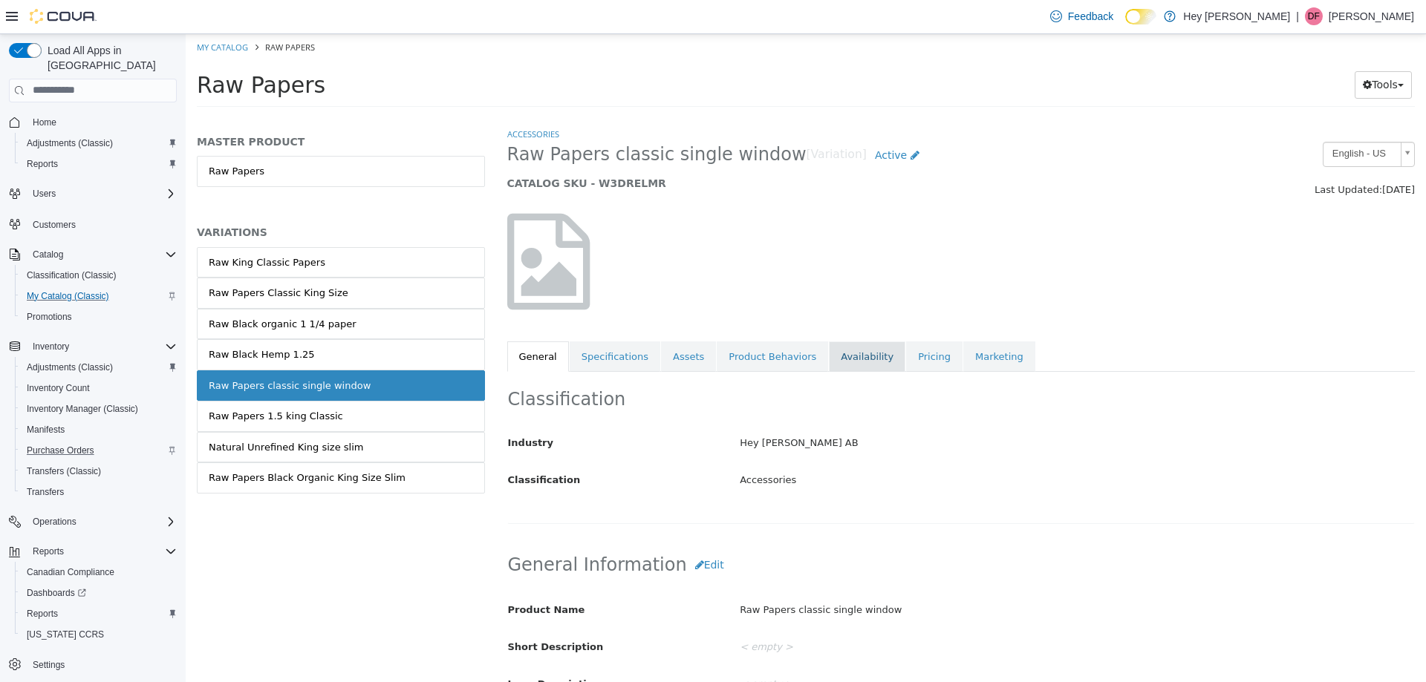
click at [829, 353] on link "Availability" at bounding box center [867, 356] width 76 height 31
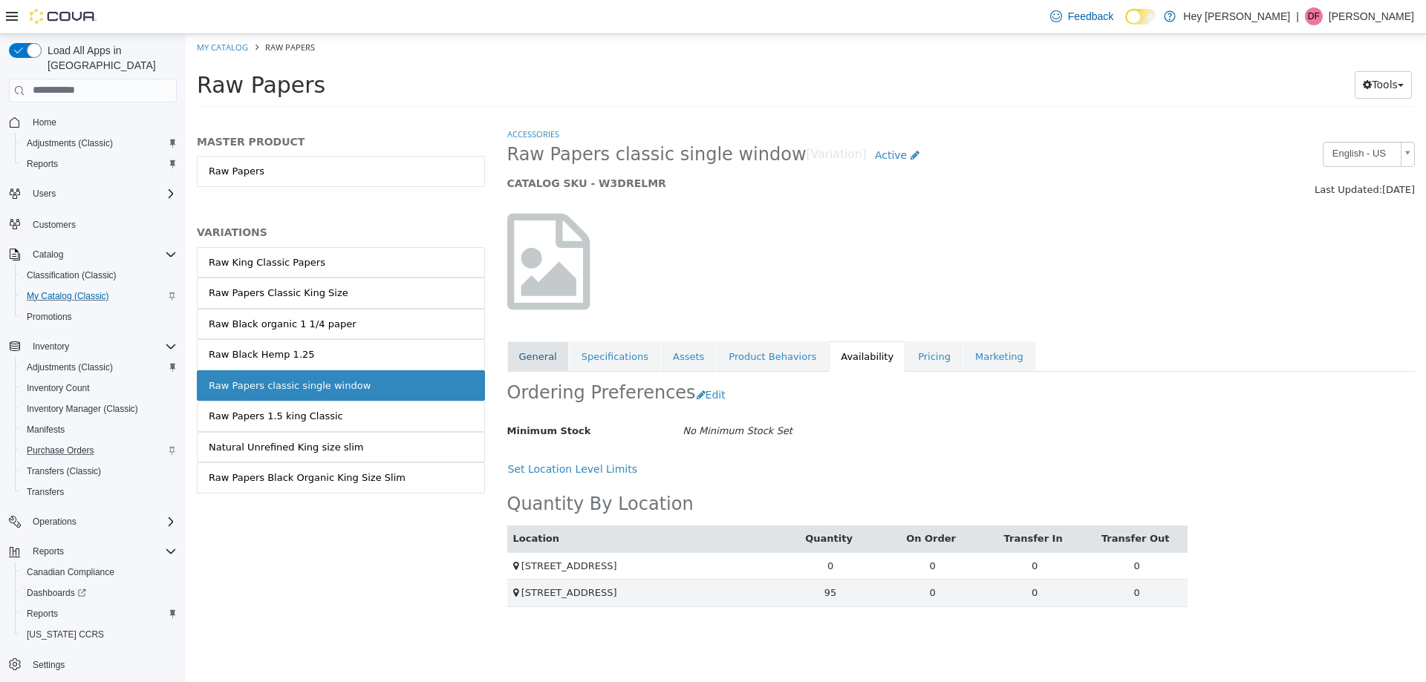
click at [536, 364] on link "General" at bounding box center [538, 356] width 62 height 31
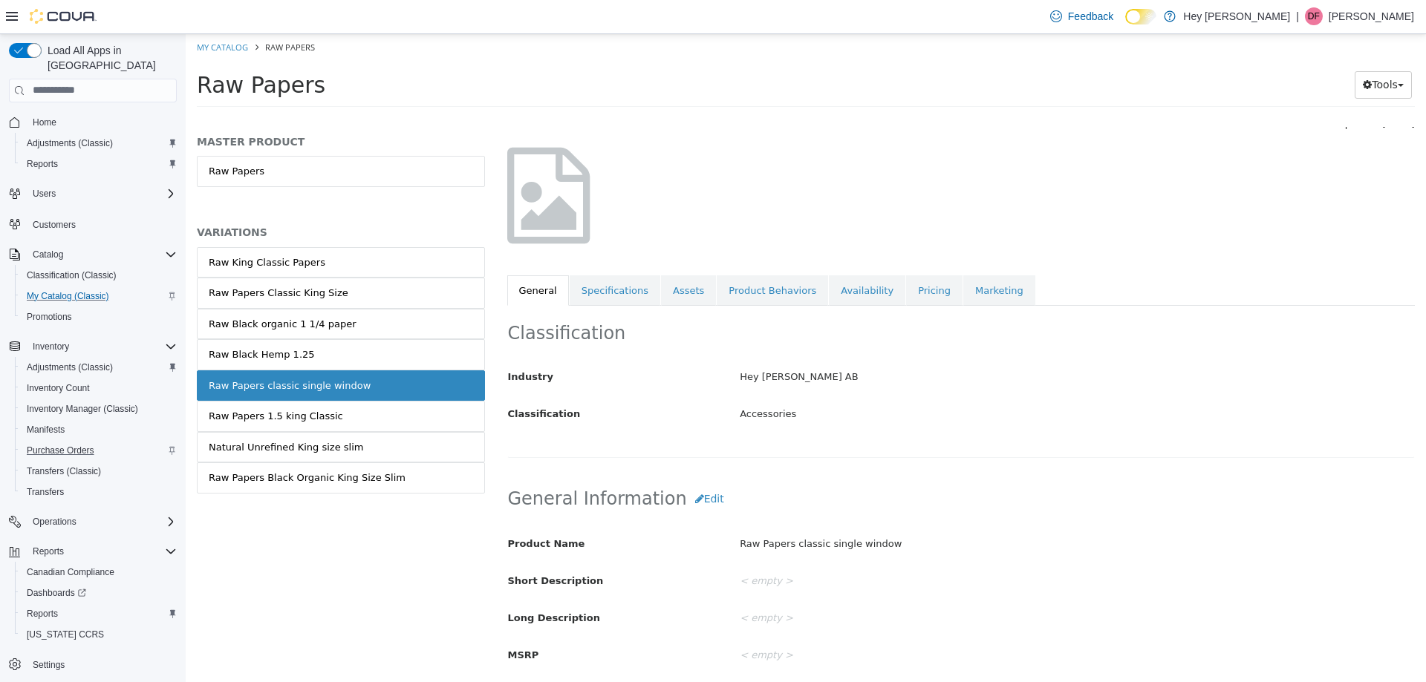
scroll to position [65, 0]
click at [334, 448] on div "Natural Unrefined King size slim" at bounding box center [286, 447] width 154 height 15
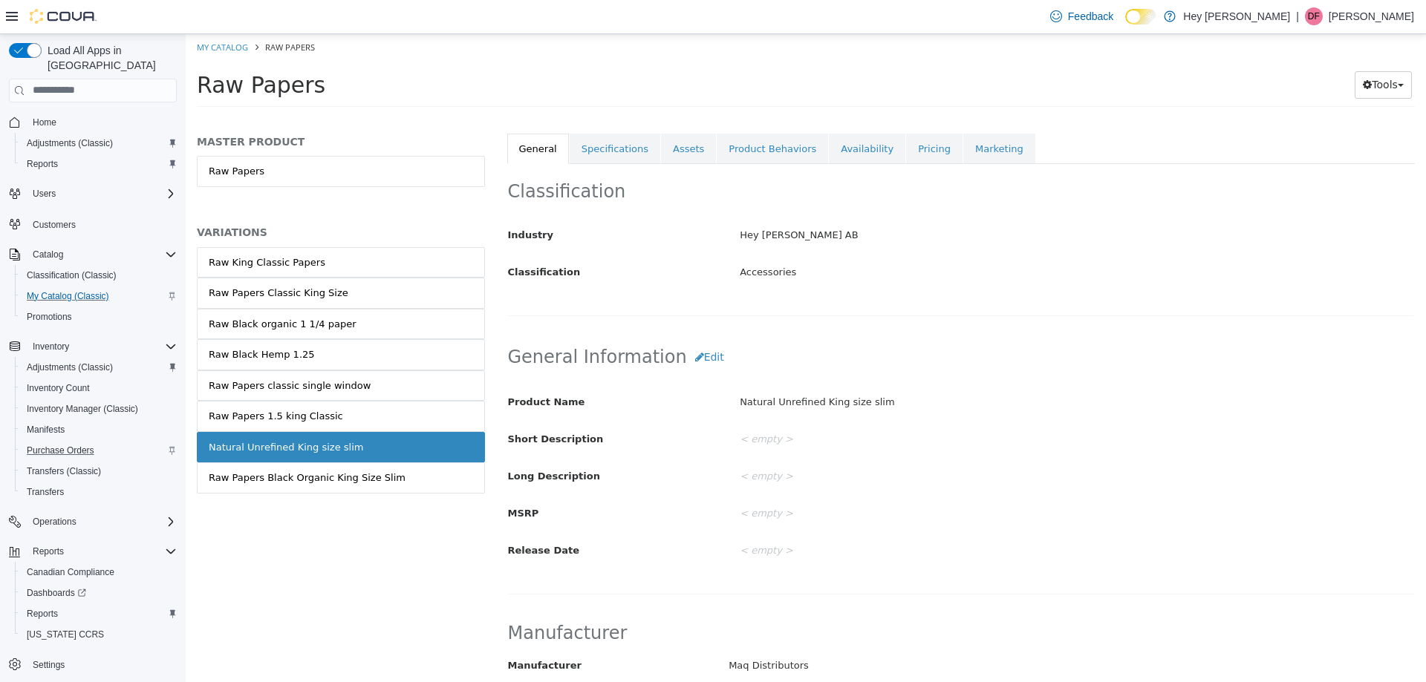
scroll to position [214, 0]
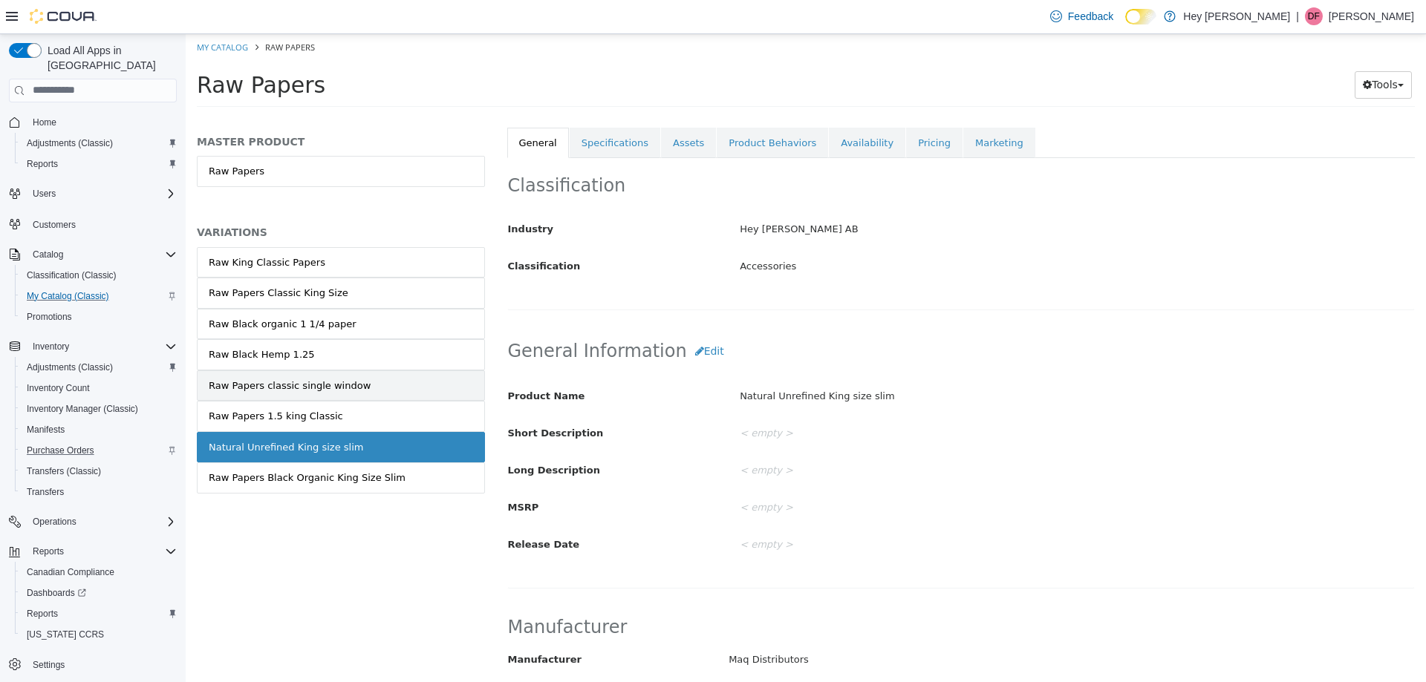
click at [261, 384] on div "Raw Papers classic single window" at bounding box center [290, 385] width 162 height 15
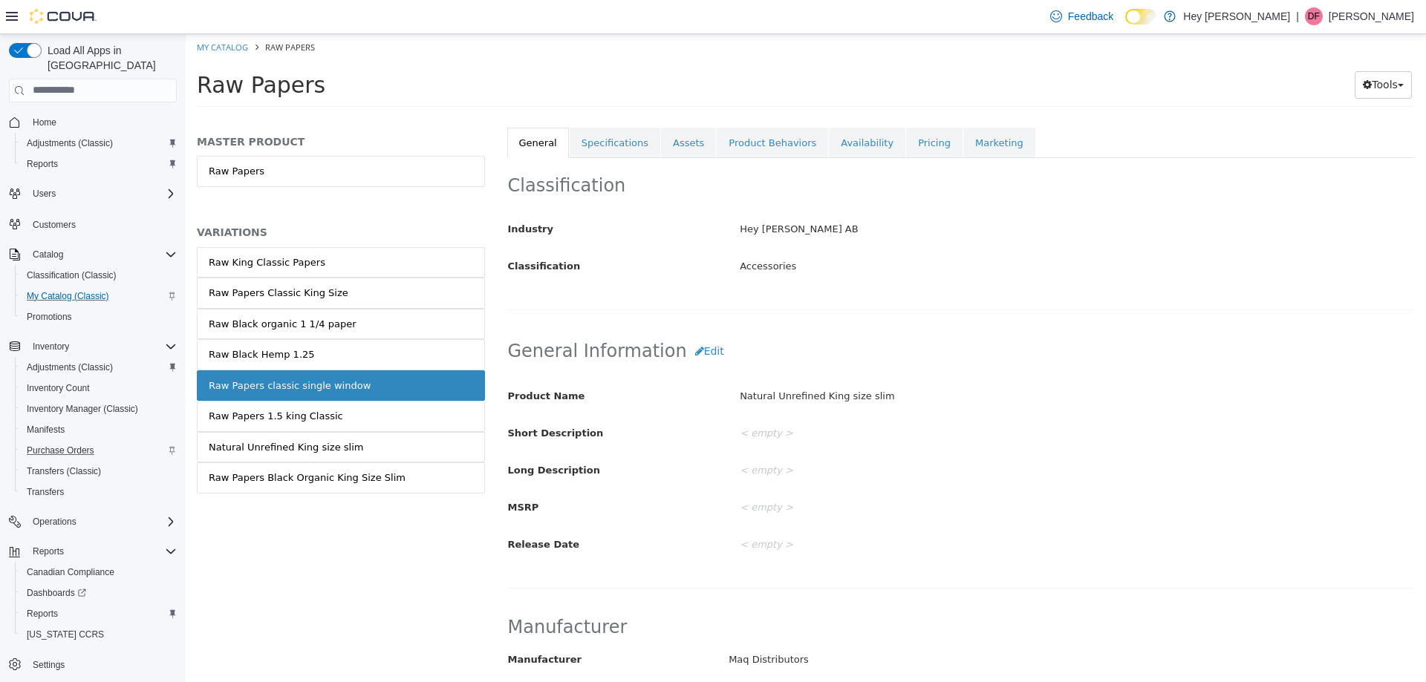
scroll to position [212, 0]
